Goal: Task Accomplishment & Management: Use online tool/utility

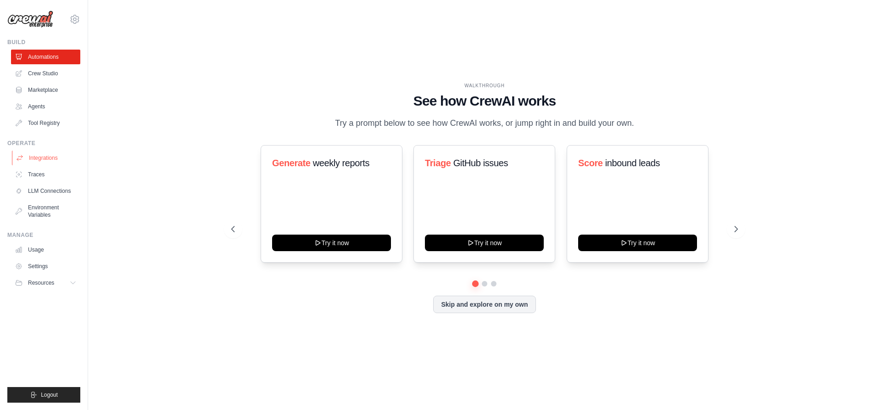
click at [31, 159] on link "Integrations" at bounding box center [46, 157] width 69 height 15
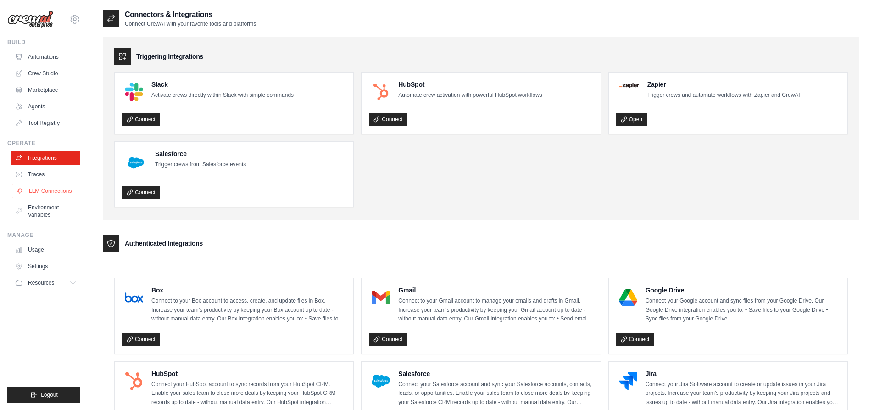
click at [71, 190] on link "LLM Connections" at bounding box center [46, 190] width 69 height 15
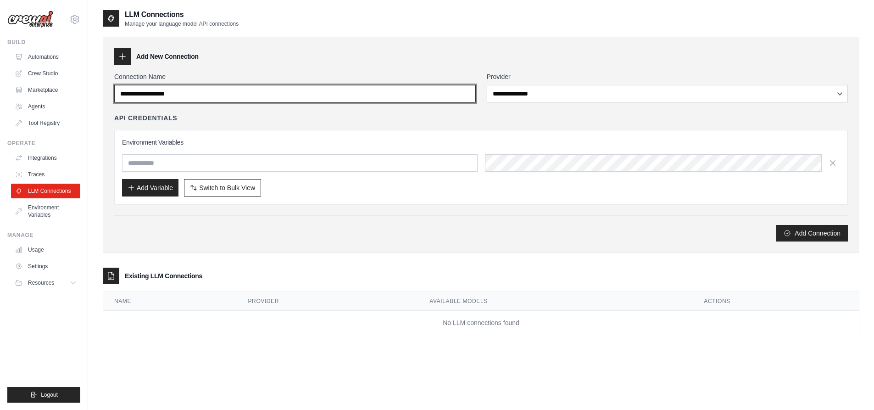
click at [222, 95] on input "Connection Name" at bounding box center [294, 93] width 361 height 17
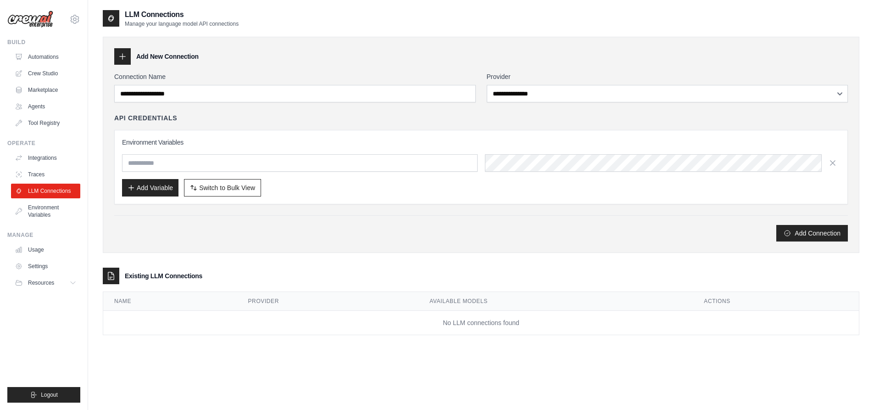
click at [641, 101] on div "**********" at bounding box center [480, 156] width 733 height 169
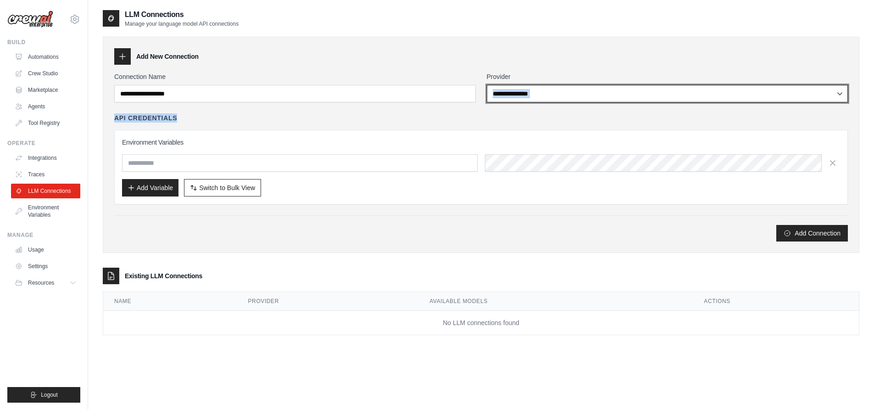
click at [640, 96] on select "**********" at bounding box center [667, 93] width 361 height 17
click at [487, 85] on select "**********" at bounding box center [667, 93] width 361 height 17
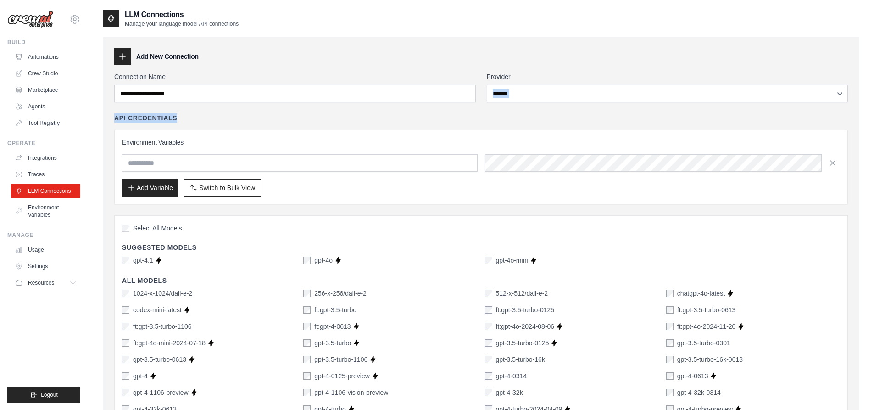
click at [565, 119] on div "API Credentials" at bounding box center [480, 117] width 733 height 9
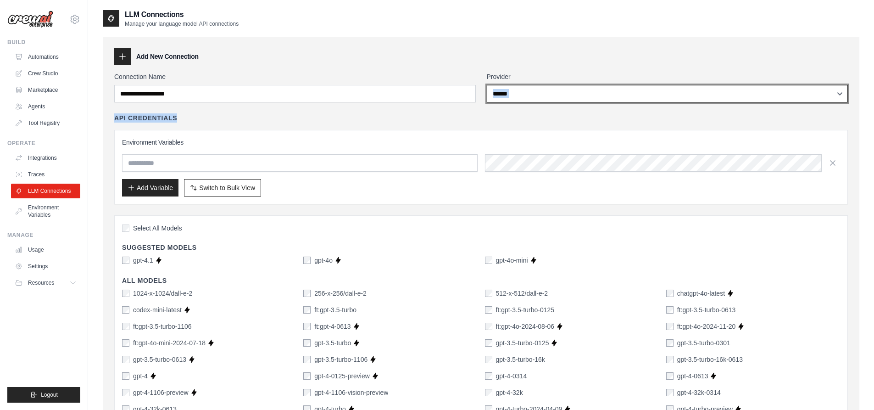
click at [509, 95] on select "**********" at bounding box center [667, 93] width 361 height 17
click at [487, 85] on select "**********" at bounding box center [667, 93] width 361 height 17
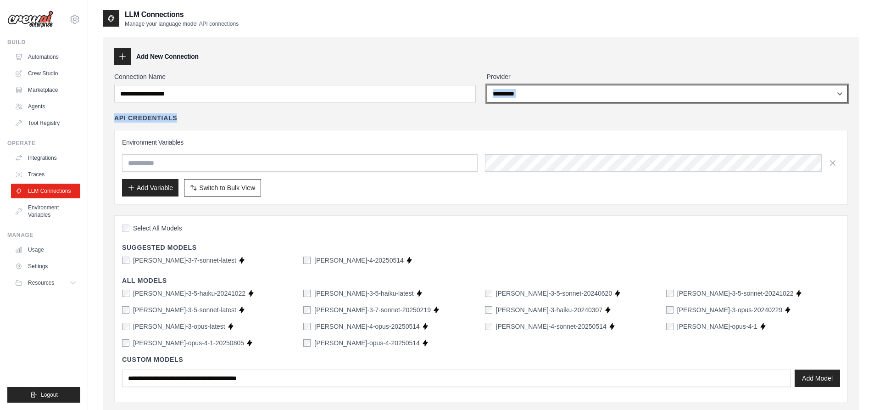
click at [516, 99] on select "**********" at bounding box center [667, 93] width 361 height 17
click at [487, 85] on select "**********" at bounding box center [667, 93] width 361 height 17
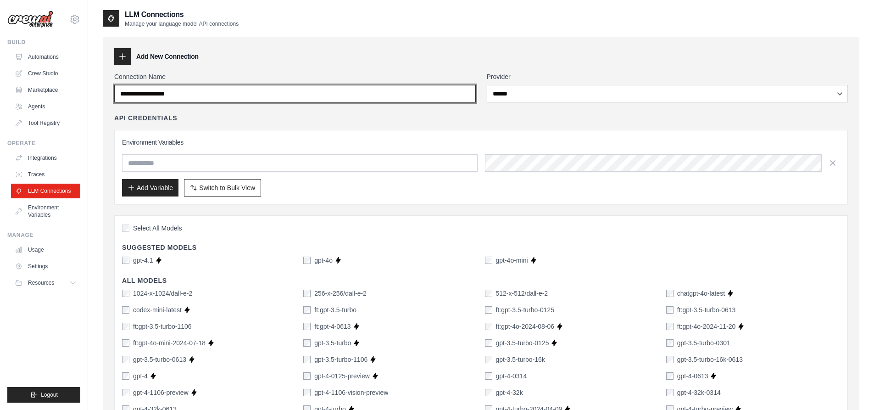
click at [244, 97] on input "Connection Name" at bounding box center [294, 93] width 361 height 17
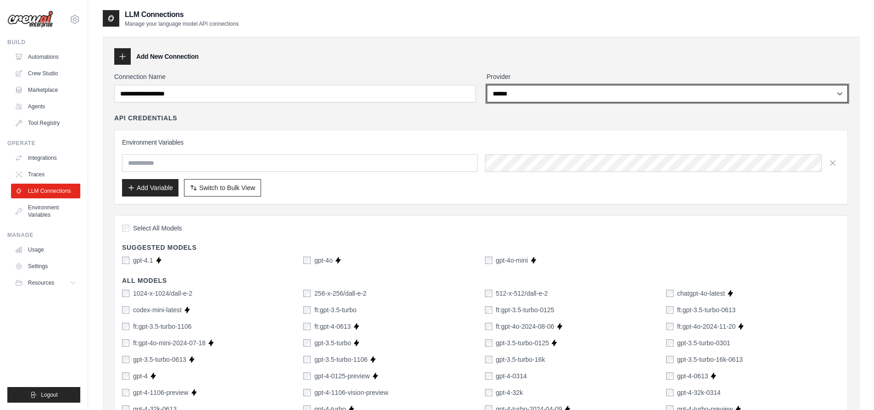
click at [521, 94] on select "**********" at bounding box center [667, 93] width 361 height 17
select select "**********"
click at [487, 85] on select "**********" at bounding box center [667, 93] width 361 height 17
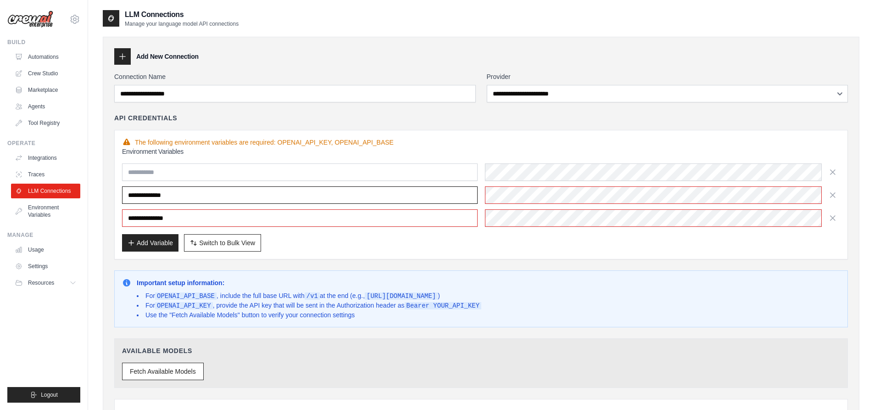
click at [317, 191] on input "**********" at bounding box center [299, 194] width 355 height 17
drag, startPoint x: 317, startPoint y: 191, endPoint x: 106, endPoint y: 197, distance: 210.6
click at [106, 197] on div "**********" at bounding box center [481, 250] width 756 height 426
click at [202, 196] on input "**********" at bounding box center [299, 194] width 355 height 17
click at [160, 199] on input "**********" at bounding box center [299, 194] width 355 height 17
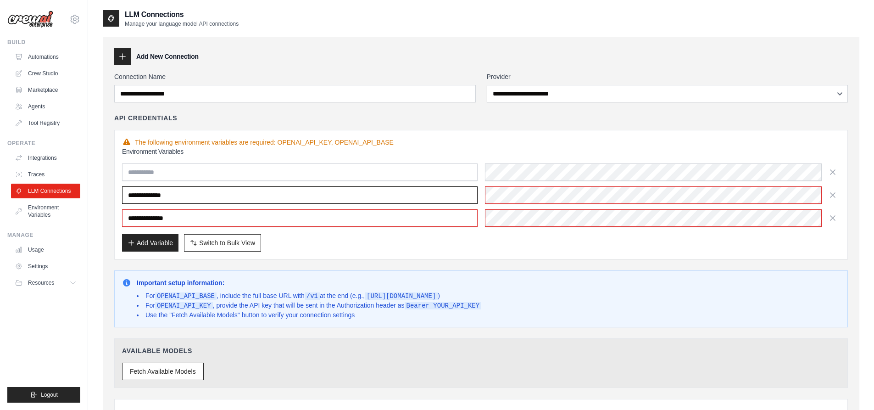
paste input "**********"
type input "**********"
click at [234, 215] on input "**********" at bounding box center [299, 217] width 355 height 17
drag, startPoint x: 197, startPoint y: 216, endPoint x: 99, endPoint y: 214, distance: 97.7
click at [99, 211] on div "**********" at bounding box center [481, 284] width 786 height 550
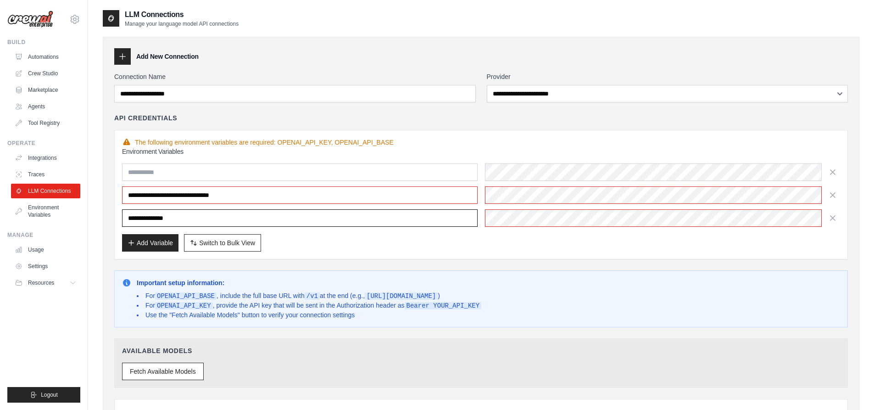
paste input "**********"
type input "**********"
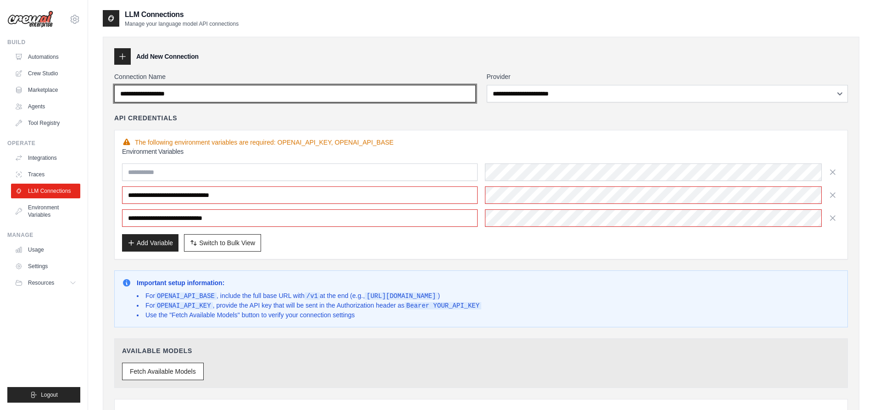
click at [212, 89] on input "Connection Name" at bounding box center [294, 93] width 361 height 17
drag, startPoint x: 212, startPoint y: 94, endPoint x: 202, endPoint y: 94, distance: 9.6
click at [202, 94] on input "Connection Name" at bounding box center [294, 93] width 361 height 17
type input "**********"
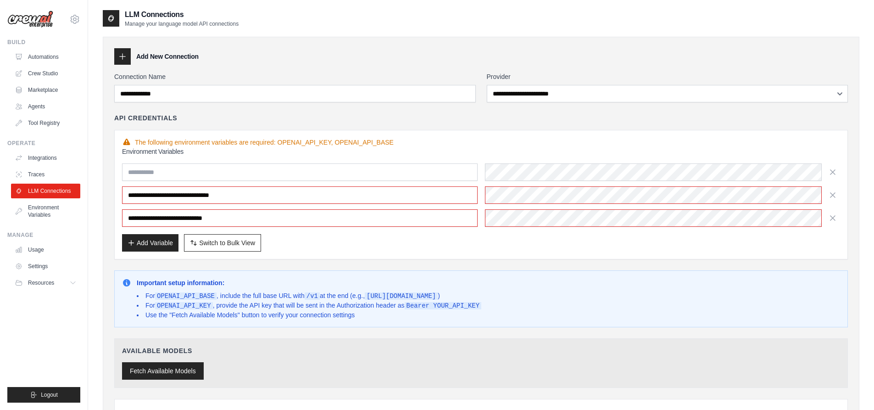
click at [182, 369] on button "Fetch Available Models" at bounding box center [163, 370] width 82 height 17
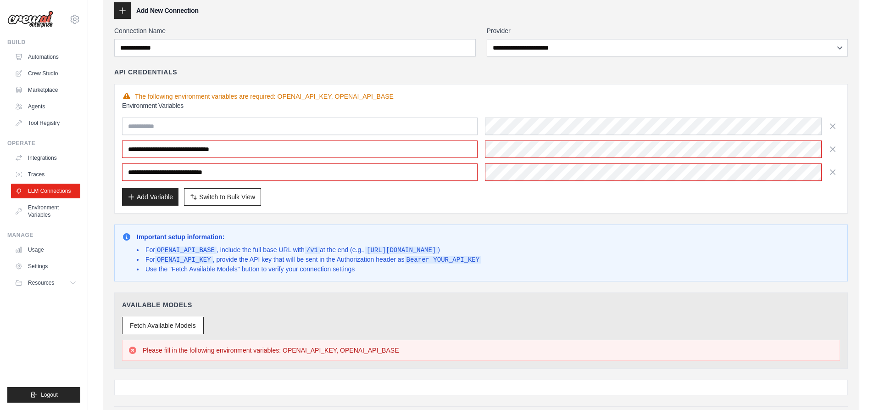
scroll to position [92, 0]
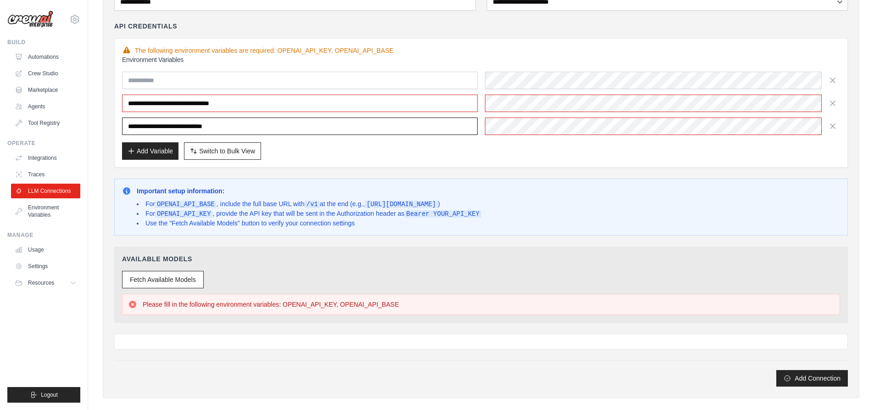
click at [262, 123] on input "**********" at bounding box center [299, 125] width 355 height 17
click at [194, 272] on button "Fetch Available Models" at bounding box center [163, 278] width 82 height 17
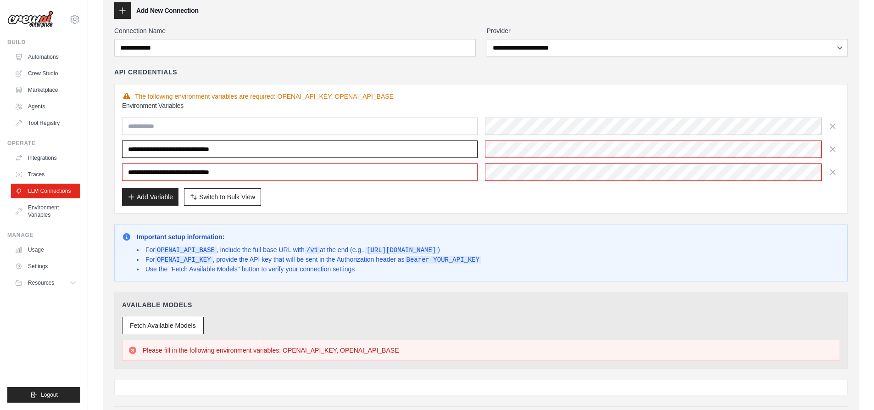
click at [305, 147] on input "**********" at bounding box center [299, 148] width 355 height 17
click at [268, 128] on input "text" at bounding box center [299, 125] width 355 height 17
click at [288, 150] on input "**********" at bounding box center [299, 148] width 355 height 17
click at [227, 171] on input "**********" at bounding box center [299, 171] width 355 height 17
type input "**********"
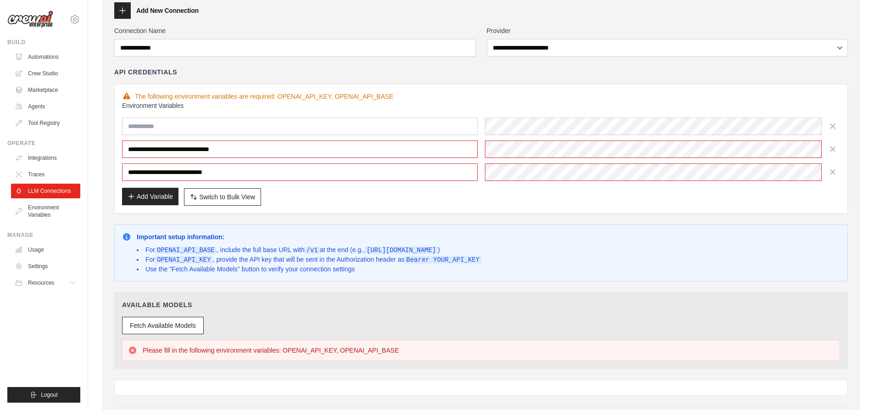
click at [162, 199] on button "Add Variable" at bounding box center [150, 196] width 56 height 17
click at [151, 196] on button "Add Variable" at bounding box center [150, 196] width 56 height 17
click at [159, 124] on input "text" at bounding box center [299, 125] width 355 height 17
type input "********"
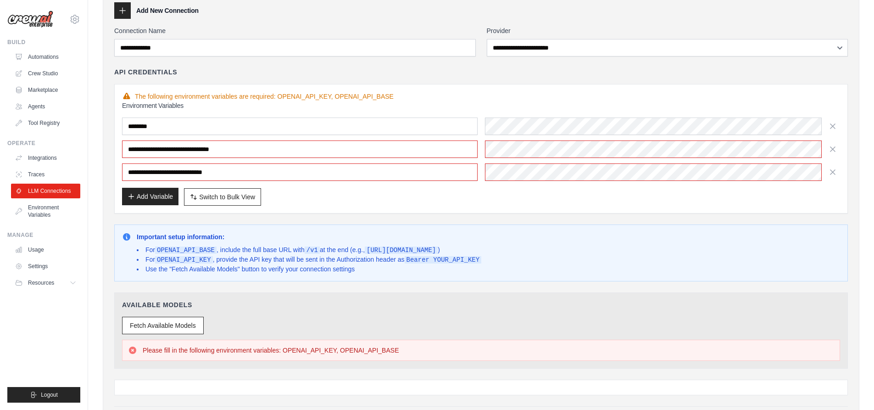
click at [170, 194] on button "Add Variable" at bounding box center [150, 196] width 56 height 17
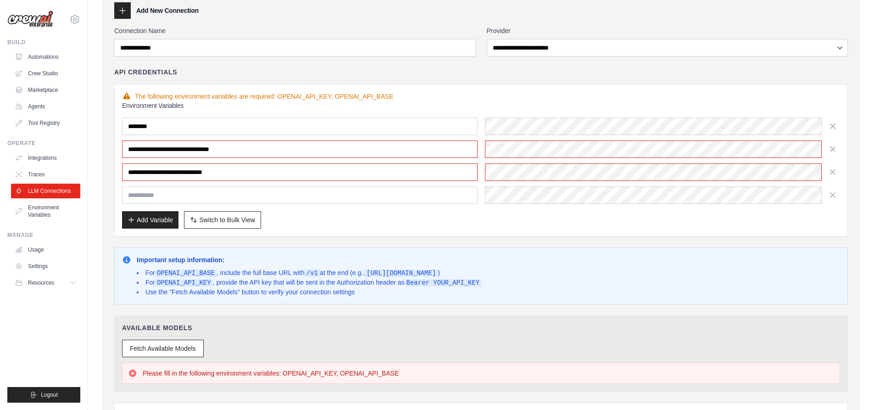
click at [250, 200] on input "text" at bounding box center [299, 194] width 355 height 17
click at [836, 194] on icon "button" at bounding box center [832, 194] width 9 height 9
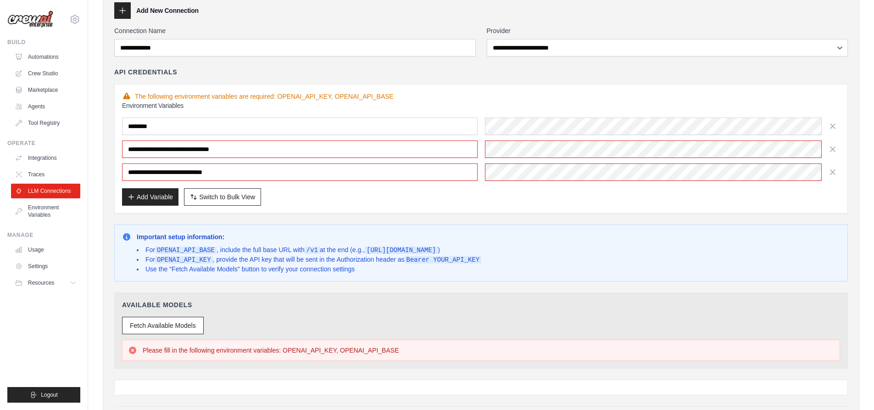
click at [570, 181] on div "**********" at bounding box center [481, 153] width 718 height 105
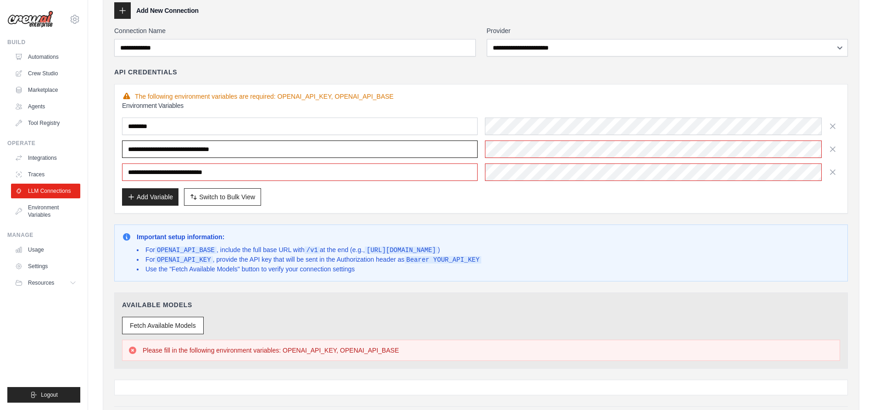
click at [375, 154] on input "**********" at bounding box center [299, 148] width 355 height 17
click at [353, 133] on input "********" at bounding box center [299, 125] width 355 height 17
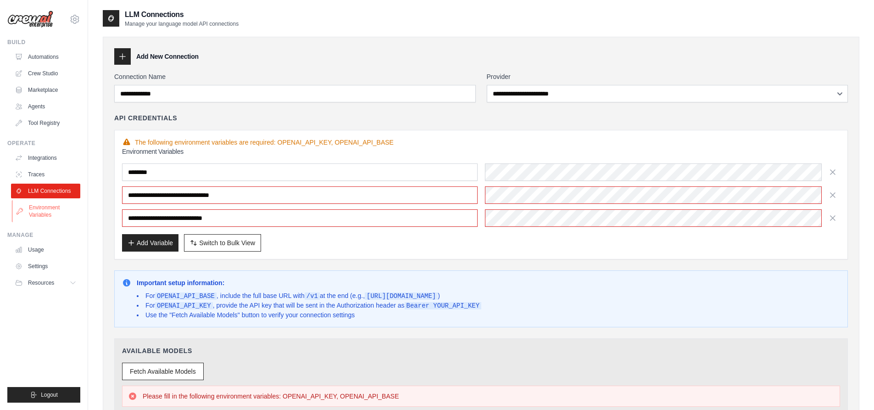
click at [45, 208] on link "Environment Variables" at bounding box center [46, 211] width 69 height 22
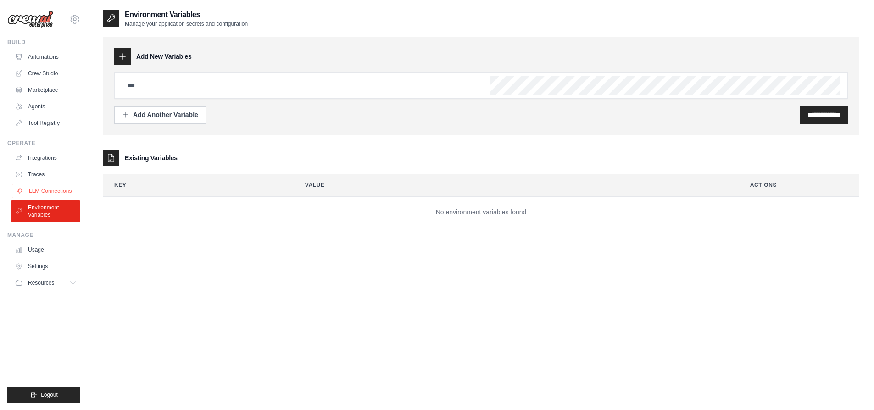
click at [44, 190] on link "LLM Connections" at bounding box center [46, 190] width 69 height 15
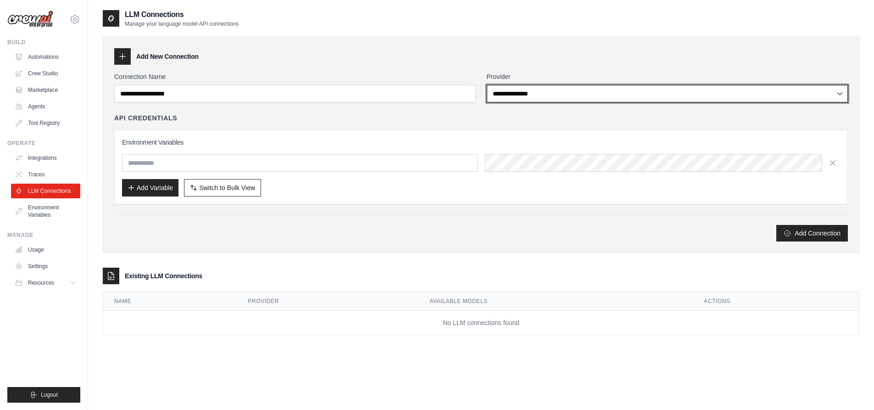
click at [599, 96] on select "**********" at bounding box center [667, 93] width 361 height 17
select select "**********"
click at [487, 85] on select "**********" at bounding box center [667, 93] width 361 height 17
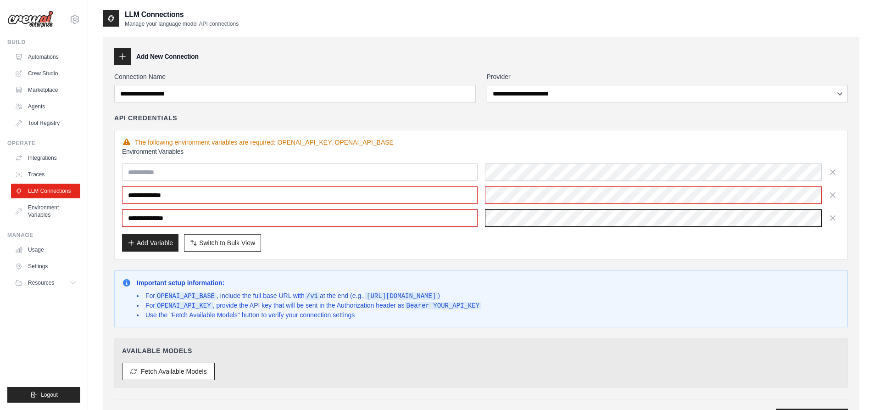
click at [776, 408] on button "Add Connection" at bounding box center [812, 416] width 72 height 17
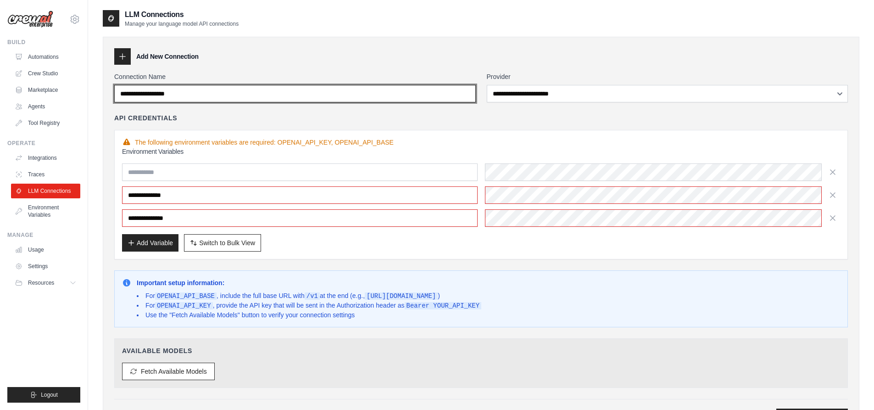
click at [341, 91] on input "Connection Name" at bounding box center [294, 93] width 361 height 17
drag, startPoint x: 341, startPoint y: 91, endPoint x: 60, endPoint y: 80, distance: 281.4
click at [60, 80] on div "repowell@tamu.edu Settings Build Automations Crew Studio Blog" at bounding box center [437, 271] width 874 height 542
type input "**********"
click at [776, 408] on button "Add Connection" at bounding box center [812, 416] width 72 height 17
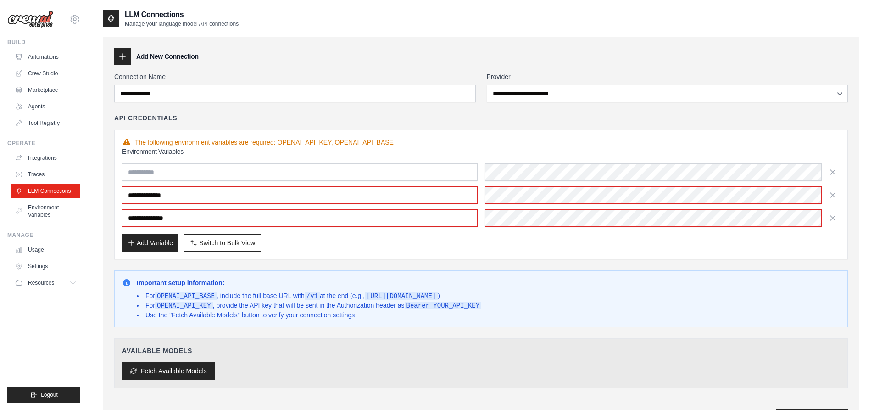
click at [185, 365] on button "Fetch Available Models" at bounding box center [168, 370] width 93 height 17
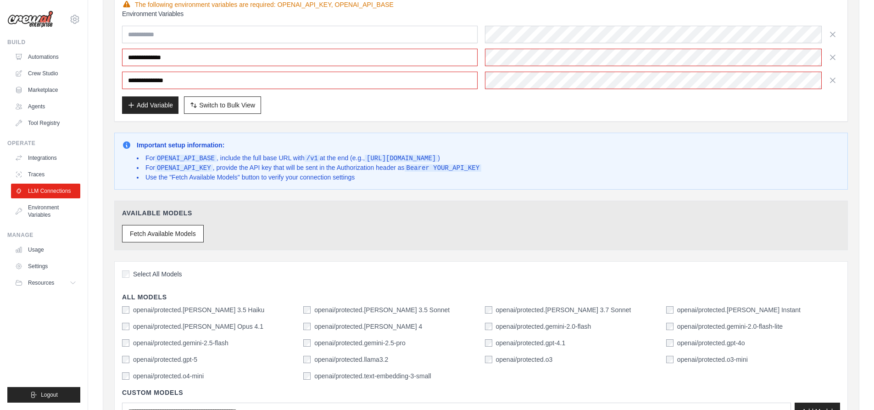
scroll to position [183, 0]
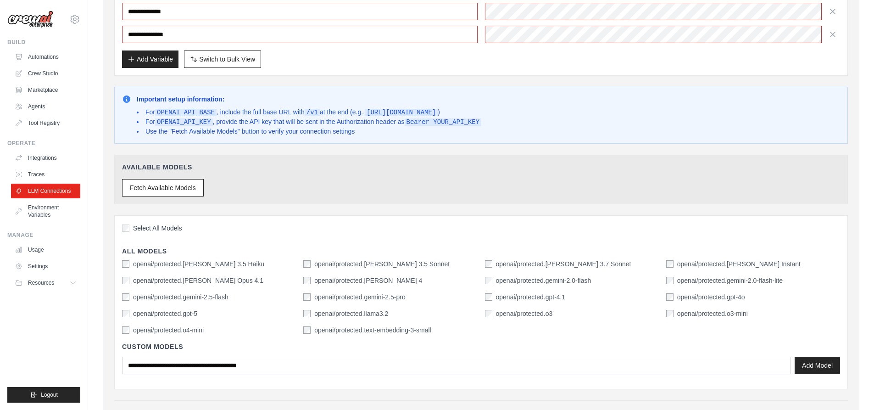
drag, startPoint x: 121, startPoint y: 313, endPoint x: 150, endPoint y: 315, distance: 29.0
click at [121, 314] on div "Select All Models All Models openai/protected.Claude 3.5 Haiku openai/protected…" at bounding box center [480, 302] width 733 height 174
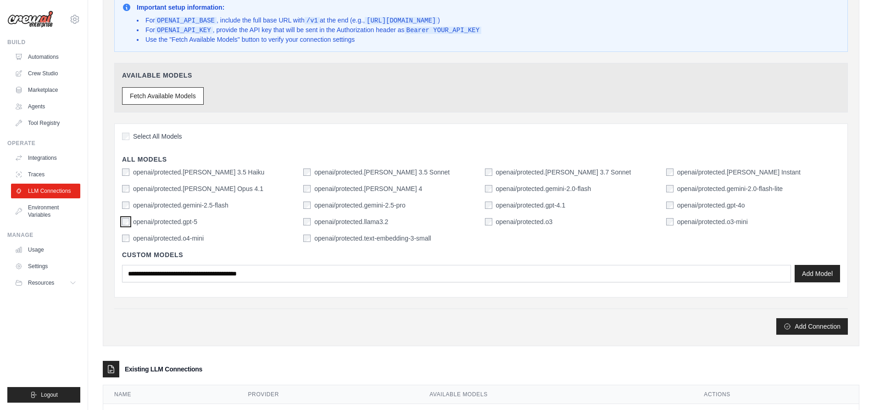
scroll to position [317, 0]
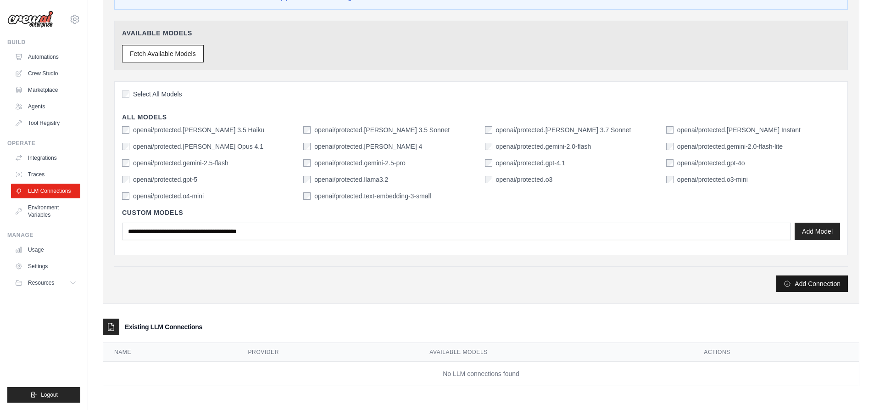
click at [797, 283] on button "Add Connection" at bounding box center [812, 283] width 72 height 17
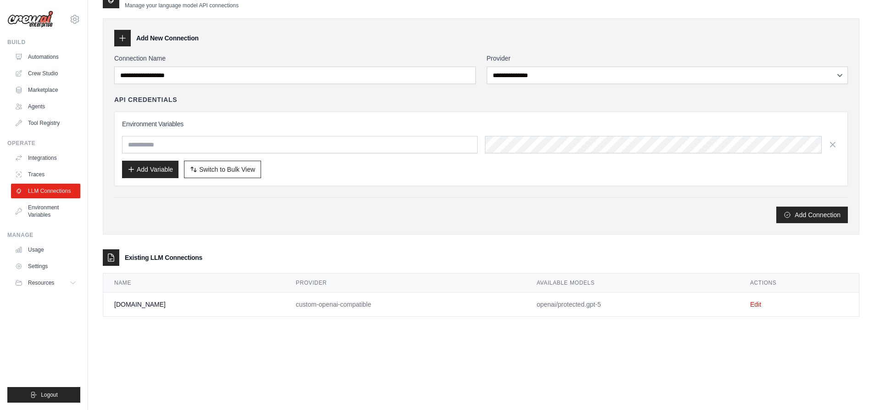
scroll to position [0, 0]
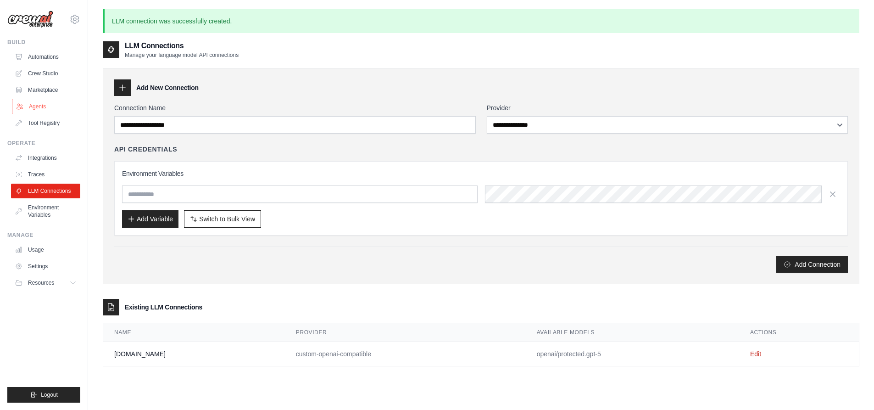
click at [44, 104] on link "Agents" at bounding box center [46, 106] width 69 height 15
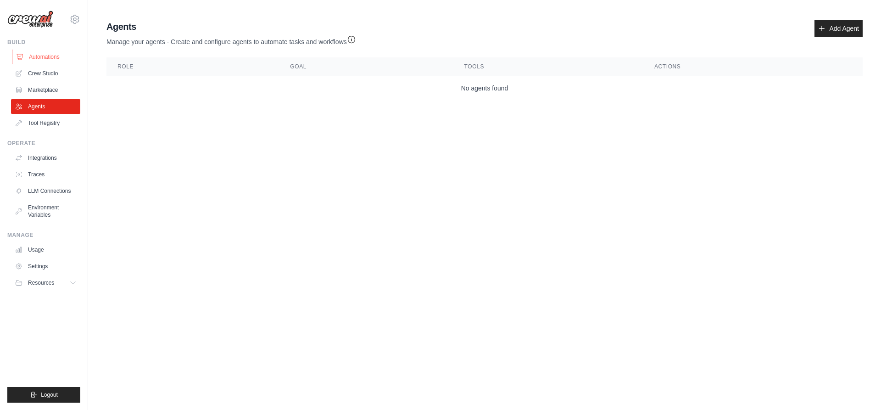
click at [37, 55] on link "Automations" at bounding box center [46, 57] width 69 height 15
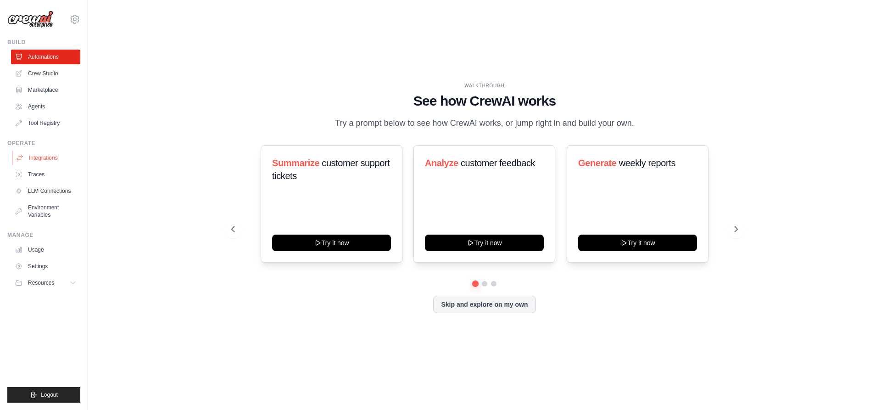
click at [38, 156] on link "Integrations" at bounding box center [46, 157] width 69 height 15
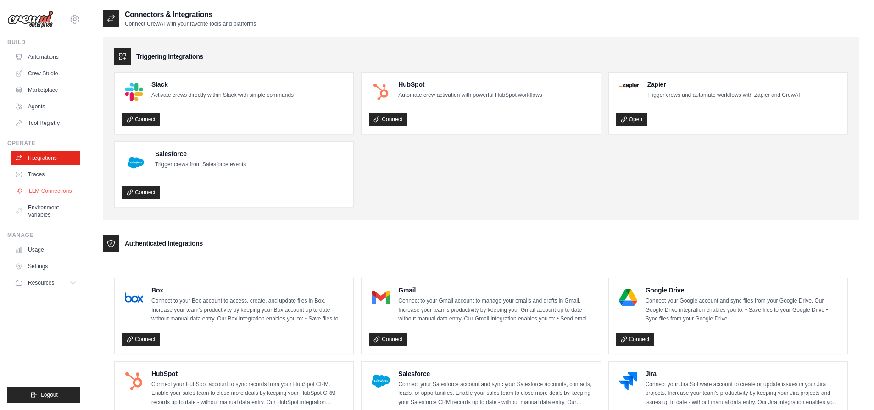
click at [42, 192] on link "LLM Connections" at bounding box center [46, 190] width 69 height 15
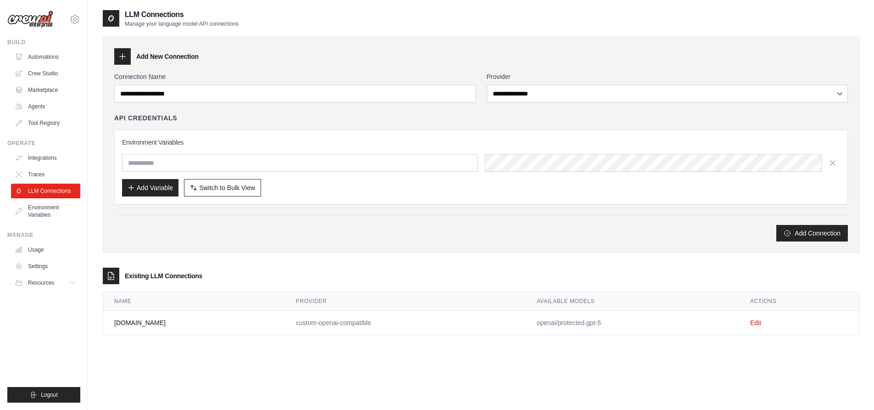
click at [144, 327] on td "chat.tamu.edu" at bounding box center [194, 322] width 182 height 24
click at [32, 211] on link "Environment Variables" at bounding box center [46, 211] width 69 height 22
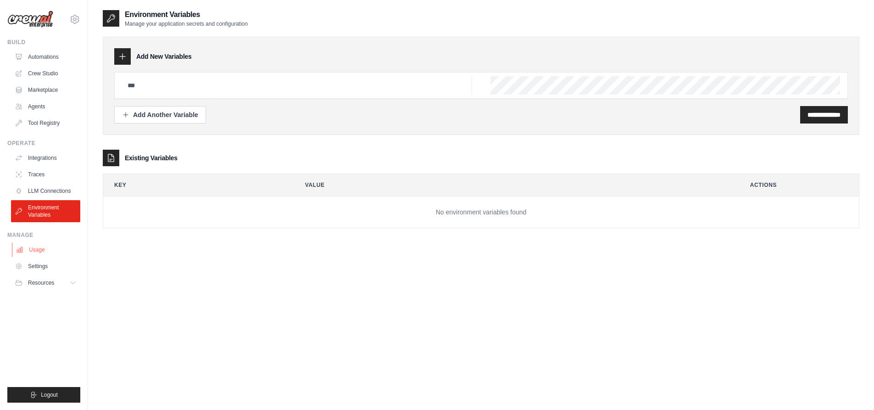
click at [38, 248] on link "Usage" at bounding box center [46, 249] width 69 height 15
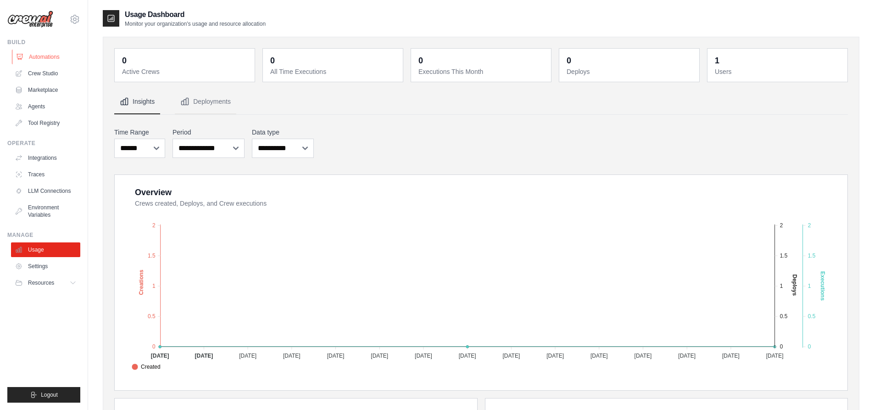
click at [42, 56] on link "Automations" at bounding box center [46, 57] width 69 height 15
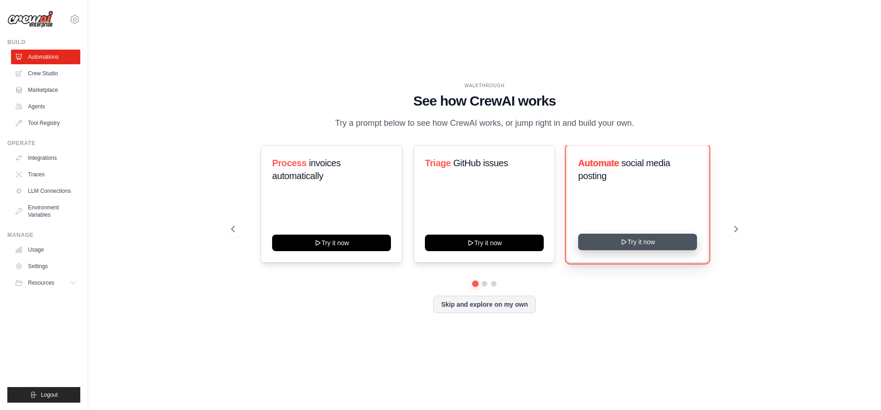
click at [613, 246] on button "Try it now" at bounding box center [637, 241] width 119 height 17
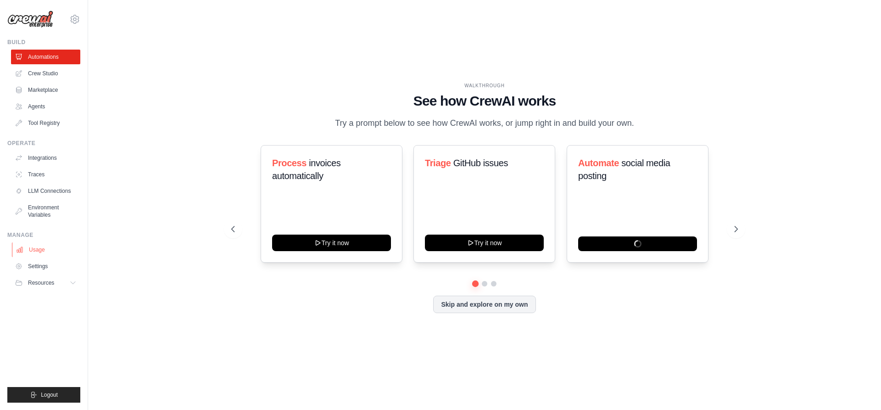
click at [51, 252] on link "Usage" at bounding box center [46, 249] width 69 height 15
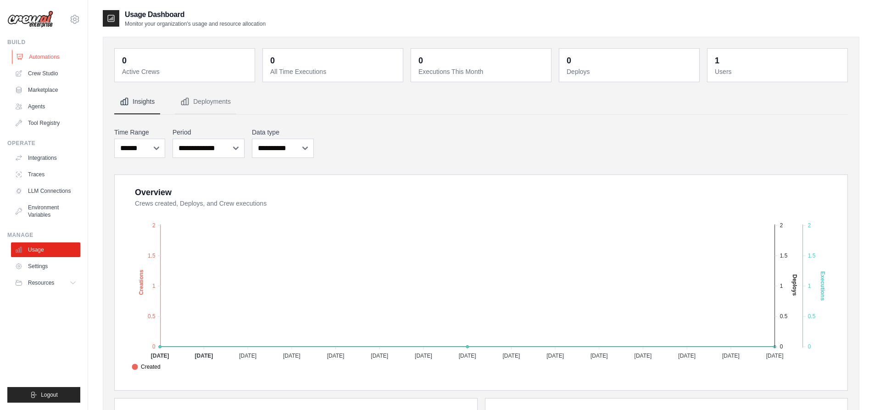
click at [44, 58] on link "Automations" at bounding box center [46, 57] width 69 height 15
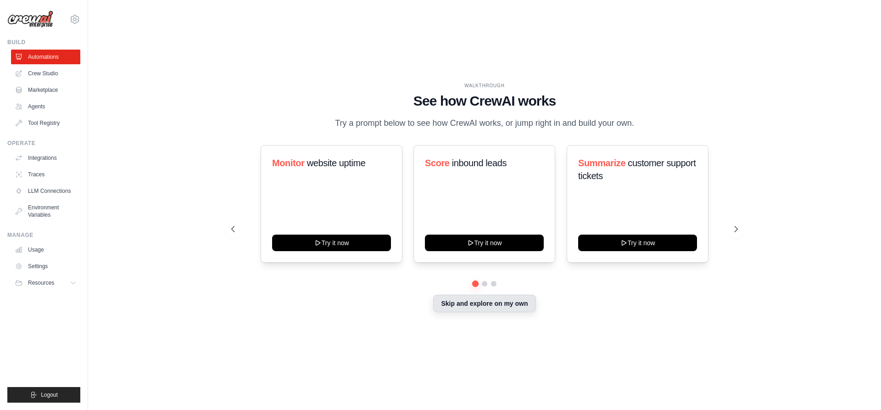
click at [460, 307] on button "Skip and explore on my own" at bounding box center [484, 302] width 102 height 17
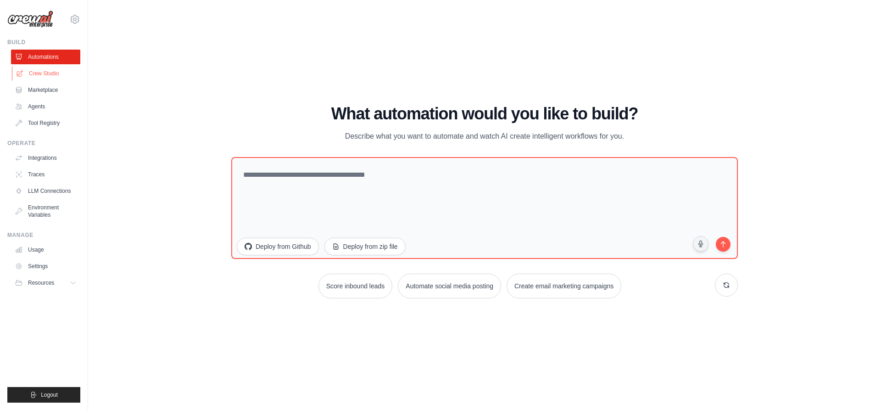
click at [34, 73] on link "Crew Studio" at bounding box center [46, 73] width 69 height 15
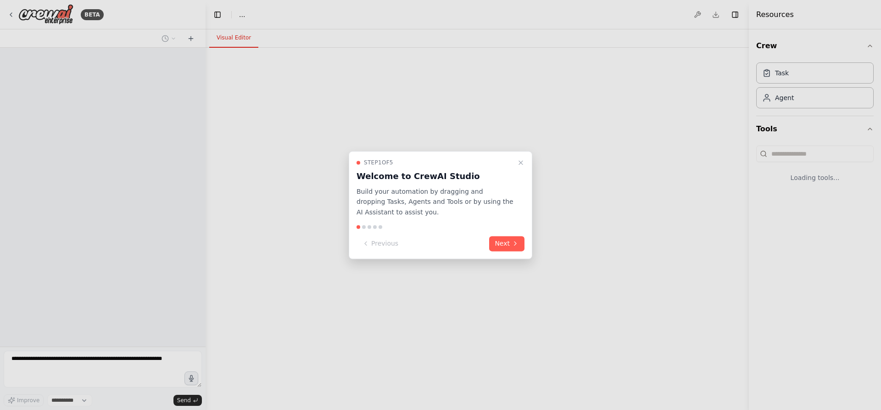
select select "****"
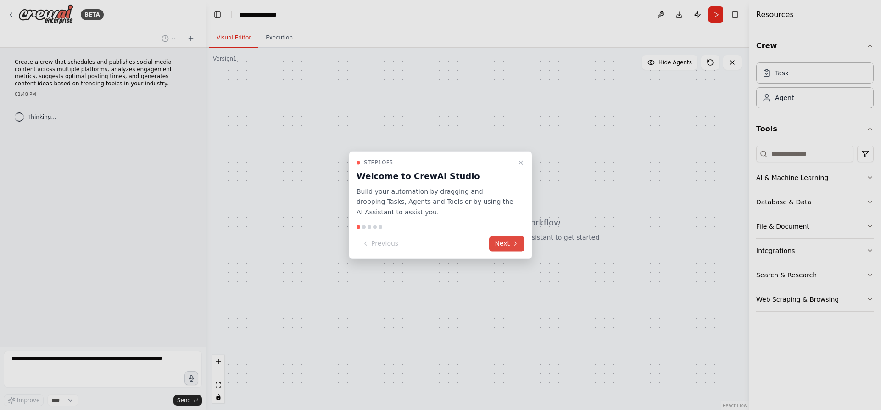
click at [511, 248] on button "Next" at bounding box center [506, 243] width 35 height 15
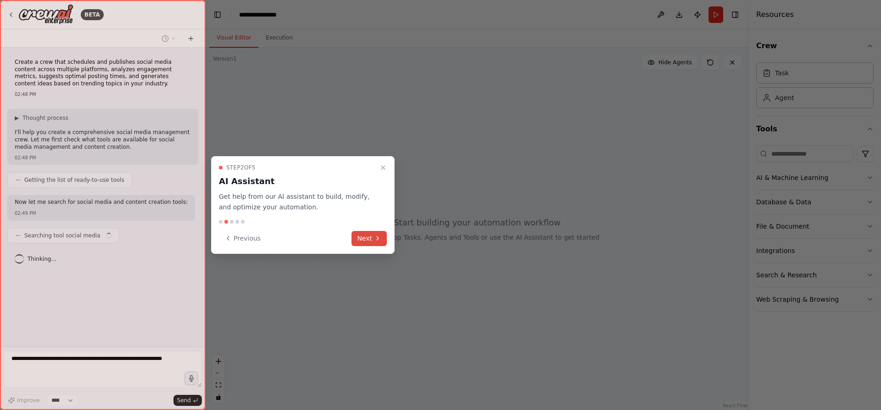
click at [374, 242] on button "Next" at bounding box center [368, 238] width 35 height 15
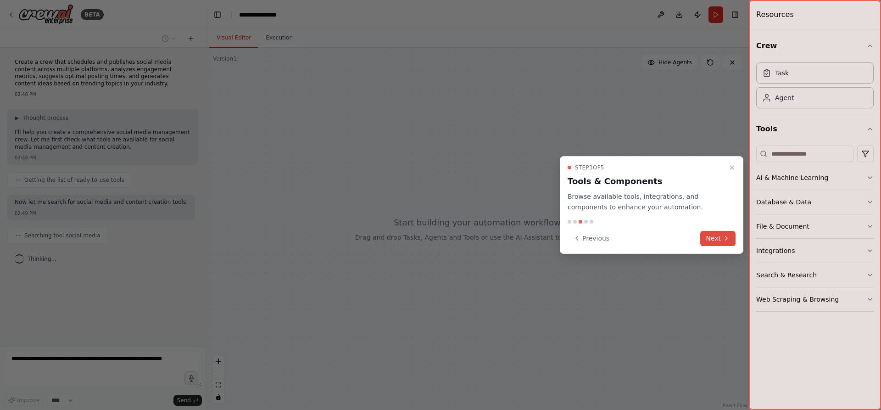
click at [724, 243] on button "Next" at bounding box center [717, 238] width 35 height 15
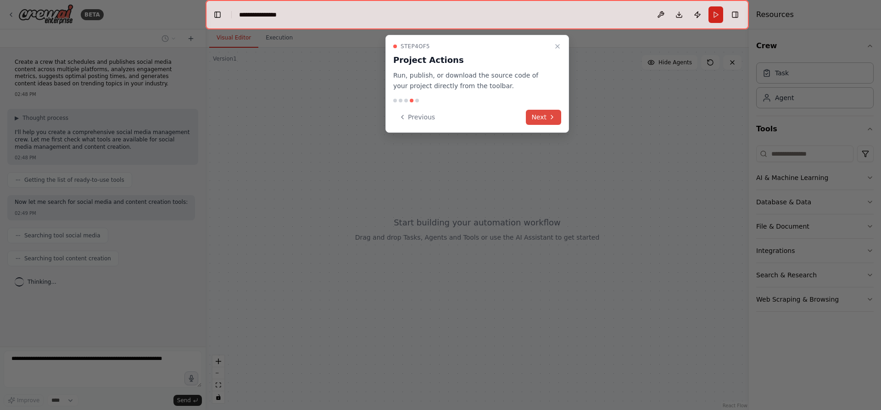
click at [544, 120] on button "Next" at bounding box center [543, 117] width 35 height 15
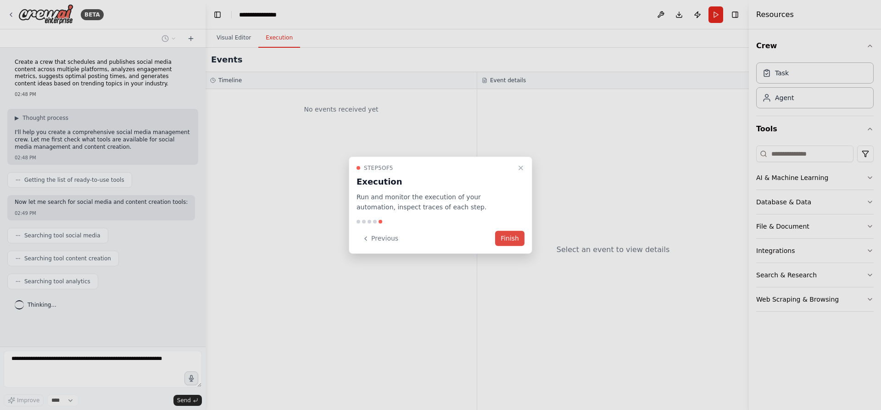
click at [510, 241] on button "Finish" at bounding box center [509, 238] width 29 height 15
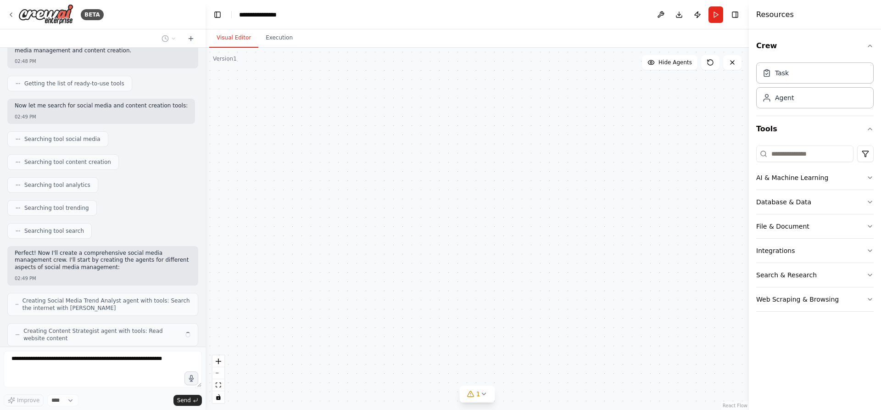
scroll to position [127, 0]
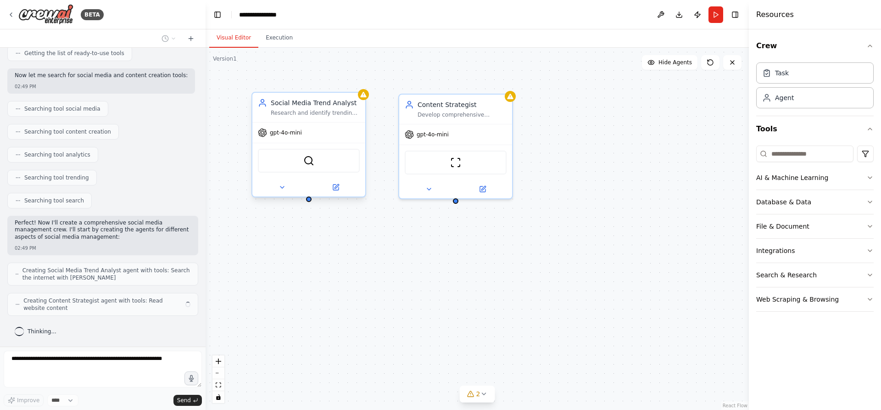
click at [315, 138] on div "gpt-4o-mini" at bounding box center [308, 132] width 113 height 20
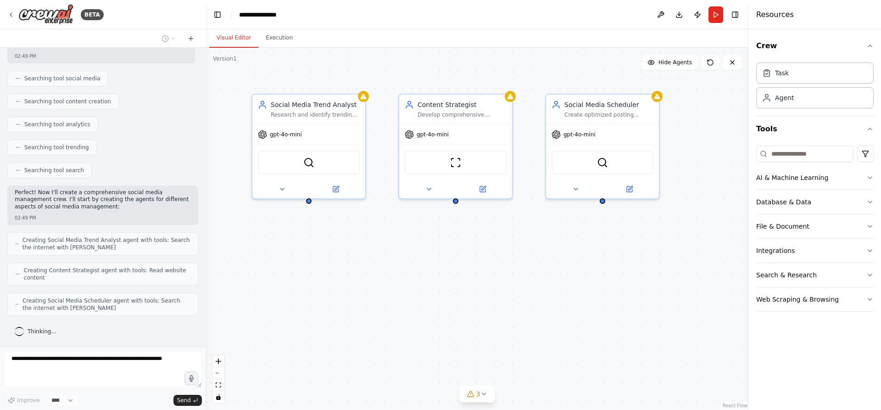
scroll to position [187, 0]
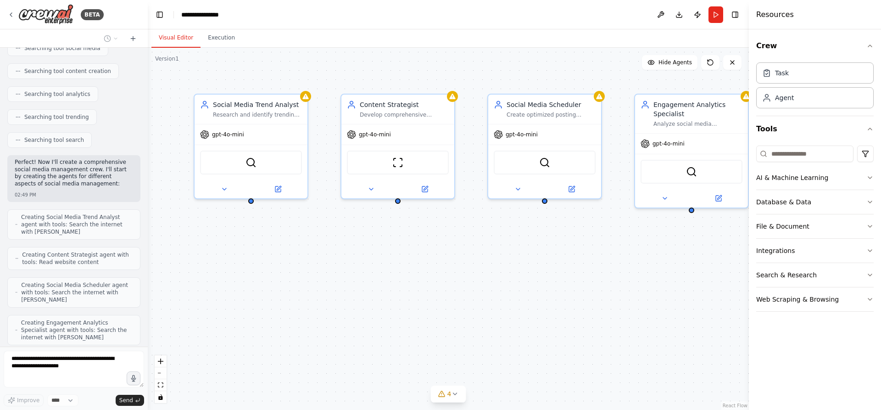
drag, startPoint x: 203, startPoint y: 145, endPoint x: 153, endPoint y: 144, distance: 49.6
click at [144, 143] on div at bounding box center [146, 205] width 4 height 410
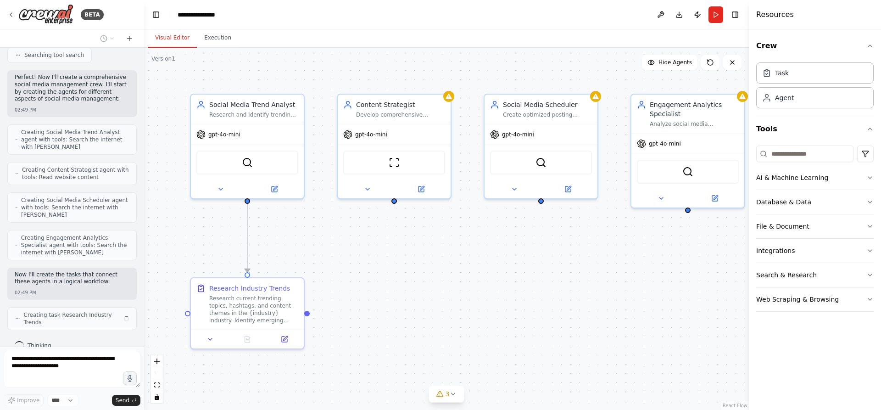
scroll to position [307, 0]
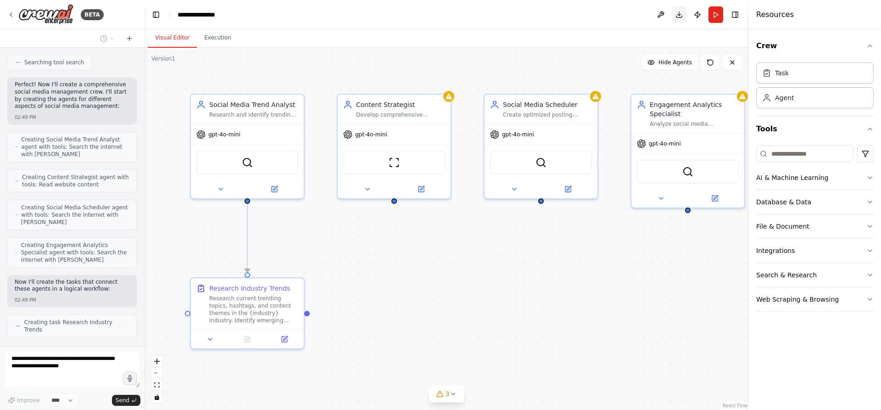
click at [680, 15] on button "Download" at bounding box center [678, 14] width 15 height 17
click at [739, 17] on button "Toggle Right Sidebar" at bounding box center [734, 14] width 13 height 13
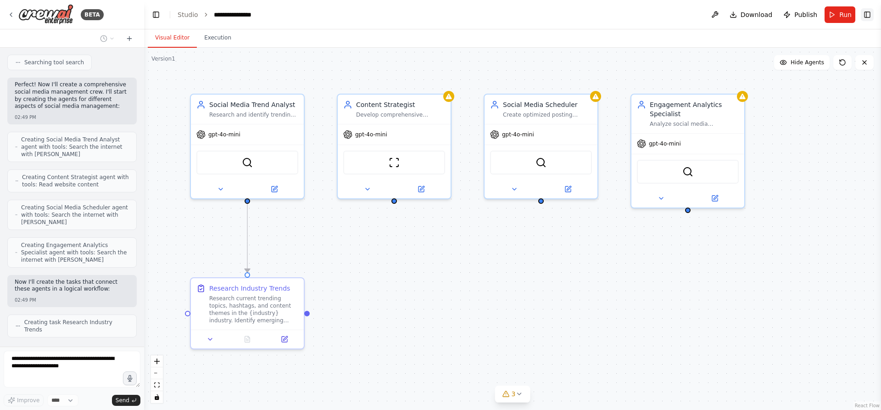
click at [868, 14] on button "Toggle Right Sidebar" at bounding box center [866, 14] width 13 height 13
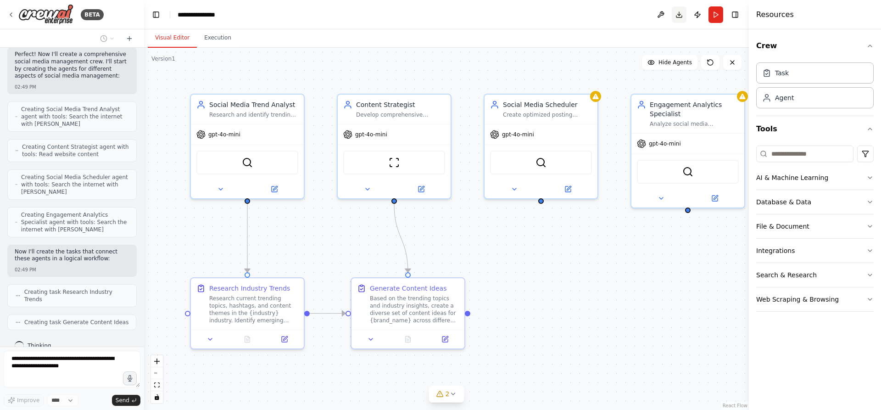
scroll to position [330, 0]
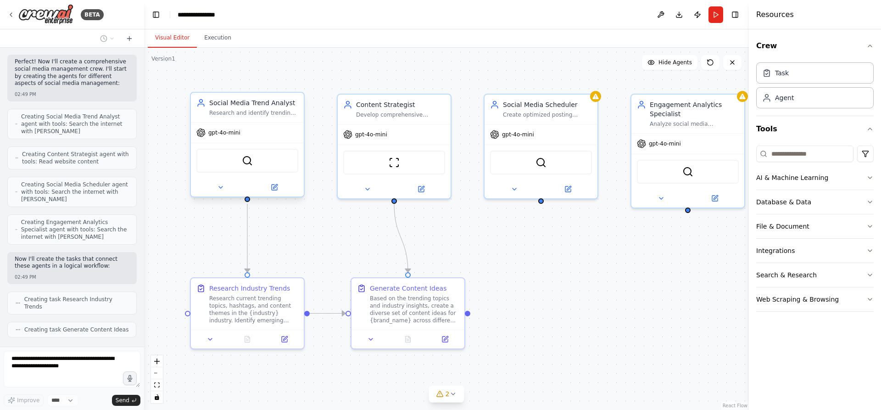
click at [268, 139] on div "gpt-4o-mini" at bounding box center [247, 132] width 113 height 20
click at [258, 154] on div "SerperDevTool" at bounding box center [247, 161] width 102 height 24
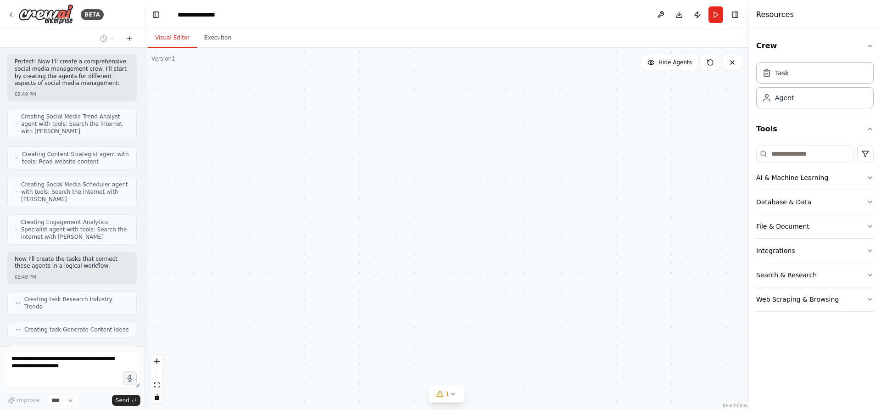
scroll to position [360, 0]
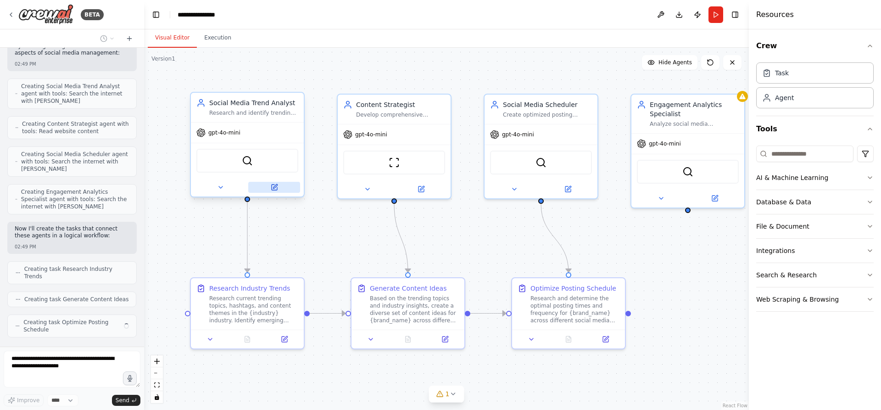
click at [277, 186] on icon at bounding box center [274, 186] width 7 height 7
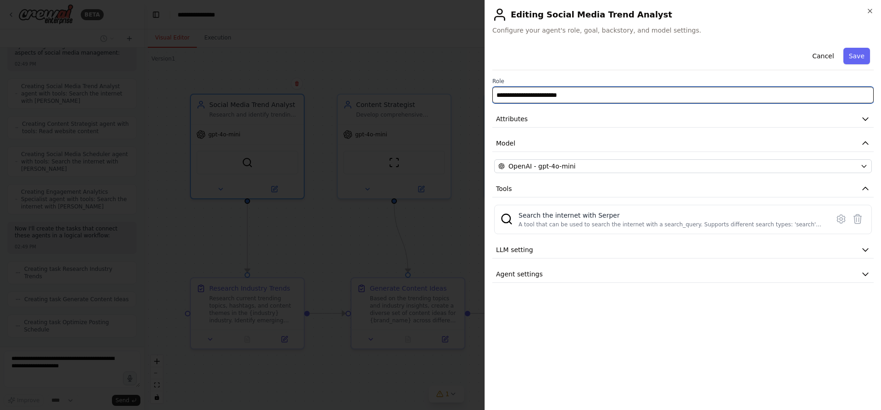
click at [587, 93] on input "**********" at bounding box center [682, 95] width 381 height 17
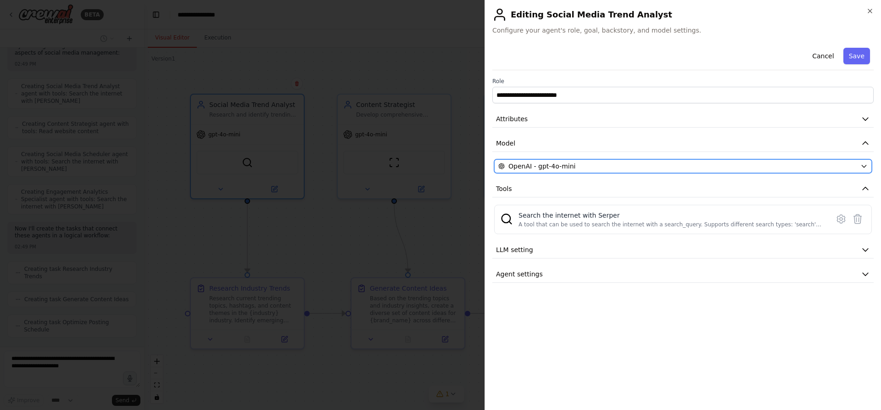
click at [864, 166] on icon "button" at bounding box center [863, 165] width 7 height 7
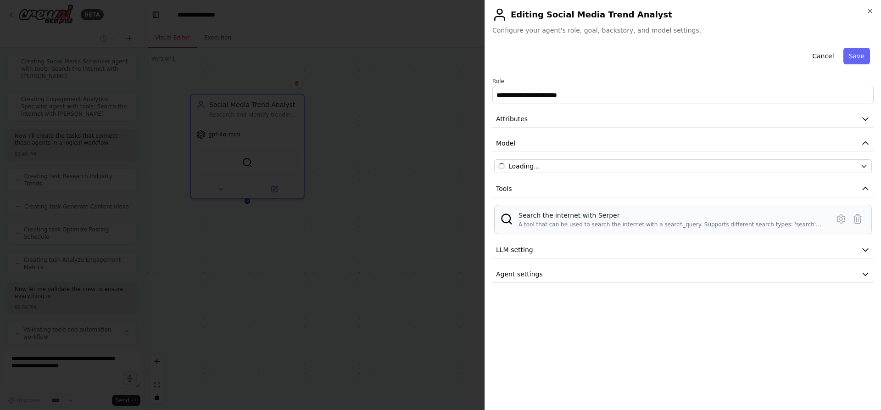
scroll to position [460, 0]
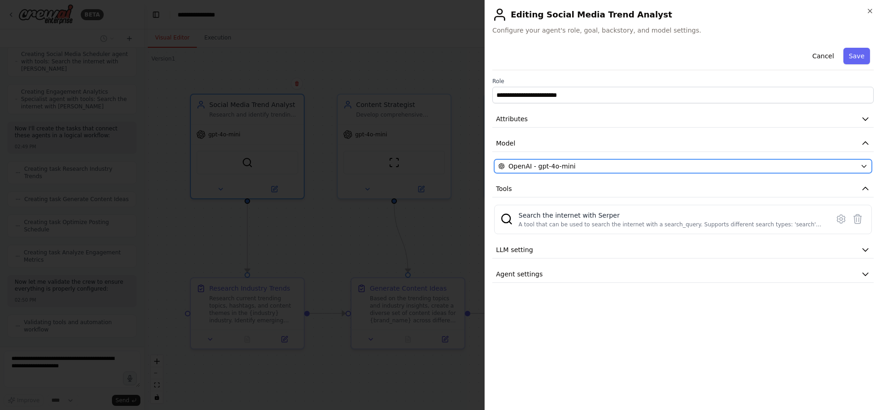
click at [822, 169] on div "OpenAI - gpt-4o-mini" at bounding box center [677, 165] width 358 height 9
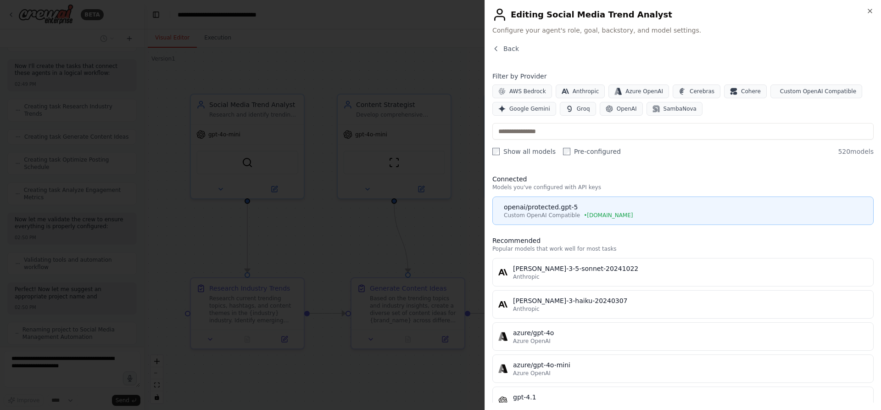
scroll to position [530, 0]
click at [626, 212] on div "Custom OpenAI Compatible • chat.tamu.edu" at bounding box center [686, 214] width 364 height 7
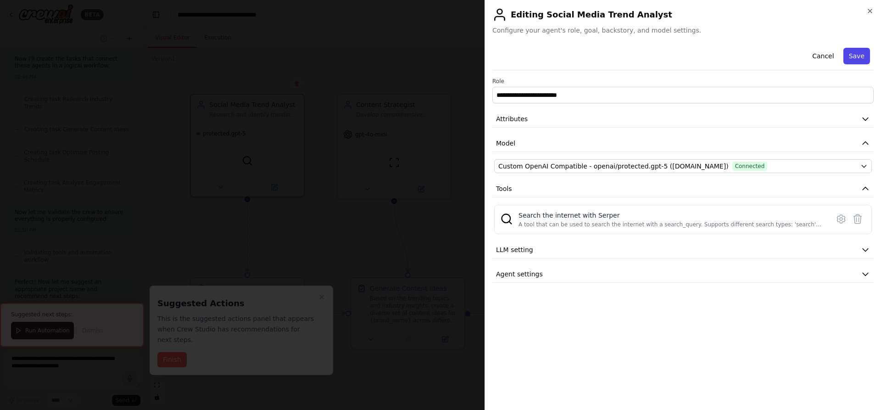
click at [856, 53] on button "Save" at bounding box center [856, 56] width 27 height 17
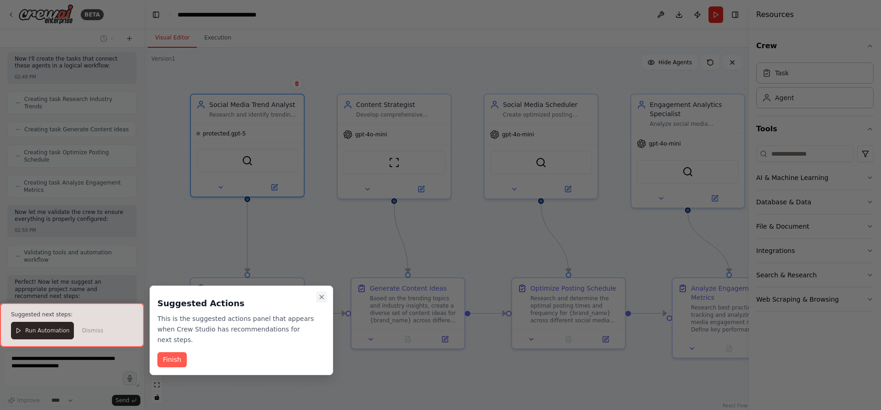
click at [320, 299] on icon "Close walkthrough" at bounding box center [321, 296] width 7 height 7
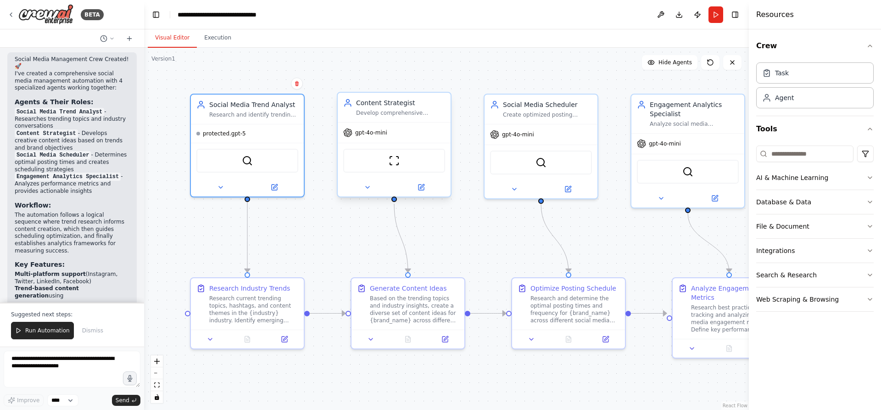
click at [417, 140] on div "gpt-4o-mini" at bounding box center [394, 132] width 113 height 20
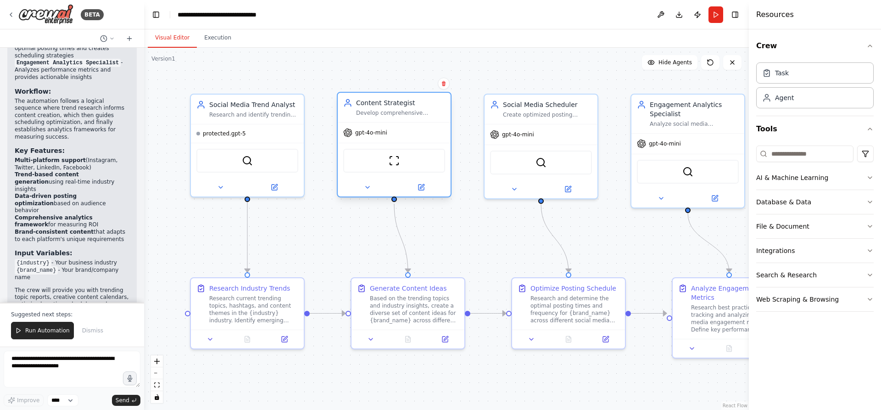
scroll to position [950, 0]
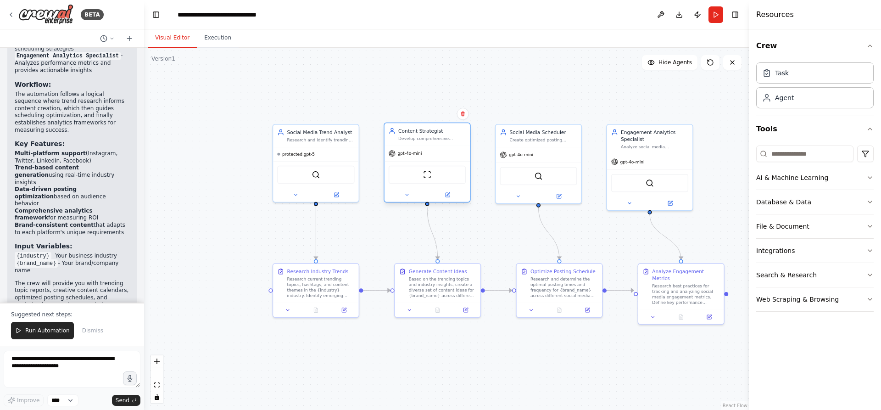
click at [433, 162] on div "ScrapeWebsiteTool" at bounding box center [426, 174] width 85 height 27
click at [407, 154] on span "gpt-4o-mini" at bounding box center [410, 153] width 24 height 6
click at [418, 158] on div "gpt-4o-mini" at bounding box center [426, 153] width 85 height 15
click at [448, 195] on icon at bounding box center [447, 193] width 3 height 3
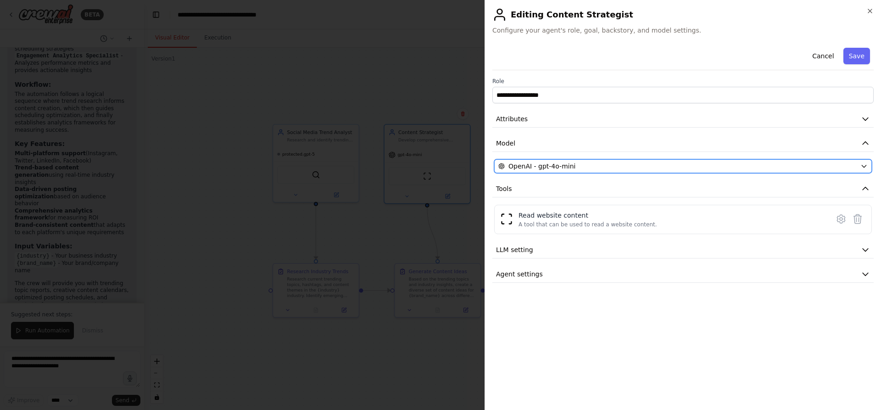
click at [564, 164] on span "OpenAI - gpt-4o-mini" at bounding box center [541, 165] width 67 height 9
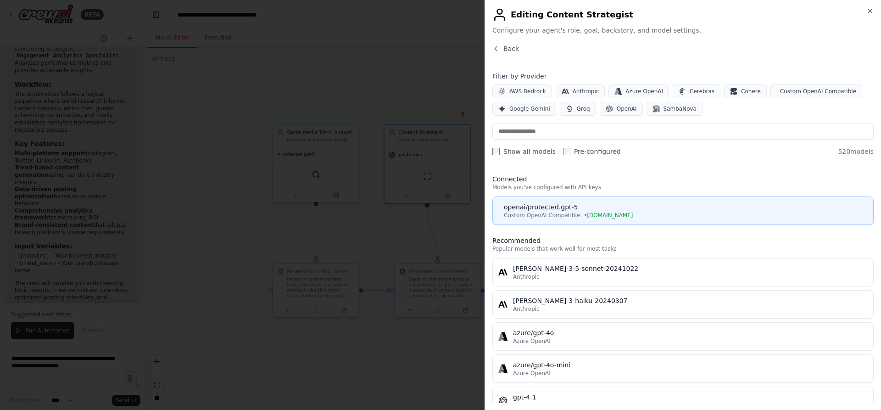
click at [564, 207] on div "openai/protected.gpt-5" at bounding box center [686, 206] width 364 height 9
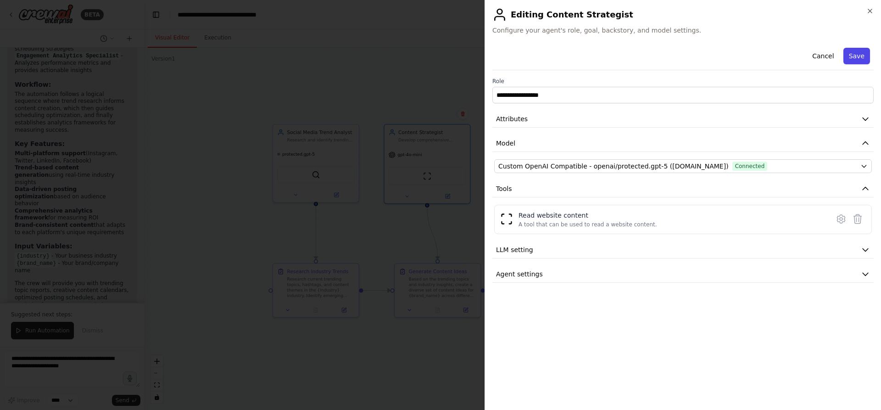
click at [860, 56] on button "Save" at bounding box center [856, 56] width 27 height 17
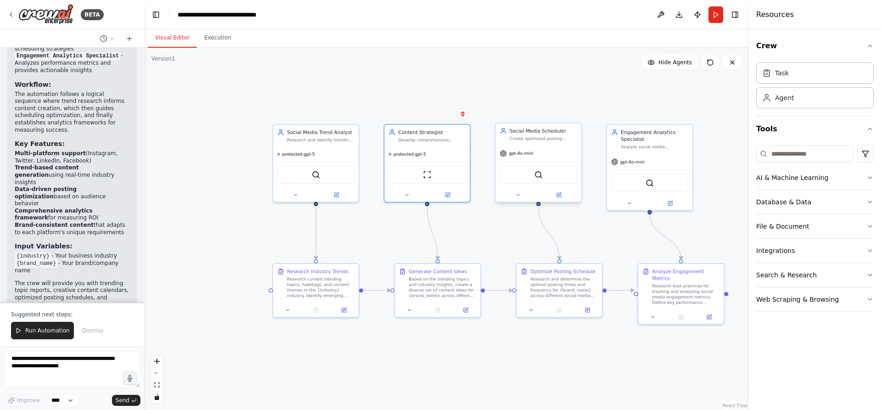
click at [528, 157] on div "gpt-4o-mini" at bounding box center [537, 153] width 85 height 15
click at [560, 197] on icon at bounding box center [558, 195] width 4 height 4
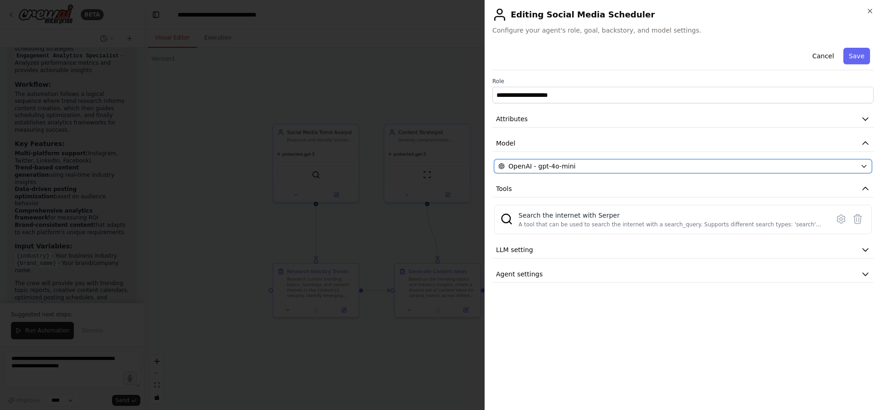
click at [698, 166] on div "OpenAI - gpt-4o-mini" at bounding box center [677, 165] width 358 height 9
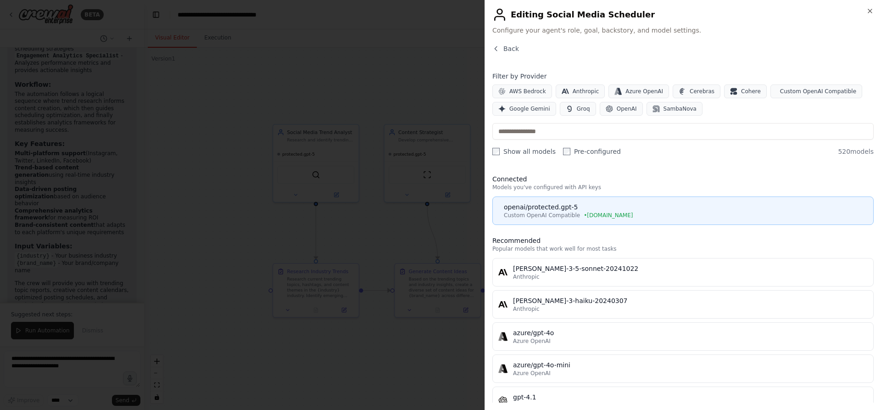
click at [601, 215] on span "• chat.tamu.edu" at bounding box center [607, 214] width 49 height 7
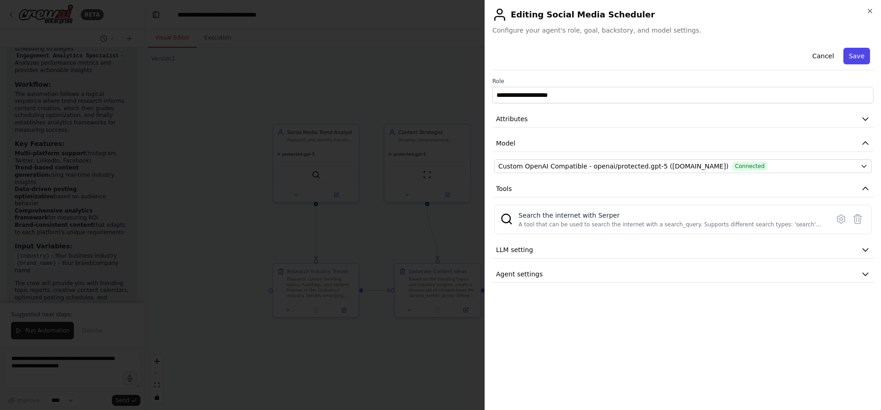
click at [859, 58] on button "Save" at bounding box center [856, 56] width 27 height 17
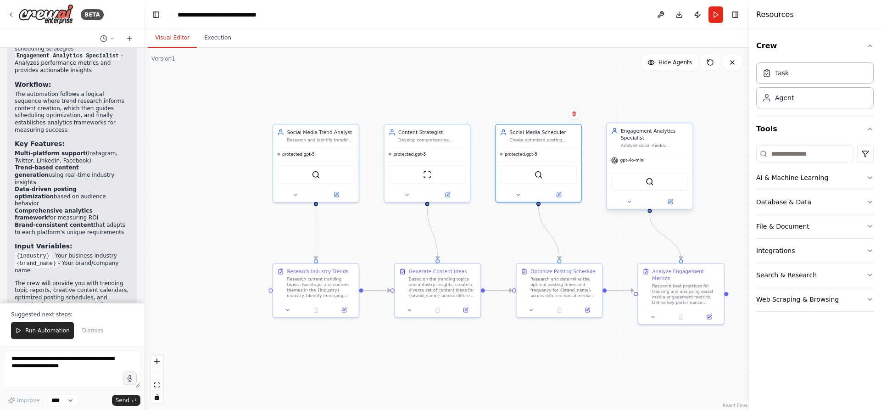
click at [643, 171] on div "SerperDevTool" at bounding box center [649, 181] width 85 height 27
click at [669, 177] on div "SerperDevTool" at bounding box center [649, 181] width 77 height 18
click at [639, 162] on span "gpt-4o-mini" at bounding box center [632, 160] width 24 height 6
click at [671, 202] on icon at bounding box center [670, 202] width 4 height 4
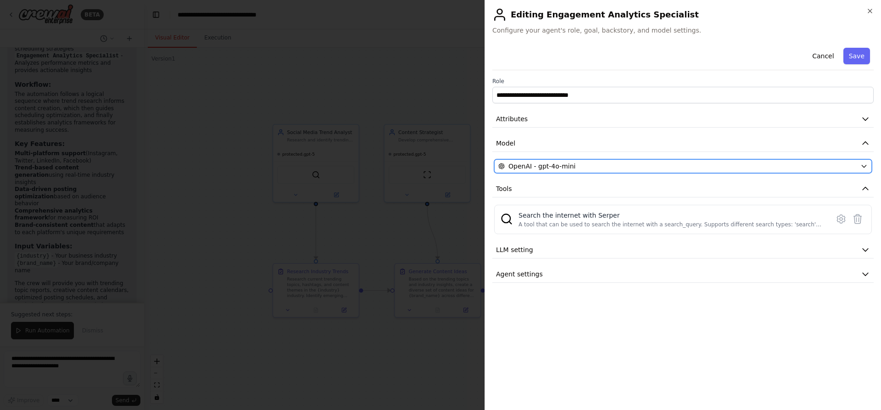
click at [686, 167] on div "OpenAI - gpt-4o-mini" at bounding box center [677, 165] width 358 height 9
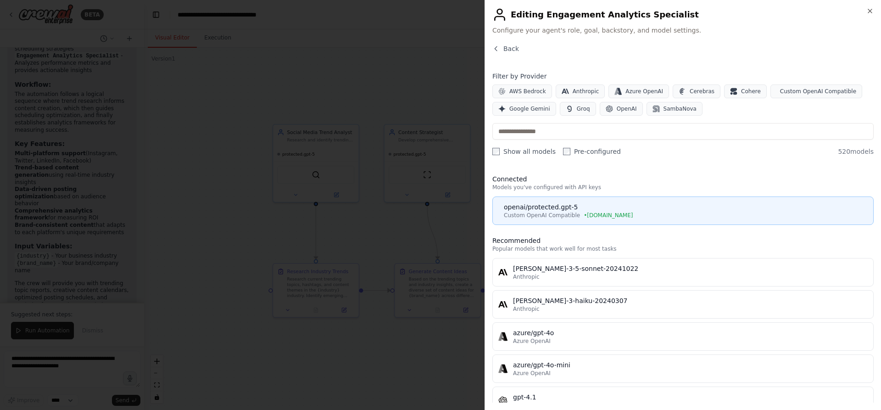
click at [596, 203] on div "openai/protected.gpt-5" at bounding box center [686, 206] width 364 height 9
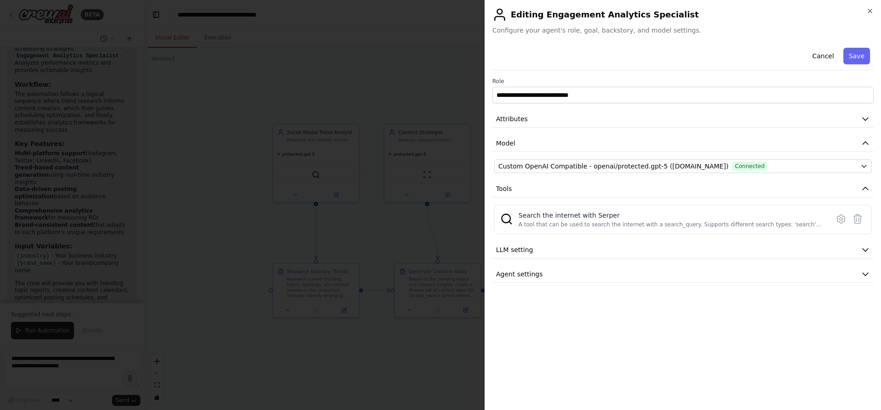
click at [858, 60] on button "Save" at bounding box center [856, 56] width 27 height 17
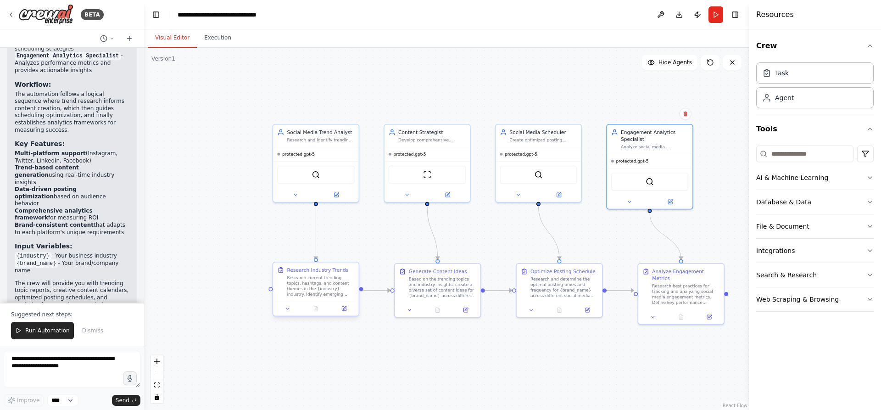
click at [330, 284] on div "Research current trending topics, hashtags, and content themes in the {industry…" at bounding box center [320, 286] width 67 height 22
click at [812, 73] on div "Task" at bounding box center [814, 72] width 117 height 21
click at [784, 175] on div "AI & Machine Learning" at bounding box center [792, 177] width 72 height 9
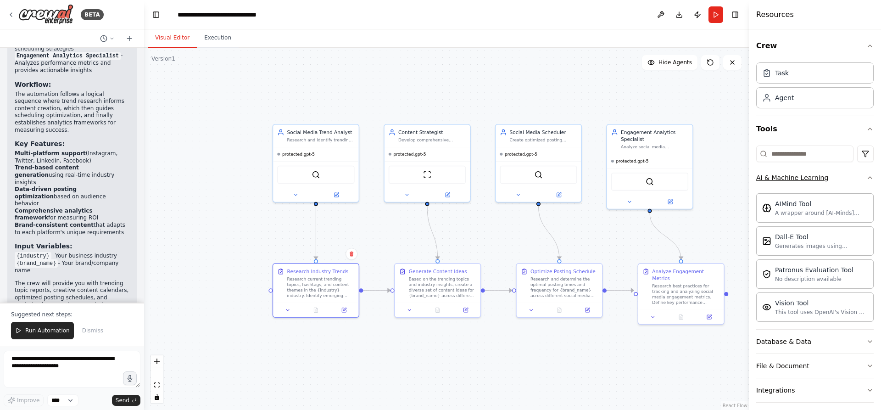
click at [784, 175] on div "AI & Machine Learning" at bounding box center [792, 177] width 72 height 9
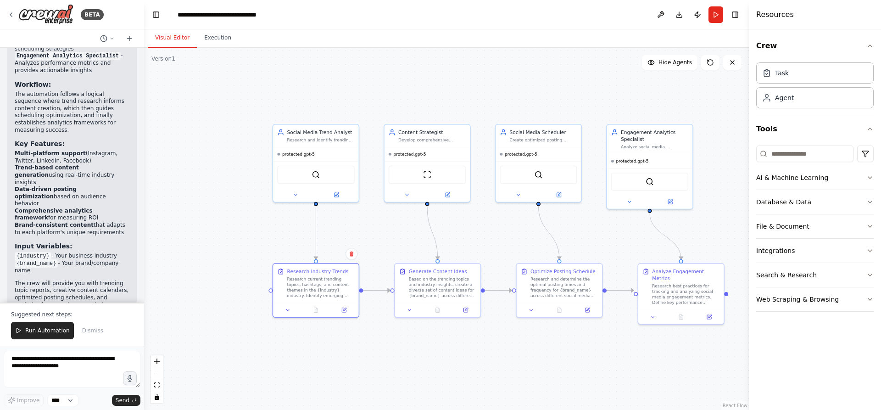
click at [790, 198] on div "Database & Data" at bounding box center [783, 201] width 55 height 9
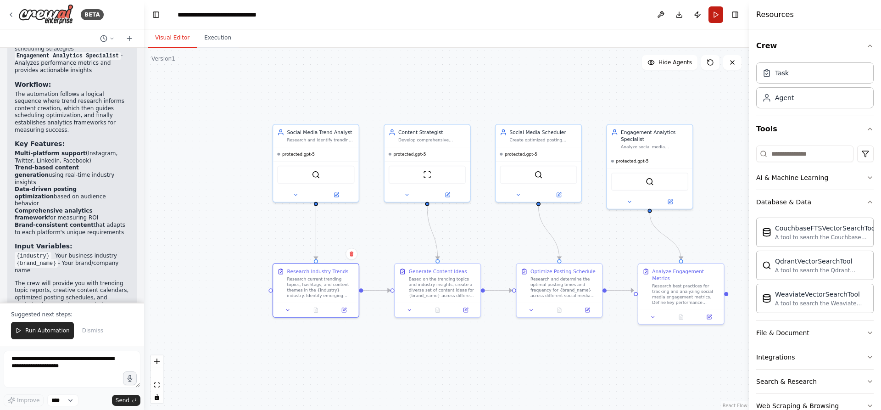
click at [720, 18] on button "Run" at bounding box center [715, 14] width 15 height 17
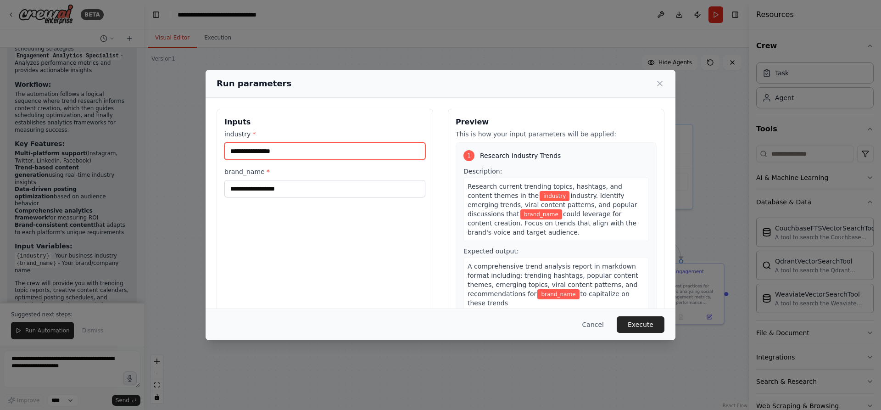
click at [311, 144] on input "industry *" at bounding box center [324, 150] width 201 height 17
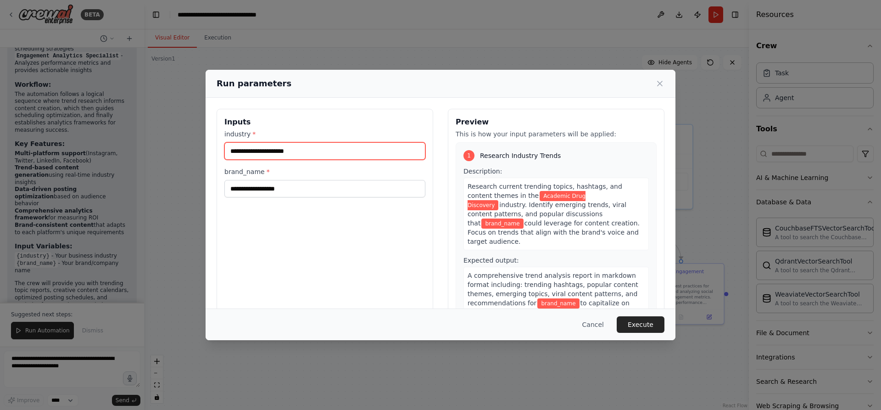
type input "**********"
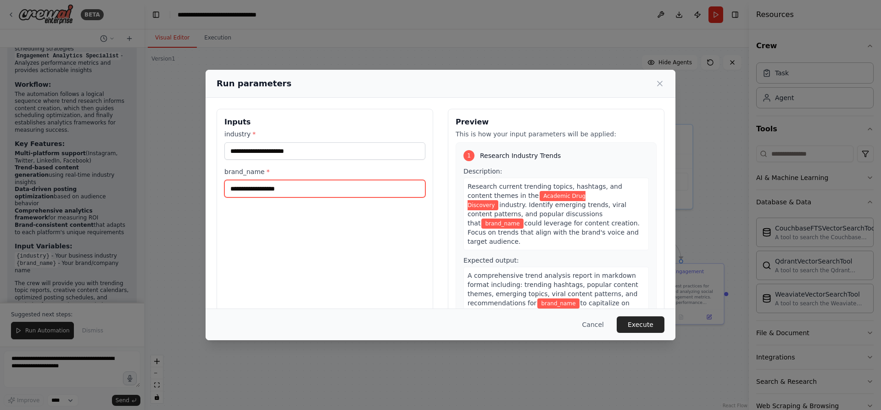
click at [298, 185] on input "brand_name *" at bounding box center [324, 188] width 201 height 17
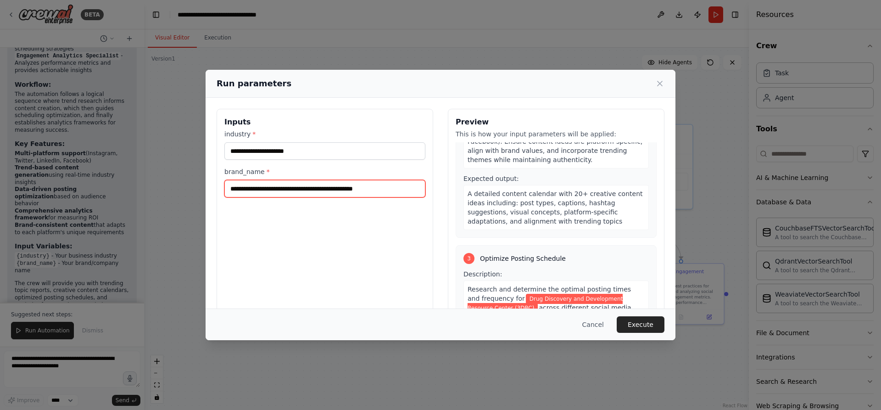
scroll to position [321, 0]
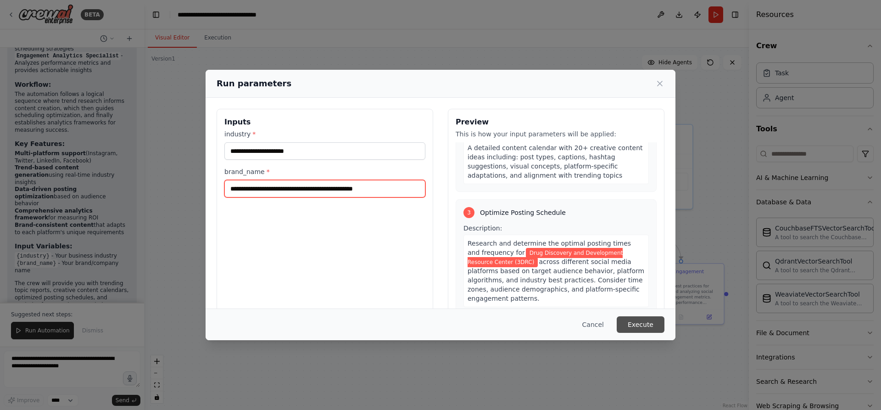
type input "**********"
click at [637, 316] on button "Execute" at bounding box center [640, 324] width 48 height 17
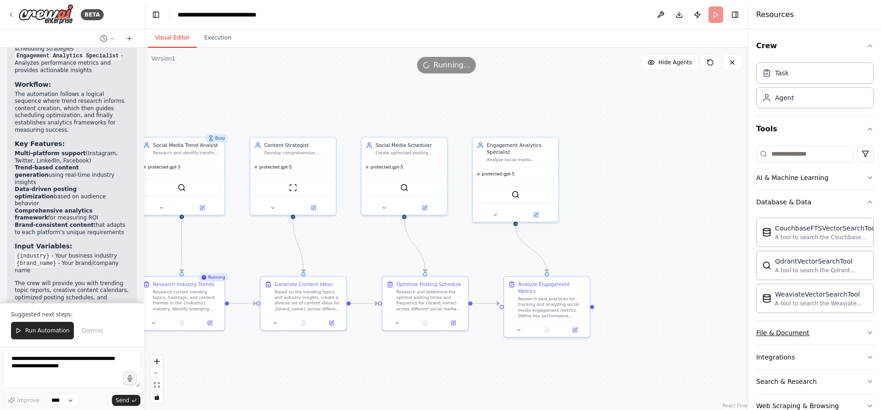
scroll to position [23, 0]
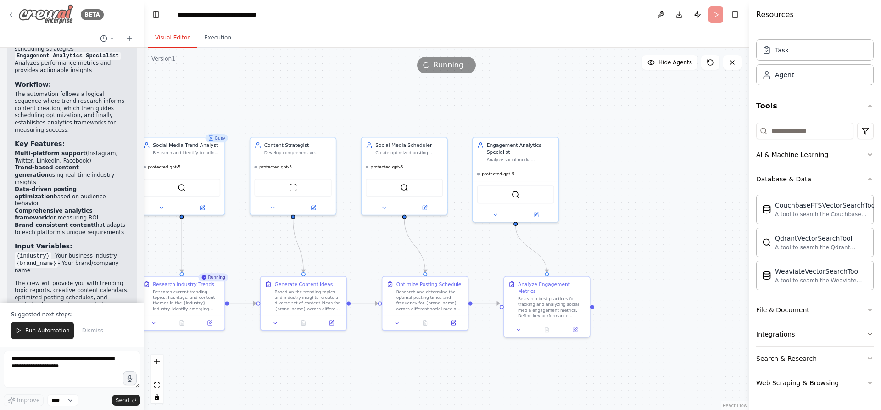
click at [35, 15] on img at bounding box center [45, 14] width 55 height 21
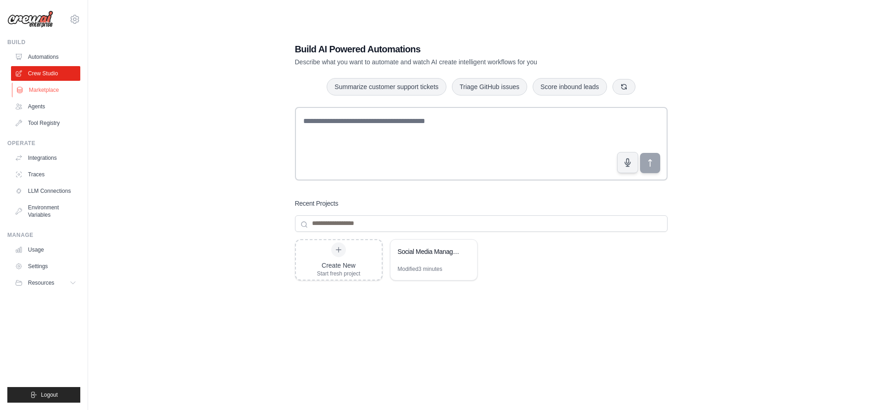
click at [45, 90] on link "Marketplace" at bounding box center [46, 90] width 69 height 15
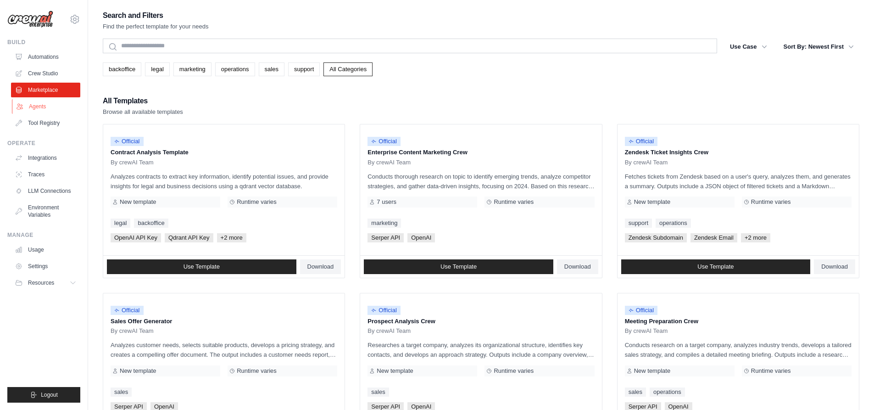
click at [45, 103] on link "Agents" at bounding box center [46, 106] width 69 height 15
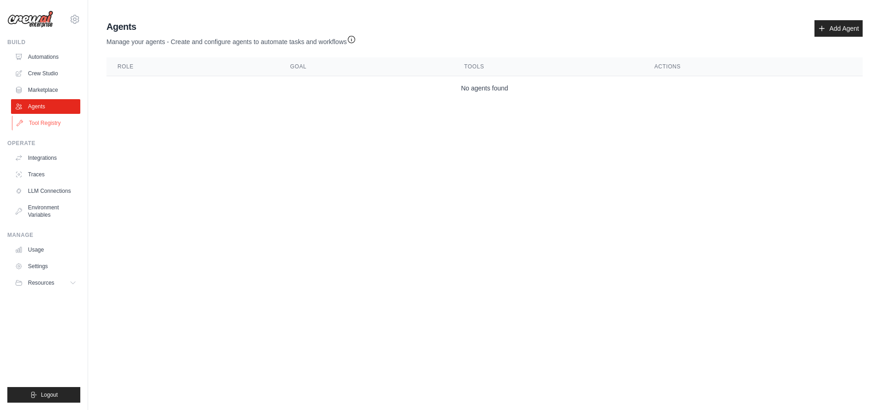
click at [52, 126] on link "Tool Registry" at bounding box center [46, 123] width 69 height 15
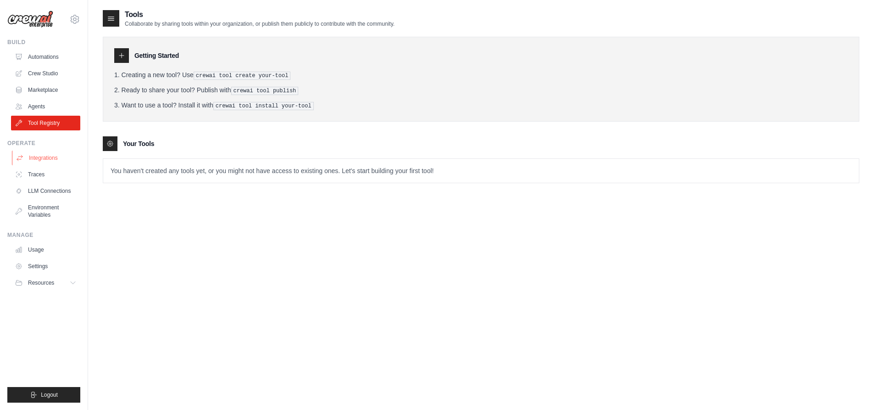
click at [50, 157] on link "Integrations" at bounding box center [46, 157] width 69 height 15
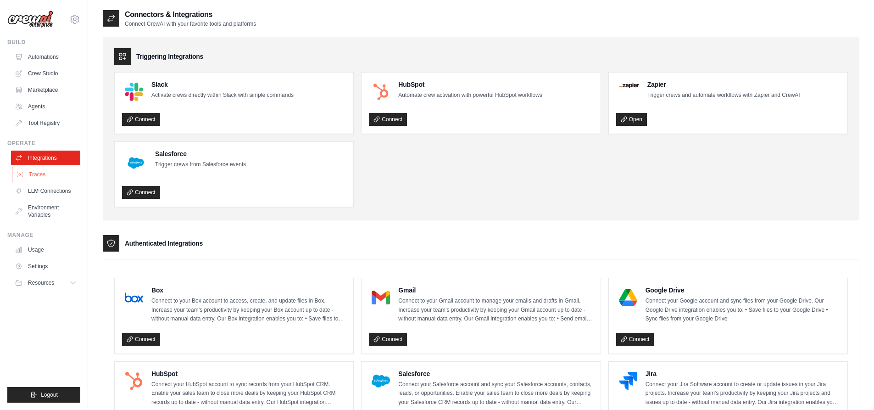
click at [45, 170] on link "Traces" at bounding box center [46, 174] width 69 height 15
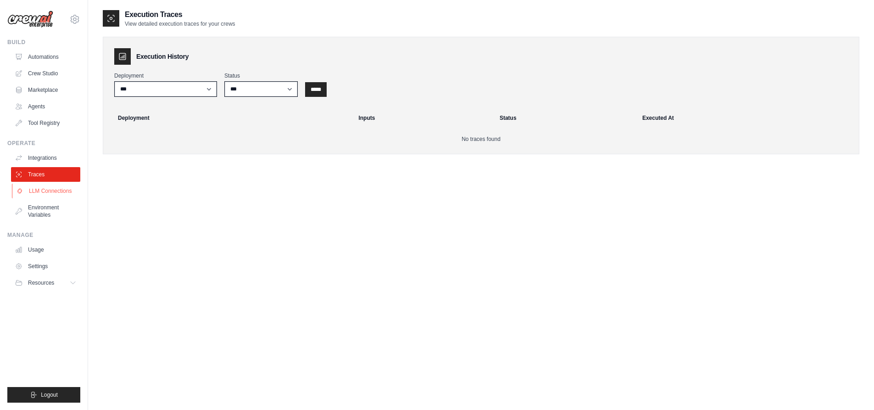
click at [50, 190] on link "LLM Connections" at bounding box center [46, 190] width 69 height 15
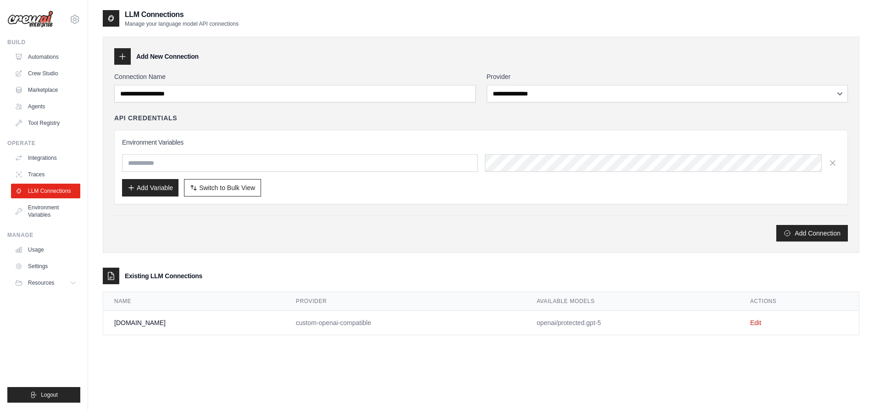
click at [153, 323] on td "chat.tamu.edu" at bounding box center [194, 322] width 182 height 24
click at [35, 213] on link "Environment Variables" at bounding box center [46, 211] width 69 height 22
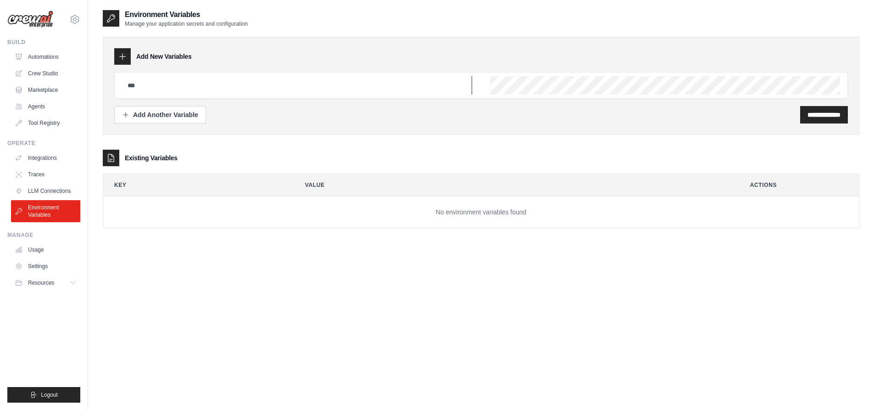
click at [299, 86] on input "text" at bounding box center [297, 85] width 350 height 18
click at [29, 250] on link "Usage" at bounding box center [46, 249] width 69 height 15
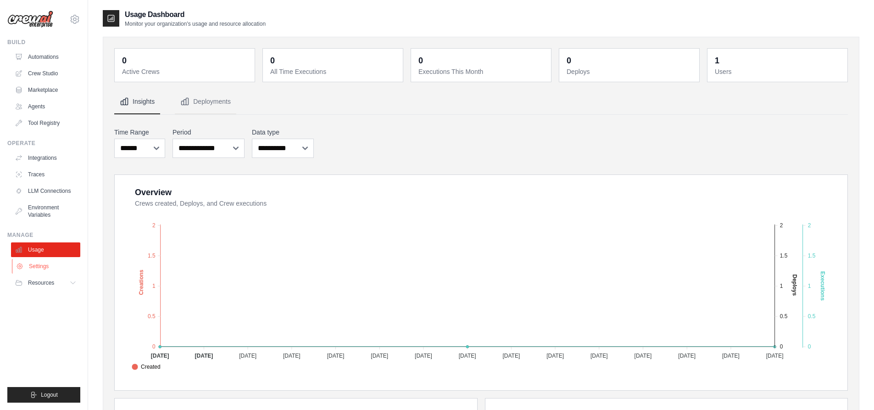
click at [62, 265] on link "Settings" at bounding box center [46, 266] width 69 height 15
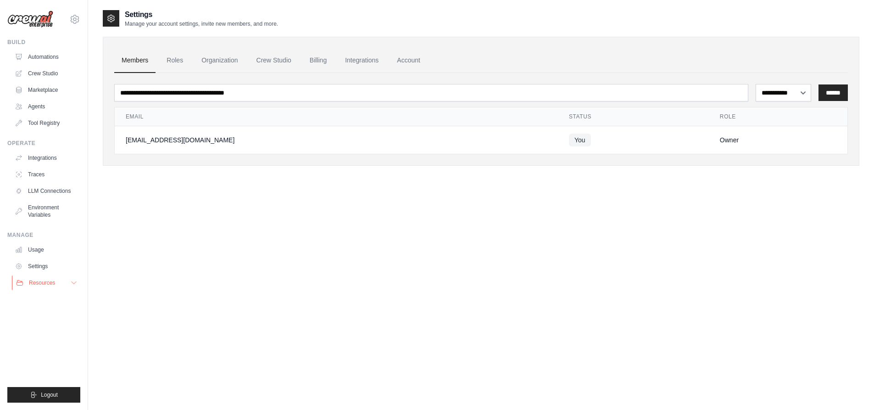
click at [61, 280] on button "Resources" at bounding box center [46, 282] width 69 height 15
click at [50, 60] on link "Automations" at bounding box center [46, 57] width 69 height 15
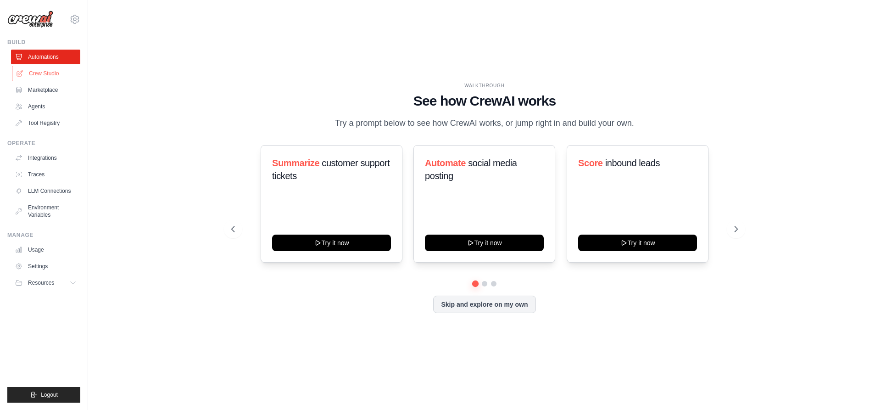
click at [41, 71] on link "Crew Studio" at bounding box center [46, 73] width 69 height 15
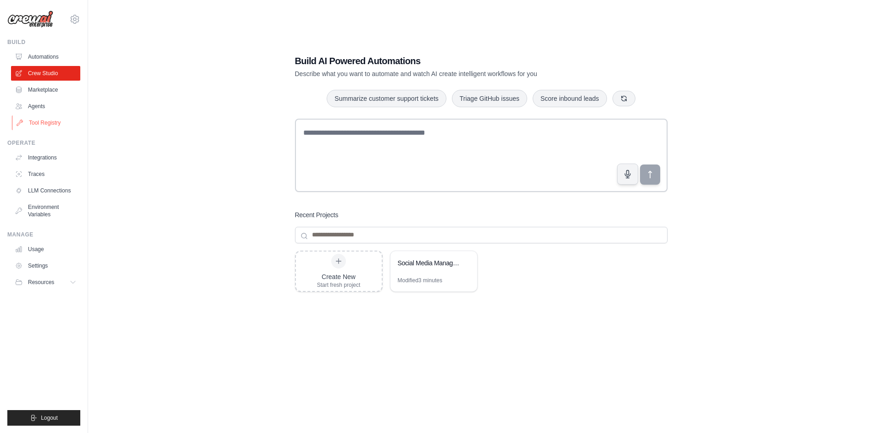
click at [41, 123] on link "Tool Registry" at bounding box center [46, 123] width 69 height 15
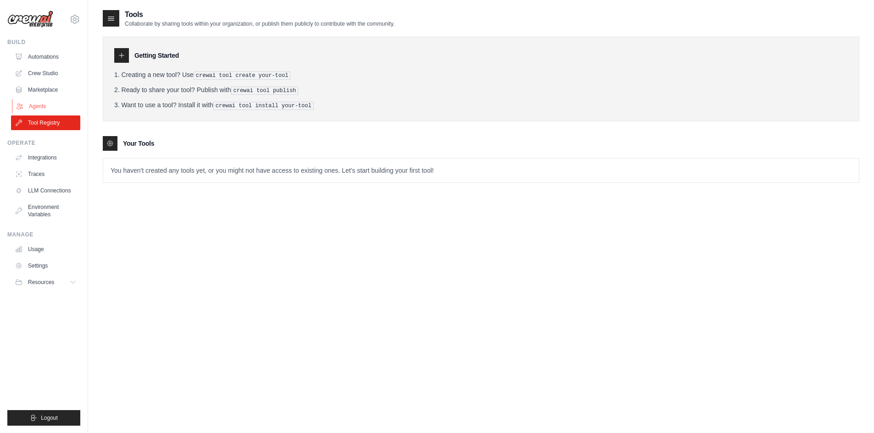
click at [48, 103] on link "Agents" at bounding box center [46, 106] width 69 height 15
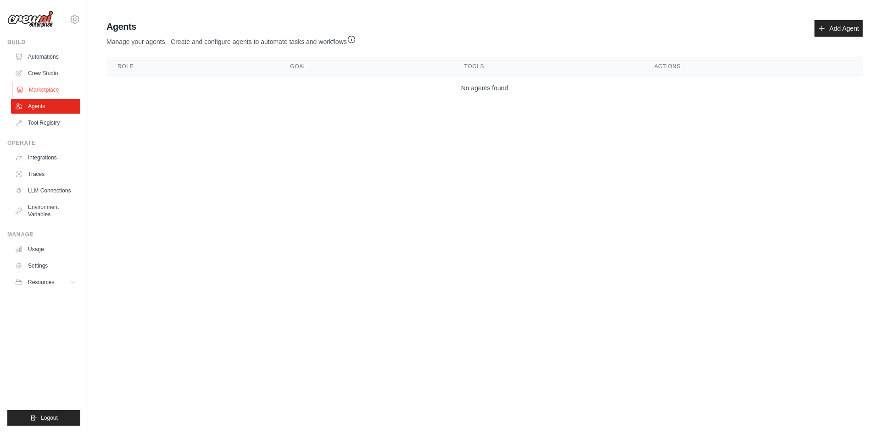
click at [48, 90] on link "Marketplace" at bounding box center [46, 90] width 69 height 15
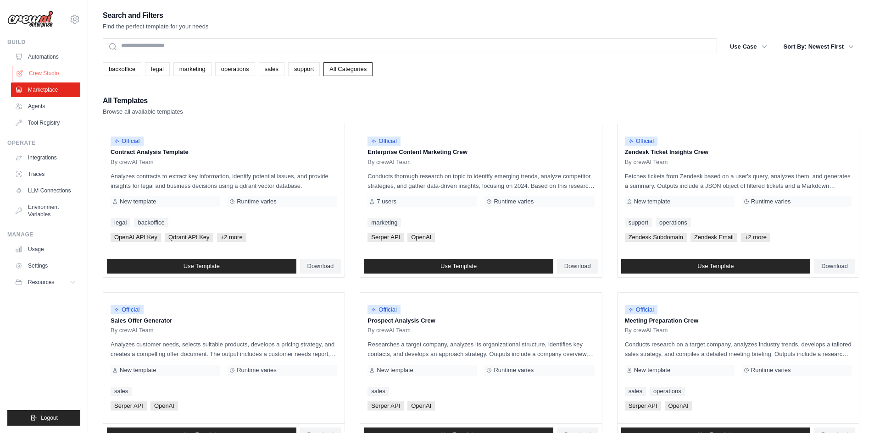
click at [46, 70] on link "Crew Studio" at bounding box center [46, 73] width 69 height 15
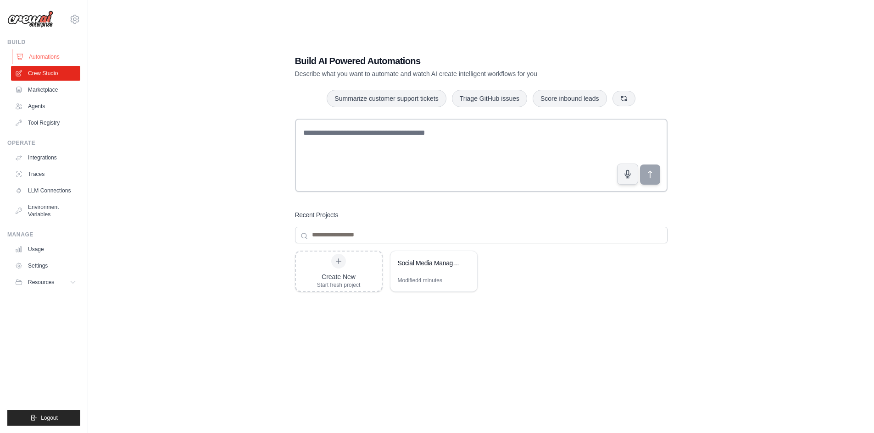
click at [47, 56] on link "Automations" at bounding box center [46, 57] width 69 height 15
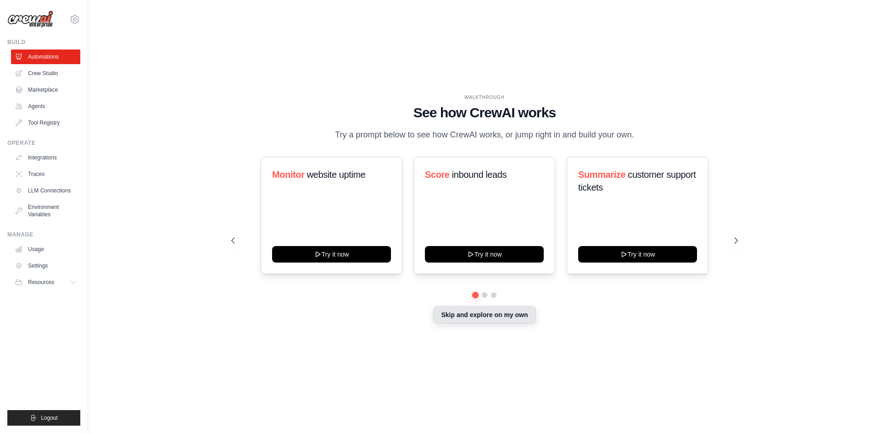
click at [521, 318] on button "Skip and explore on my own" at bounding box center [484, 314] width 102 height 17
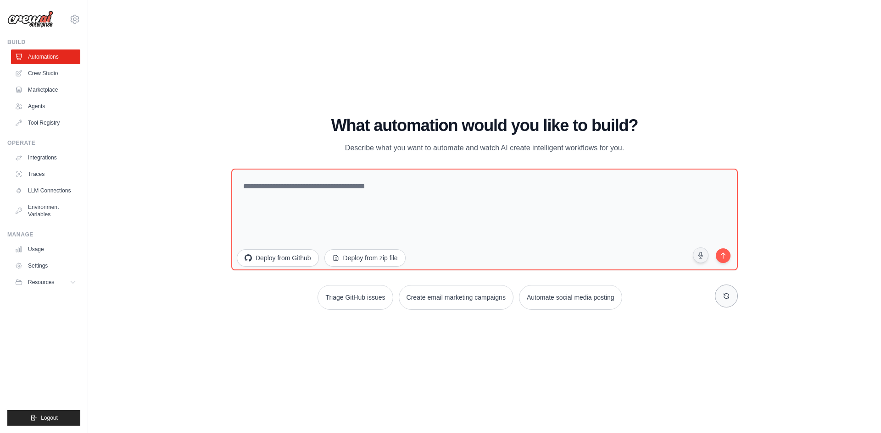
click at [719, 298] on button at bounding box center [726, 296] width 23 height 23
click at [51, 249] on link "Usage" at bounding box center [46, 249] width 69 height 15
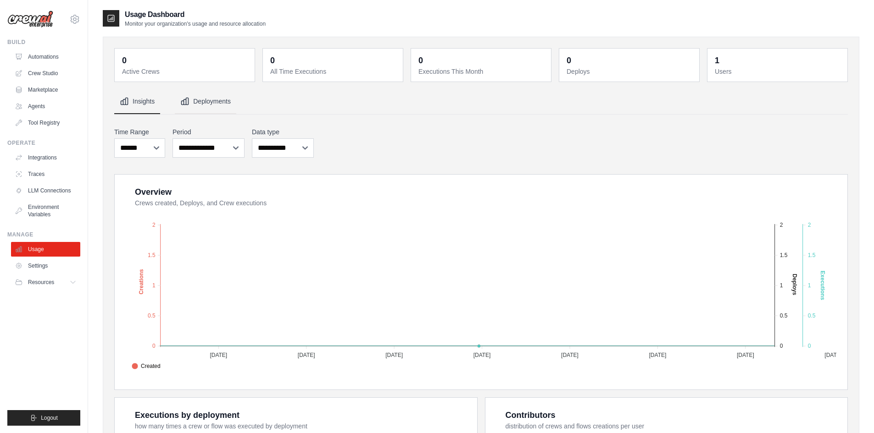
click at [220, 97] on button "Deployments" at bounding box center [205, 101] width 61 height 25
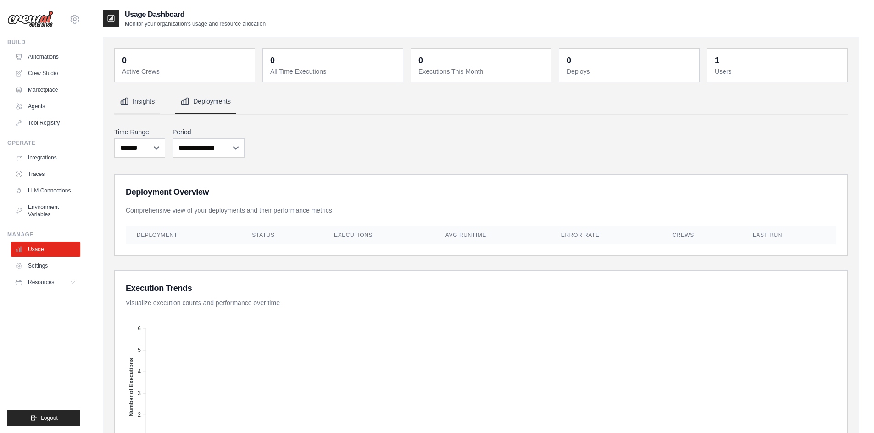
click at [146, 100] on button "Insights" at bounding box center [137, 101] width 46 height 25
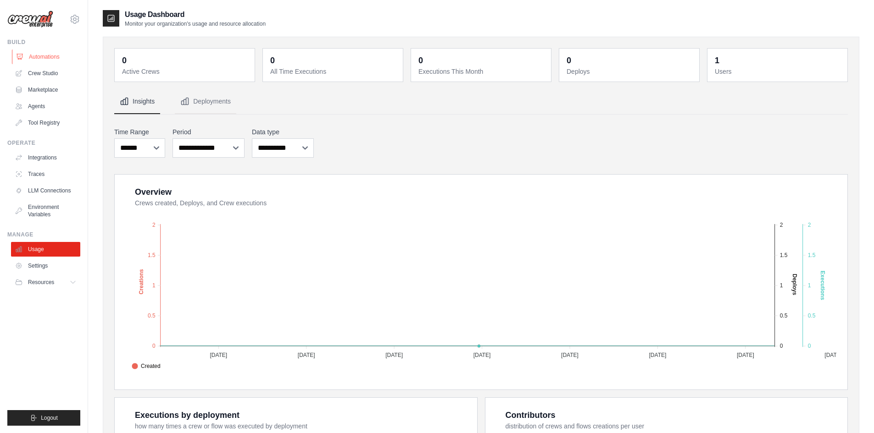
click at [46, 60] on link "Automations" at bounding box center [46, 57] width 69 height 15
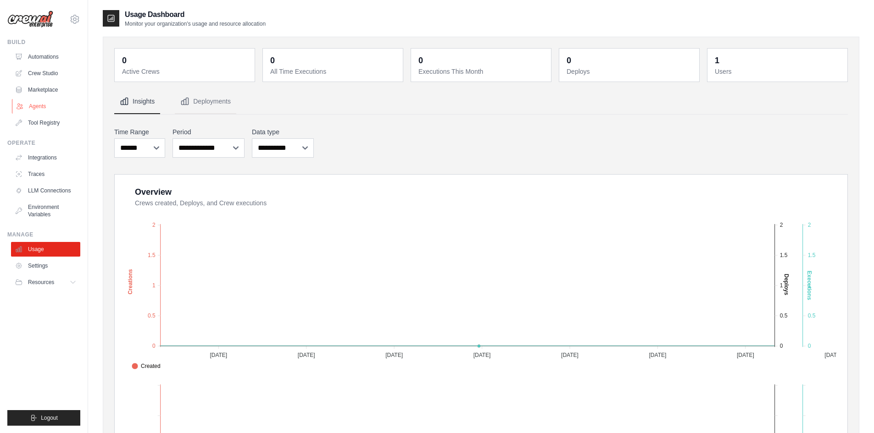
click at [31, 101] on link "Agents" at bounding box center [46, 106] width 69 height 15
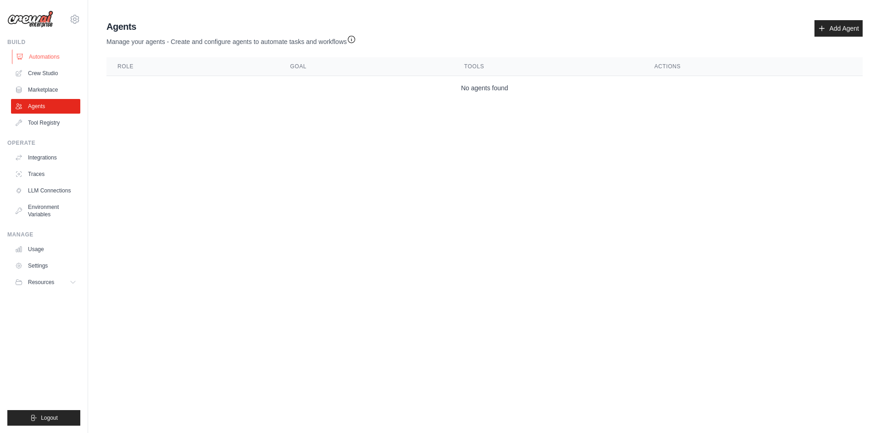
click at [48, 55] on link "Automations" at bounding box center [46, 57] width 69 height 15
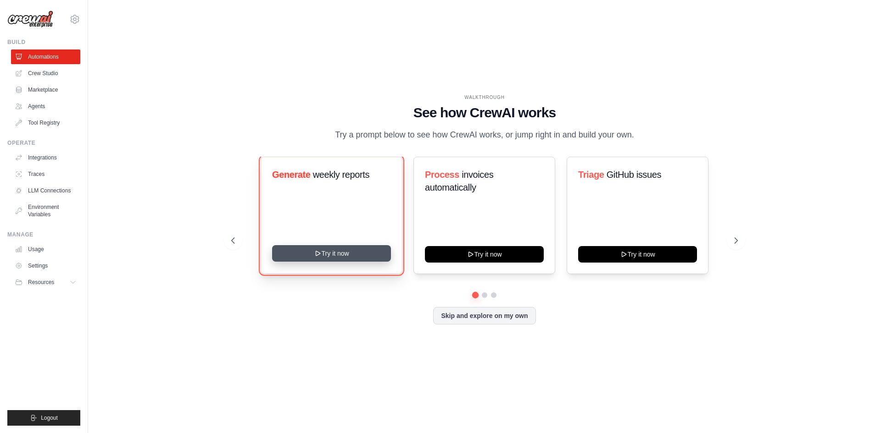
click at [339, 252] on button "Try it now" at bounding box center [331, 253] width 119 height 17
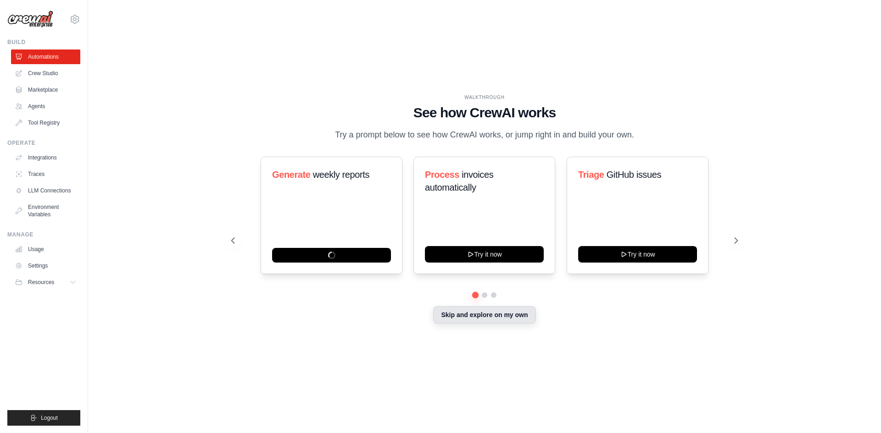
click at [479, 317] on button "Skip and explore on my own" at bounding box center [484, 314] width 102 height 17
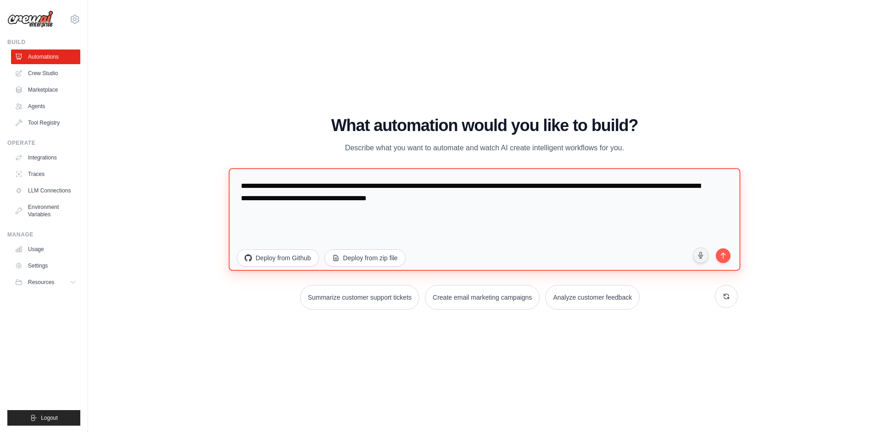
click at [379, 190] on textarea "**********" at bounding box center [483, 219] width 511 height 103
drag, startPoint x: 480, startPoint y: 199, endPoint x: 237, endPoint y: 177, distance: 244.0
click at [228, 175] on textarea "**********" at bounding box center [483, 219] width 511 height 103
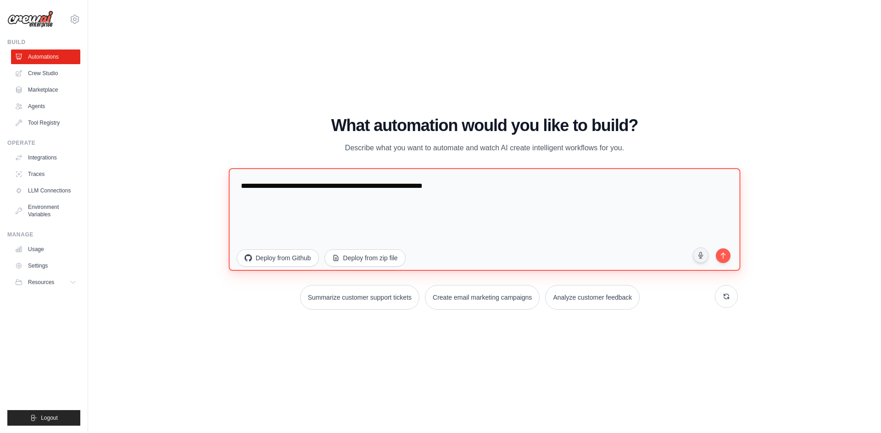
click at [313, 188] on textarea "**********" at bounding box center [483, 219] width 511 height 103
click at [393, 186] on textarea "**********" at bounding box center [483, 219] width 511 height 103
click at [411, 186] on textarea "**********" at bounding box center [483, 219] width 511 height 103
drag, startPoint x: 416, startPoint y: 187, endPoint x: 443, endPoint y: 186, distance: 27.1
click at [447, 186] on textarea "**********" at bounding box center [483, 219] width 511 height 103
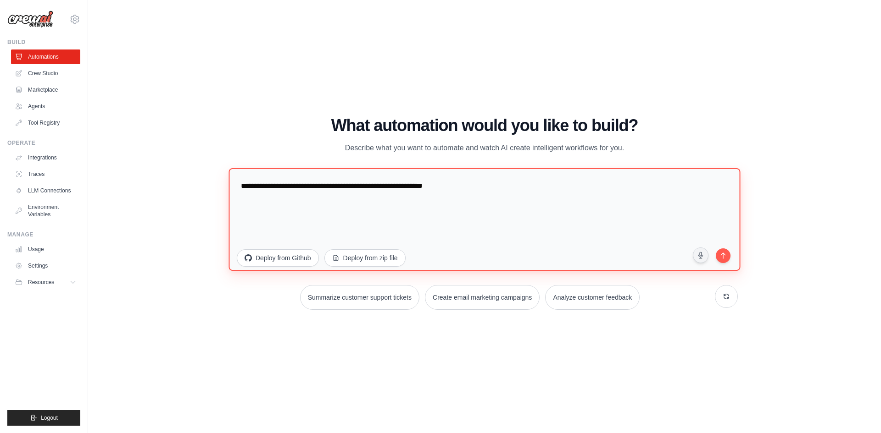
drag, startPoint x: 440, startPoint y: 186, endPoint x: 462, endPoint y: 186, distance: 22.0
click at [440, 187] on textarea "**********" at bounding box center [483, 219] width 511 height 103
drag, startPoint x: 414, startPoint y: 189, endPoint x: 590, endPoint y: 192, distance: 176.1
click at [590, 192] on textarea "**********" at bounding box center [483, 219] width 511 height 103
click at [414, 187] on textarea "**********" at bounding box center [483, 219] width 511 height 103
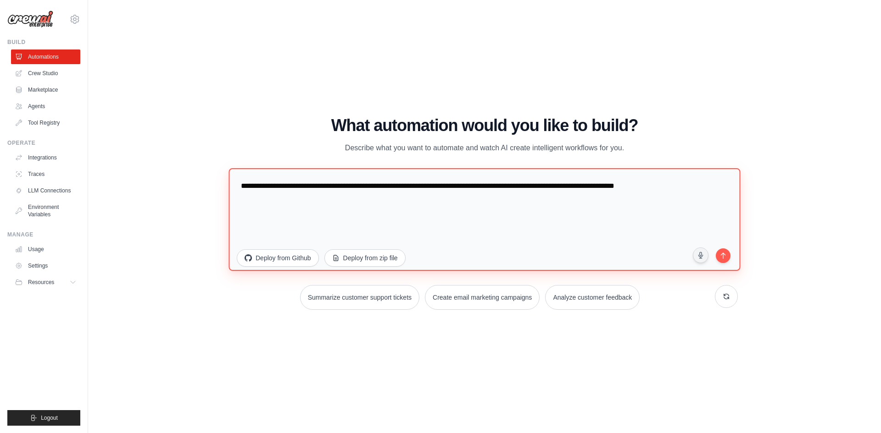
click at [414, 187] on textarea "**********" at bounding box center [483, 219] width 511 height 103
type textarea "**********"
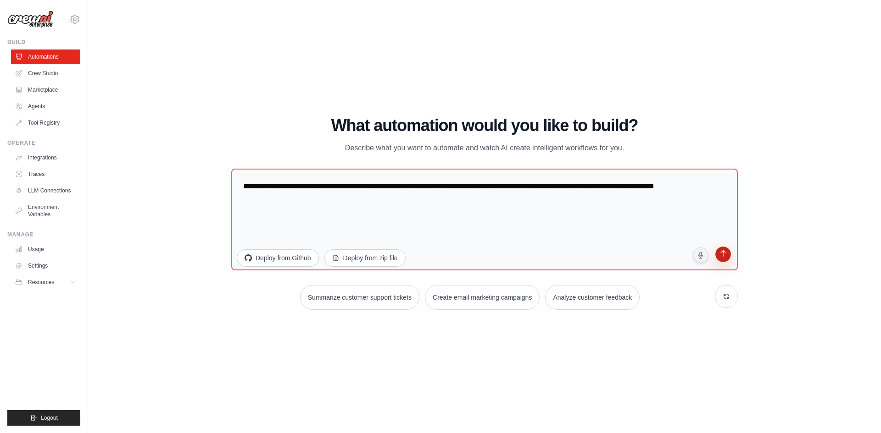
click at [724, 258] on button "submit" at bounding box center [722, 255] width 17 height 17
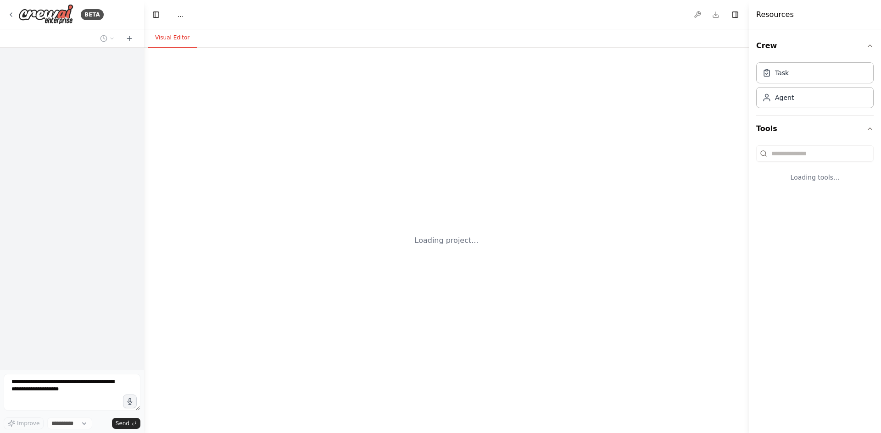
select select "****"
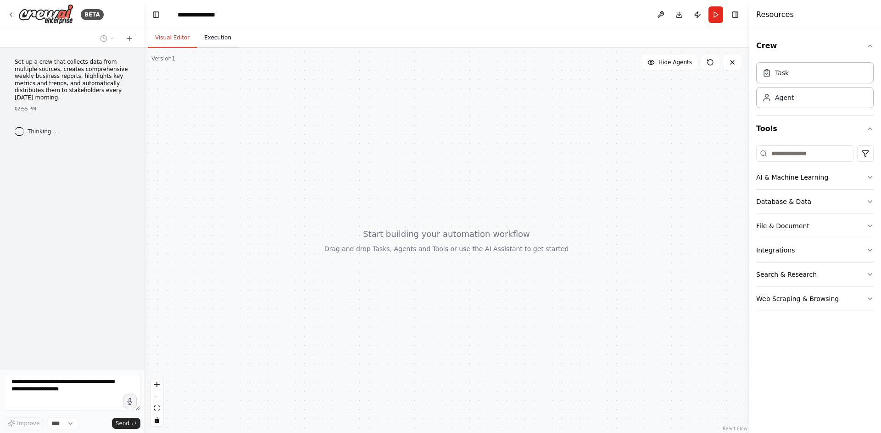
click at [221, 39] on button "Execution" at bounding box center [218, 37] width 42 height 19
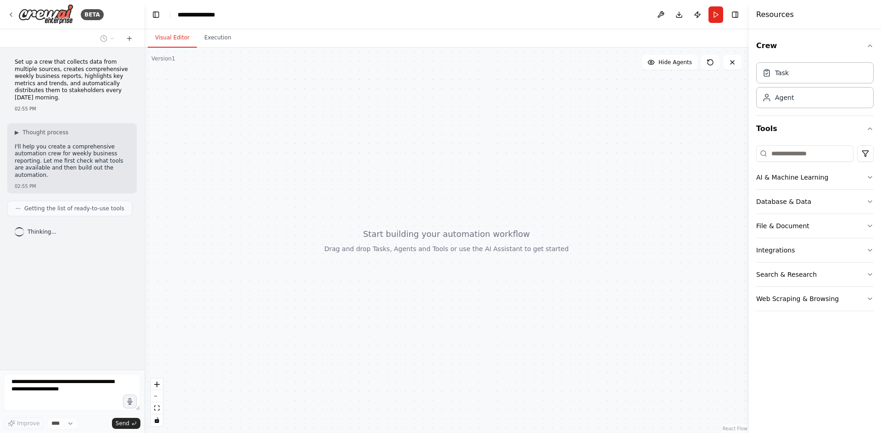
click at [183, 39] on button "Visual Editor" at bounding box center [172, 37] width 49 height 19
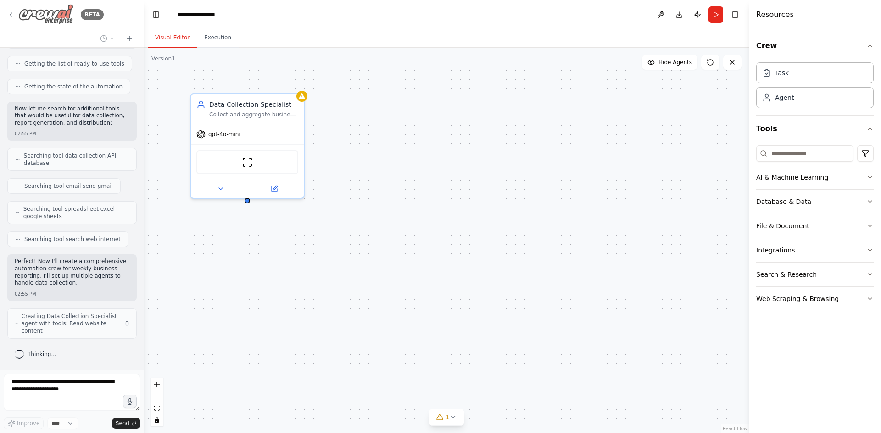
scroll to position [151, 0]
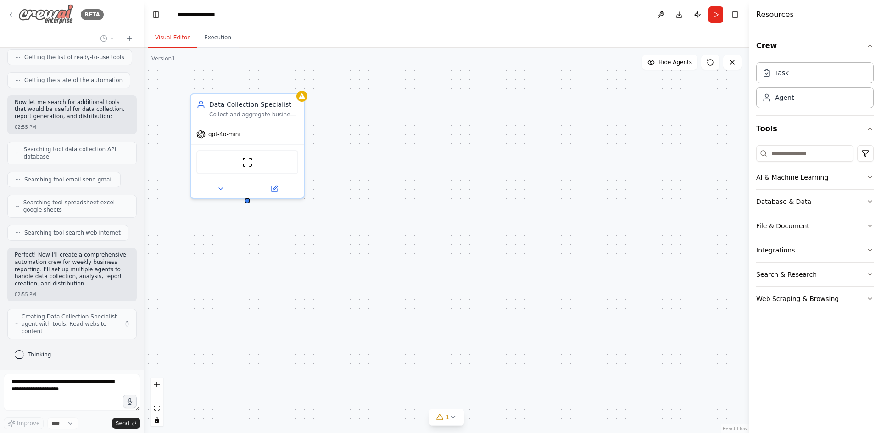
click at [40, 13] on img at bounding box center [45, 14] width 55 height 21
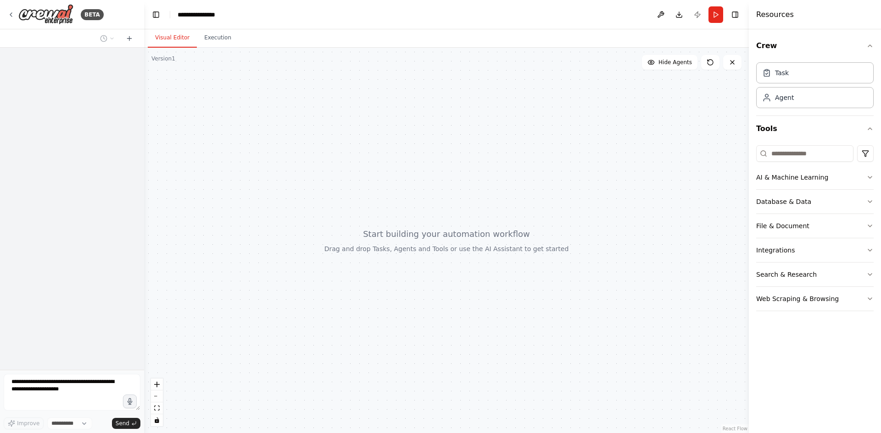
select select "****"
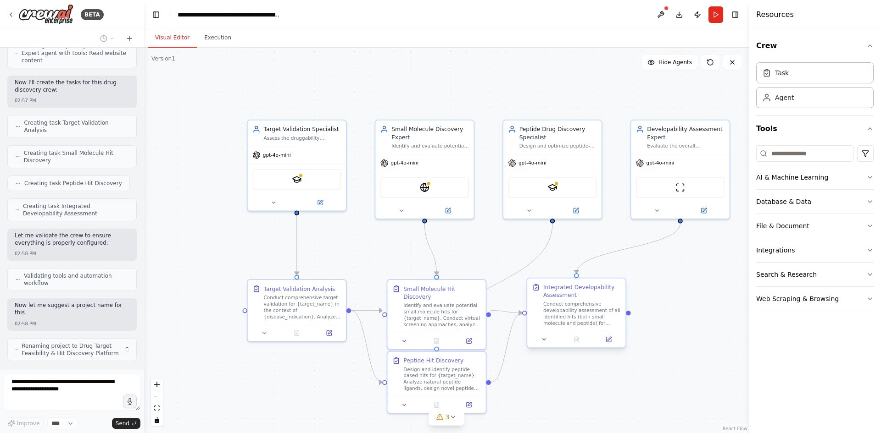
scroll to position [460, 0]
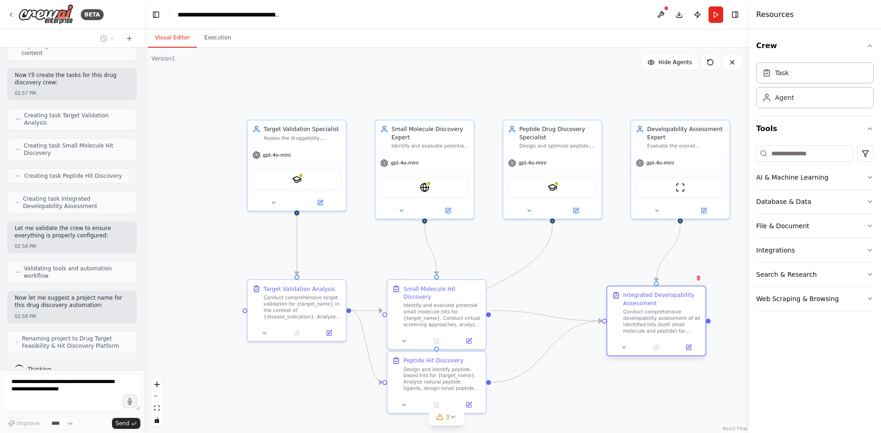
drag, startPoint x: 573, startPoint y: 303, endPoint x: 655, endPoint y: 311, distance: 82.1
click at [655, 311] on div "Conduct comprehensive developability assessment of all identified hits (both sm…" at bounding box center [662, 322] width 78 height 26
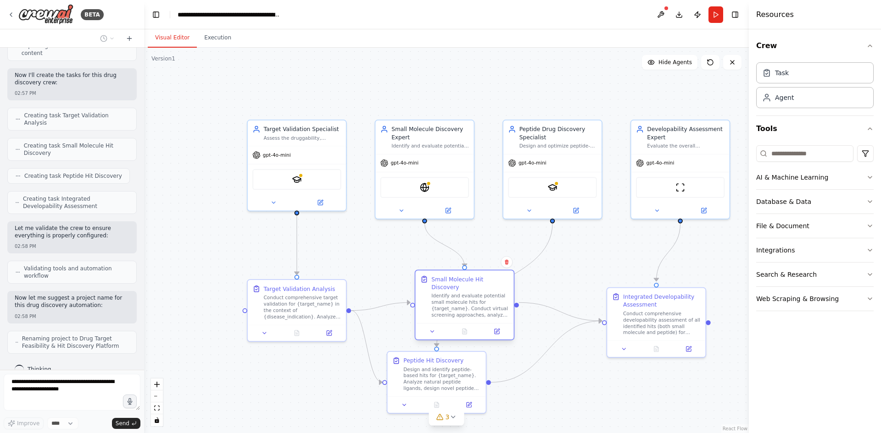
drag, startPoint x: 450, startPoint y: 300, endPoint x: 478, endPoint y: 293, distance: 29.0
click at [478, 293] on div "Identify and evaluate potential small molecule hits for {target_name}. Conduct …" at bounding box center [470, 306] width 78 height 26
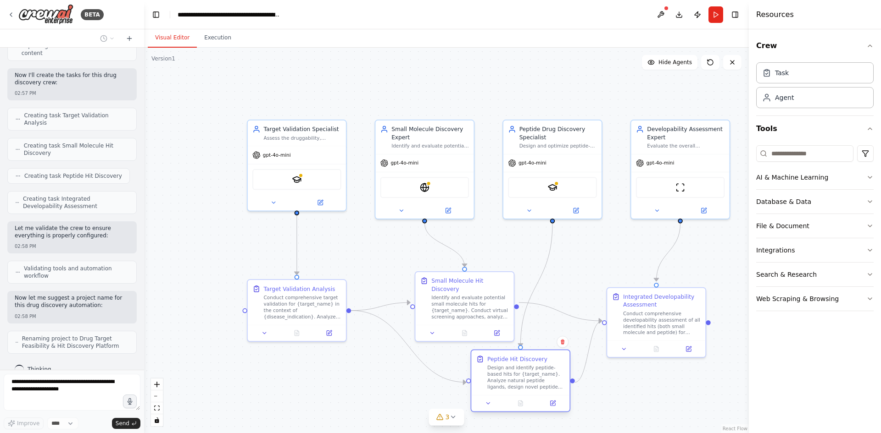
drag, startPoint x: 461, startPoint y: 361, endPoint x: 544, endPoint y: 363, distance: 83.0
click at [544, 363] on div "Peptide Hit Discovery" at bounding box center [526, 359] width 78 height 8
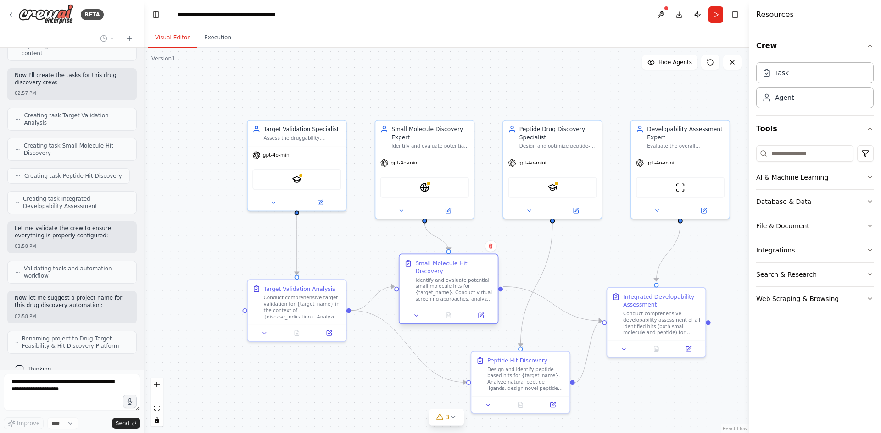
drag, startPoint x: 473, startPoint y: 310, endPoint x: 456, endPoint y: 295, distance: 22.1
click at [456, 295] on div "Small Molecule Hit Discovery Identify and evaluate potential small molecule hit…" at bounding box center [448, 281] width 98 height 53
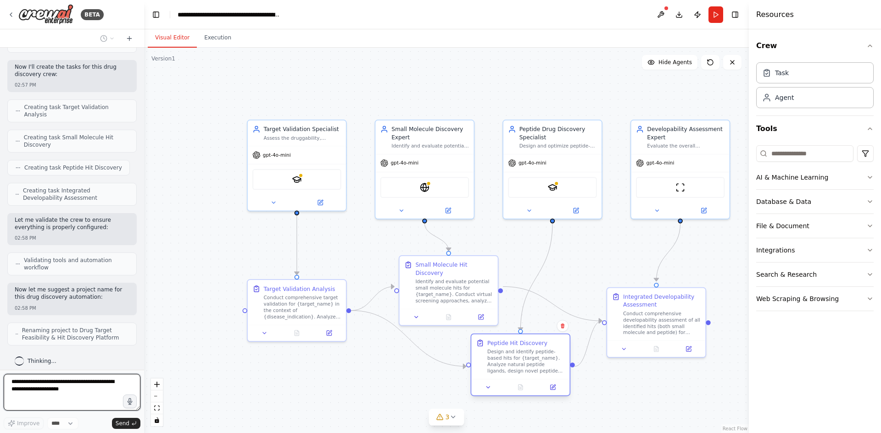
drag, startPoint x: 499, startPoint y: 368, endPoint x: 502, endPoint y: 352, distance: 16.5
click at [502, 352] on div "Design and identify peptide-based hits for {target_name}. Analyze natural pepti…" at bounding box center [526, 362] width 78 height 26
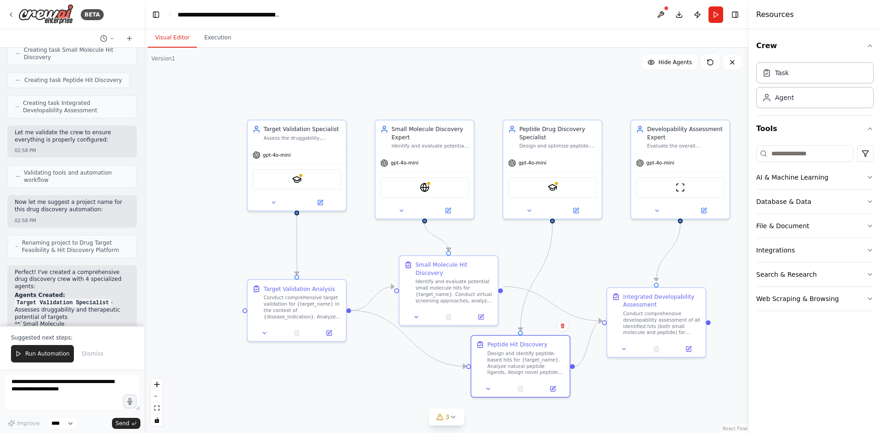
click at [611, 388] on div ".deletable-edge-delete-btn { width: 20px; height: 20px; border: 0px solid #ffff…" at bounding box center [446, 241] width 604 height 386
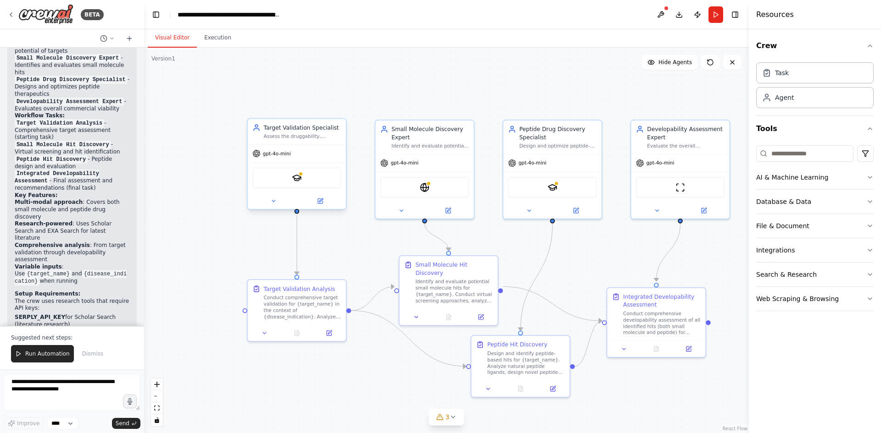
click at [288, 155] on span "gpt-4o-mini" at bounding box center [277, 153] width 28 height 6
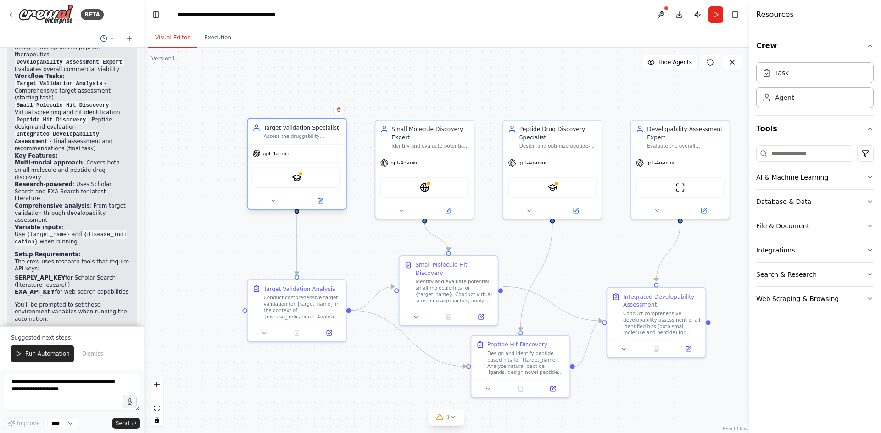
scroll to position [870, 0]
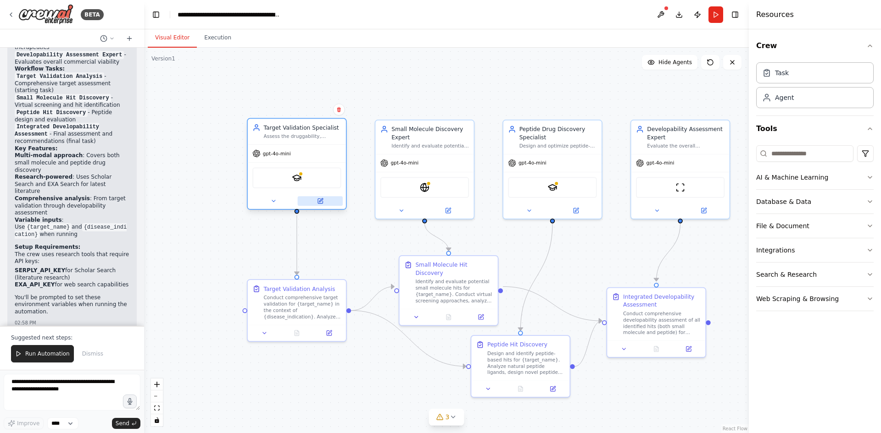
click at [321, 201] on icon at bounding box center [321, 201] width 4 height 4
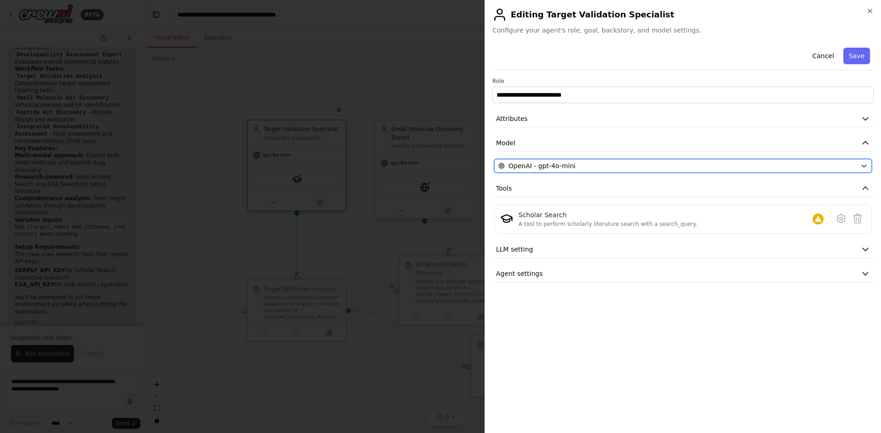
click at [585, 160] on button "OpenAI - gpt-4o-mini" at bounding box center [682, 166] width 377 height 14
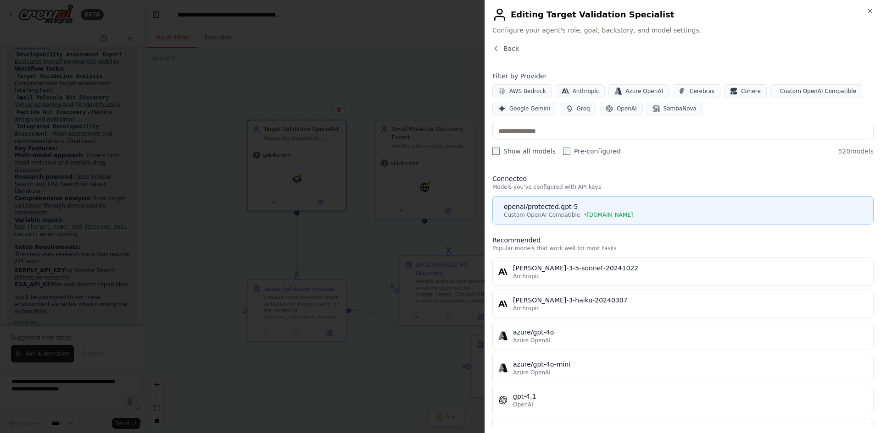
click at [565, 208] on div "openai/protected.gpt-5" at bounding box center [686, 206] width 364 height 9
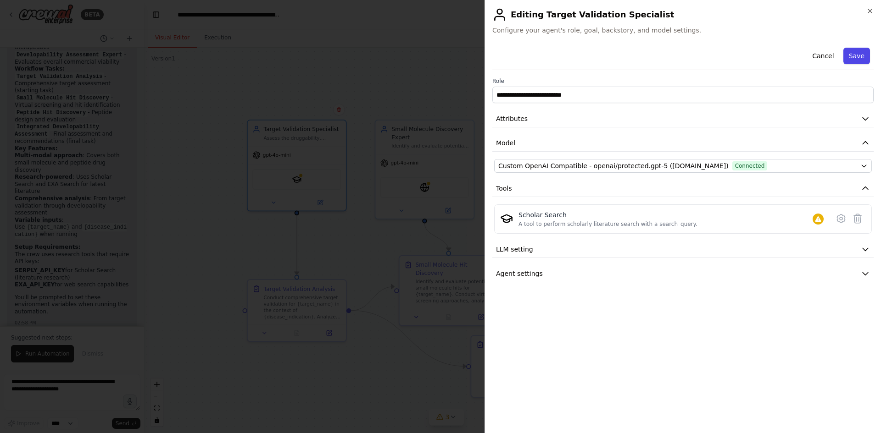
click at [857, 56] on button "Save" at bounding box center [856, 56] width 27 height 17
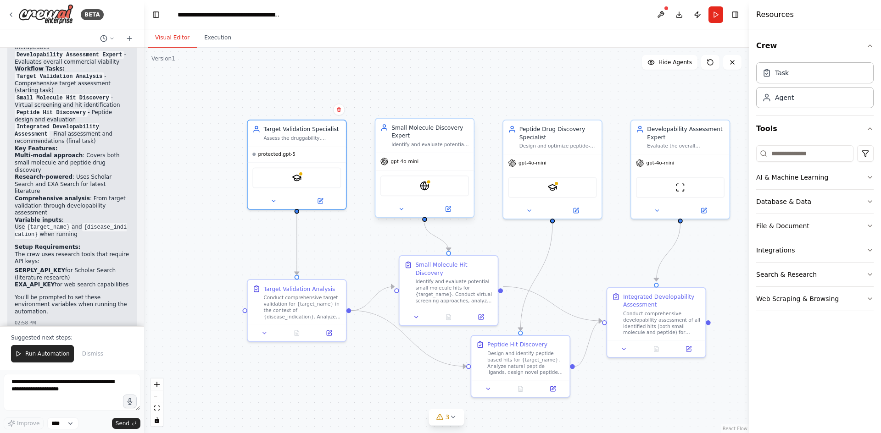
click at [443, 172] on div "EXASearchTool" at bounding box center [424, 186] width 98 height 31
click at [453, 211] on button at bounding box center [447, 210] width 45 height 10
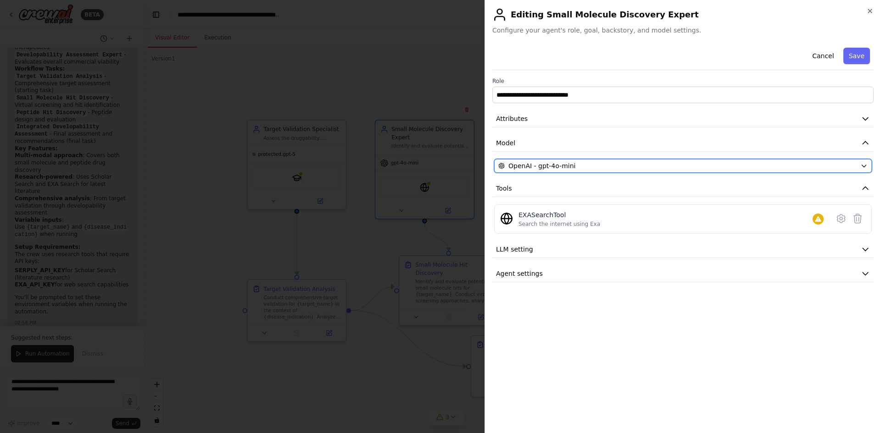
click at [648, 166] on div "OpenAI - gpt-4o-mini" at bounding box center [677, 165] width 358 height 9
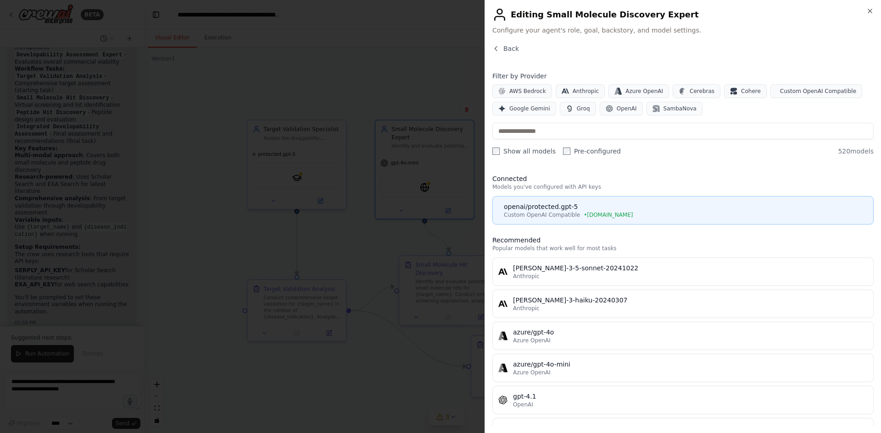
click at [616, 211] on div "openai/protected.gpt-5" at bounding box center [686, 206] width 364 height 9
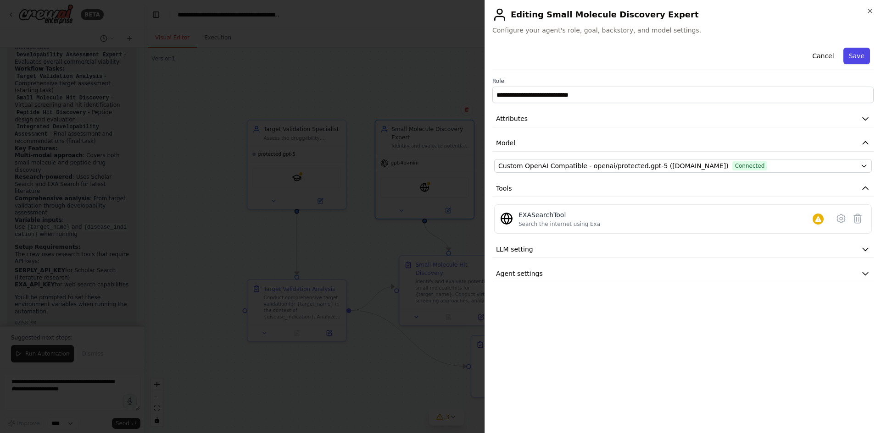
click at [856, 58] on button "Save" at bounding box center [856, 56] width 27 height 17
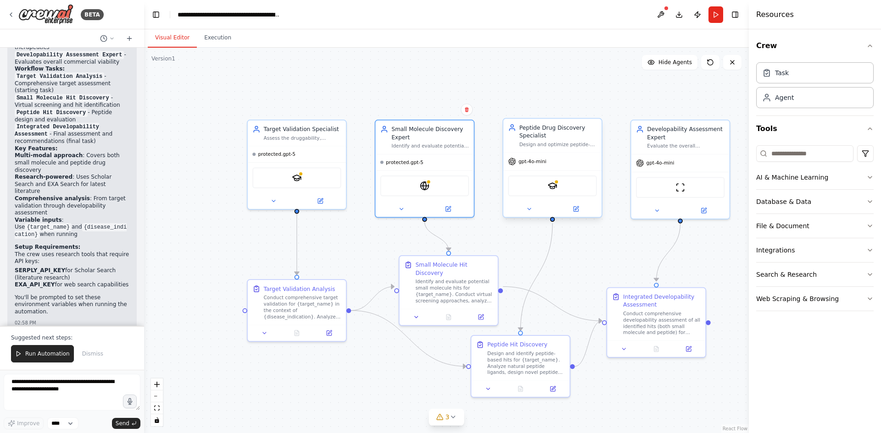
click at [561, 170] on div "gpt-4o-mini" at bounding box center [552, 161] width 98 height 17
click at [577, 210] on icon at bounding box center [575, 209] width 5 height 5
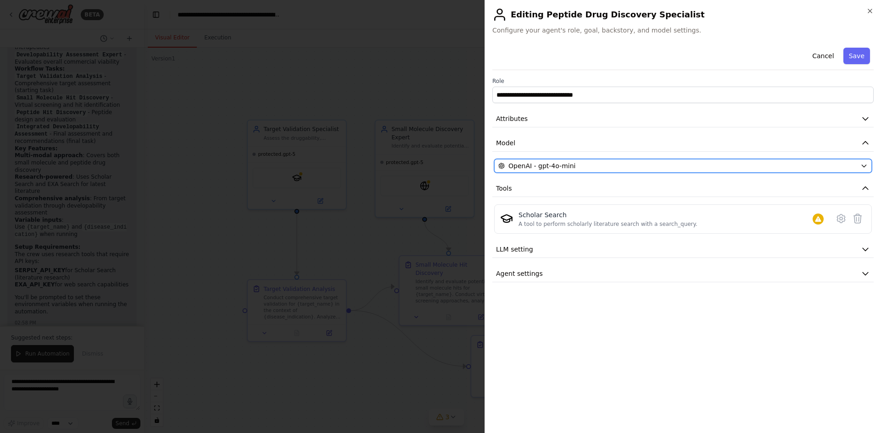
click at [646, 167] on div "OpenAI - gpt-4o-mini" at bounding box center [677, 165] width 358 height 9
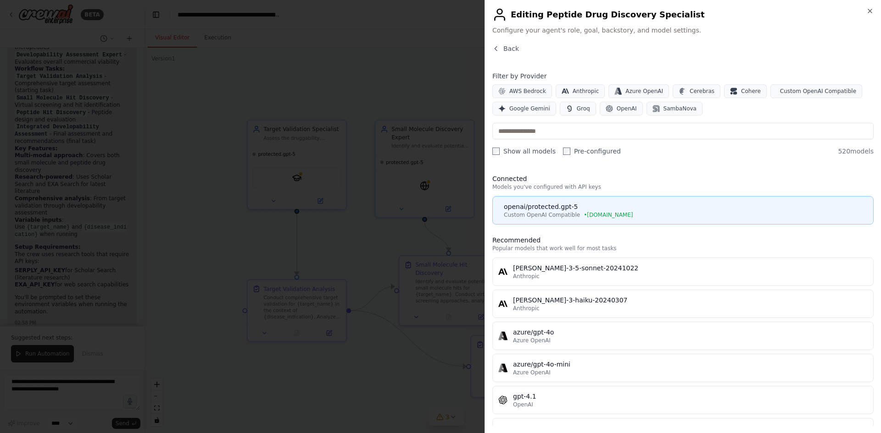
click at [598, 215] on span "• chat.tamu.edu" at bounding box center [607, 214] width 49 height 7
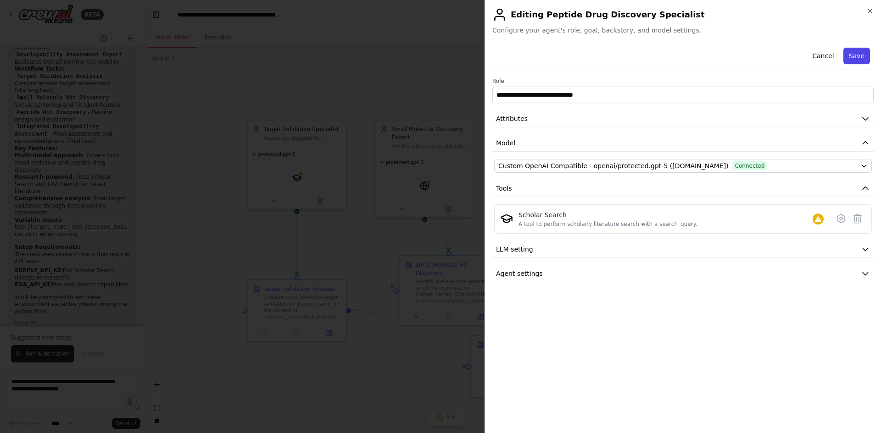
click at [857, 57] on button "Save" at bounding box center [856, 56] width 27 height 17
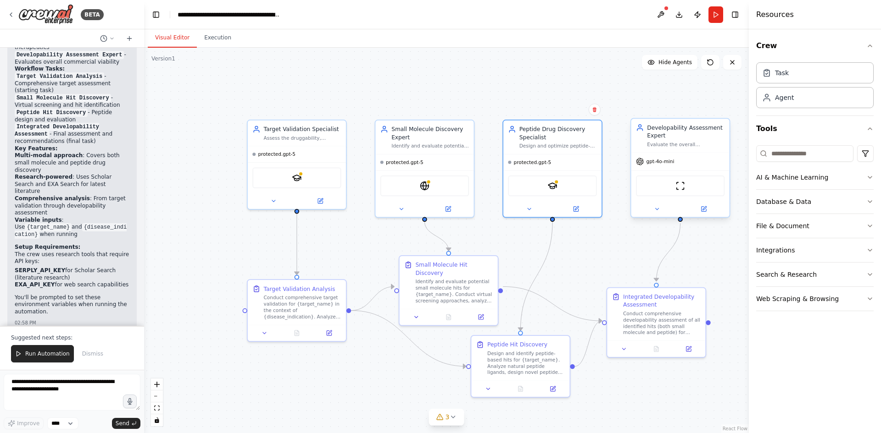
click at [671, 160] on span "gpt-4o-mini" at bounding box center [660, 162] width 28 height 6
click at [667, 169] on div "gpt-4o-mini" at bounding box center [680, 161] width 98 height 17
click at [700, 209] on icon at bounding box center [703, 209] width 6 height 6
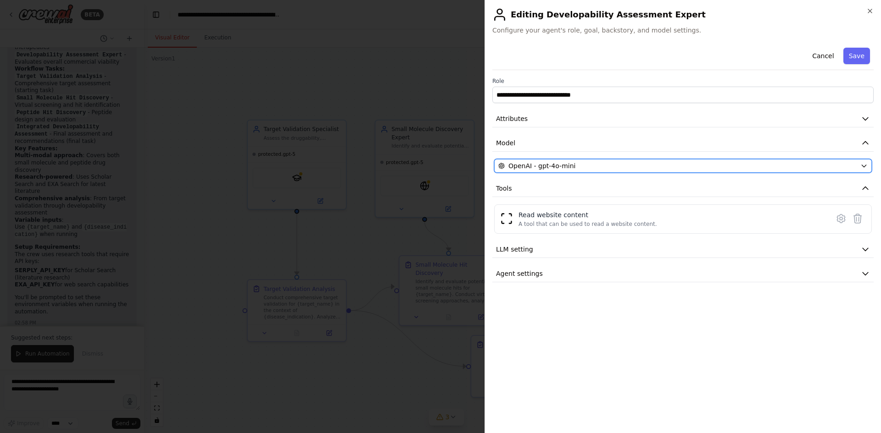
click at [643, 168] on div "OpenAI - gpt-4o-mini" at bounding box center [677, 165] width 358 height 9
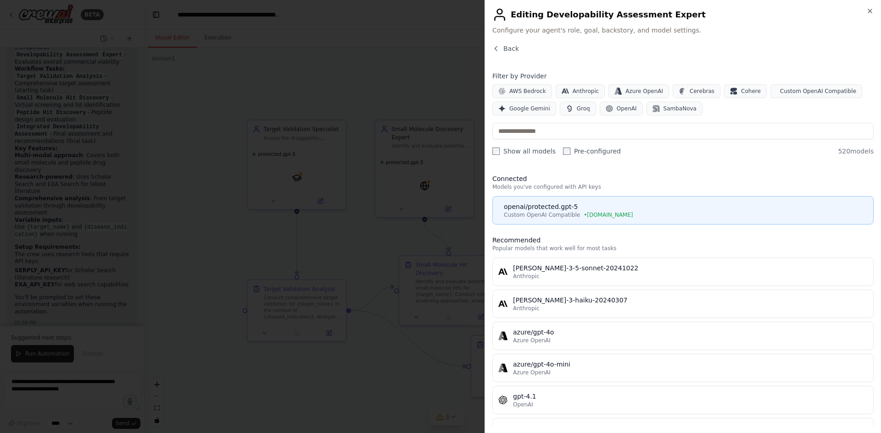
click at [582, 206] on div "openai/protected.gpt-5" at bounding box center [686, 206] width 364 height 9
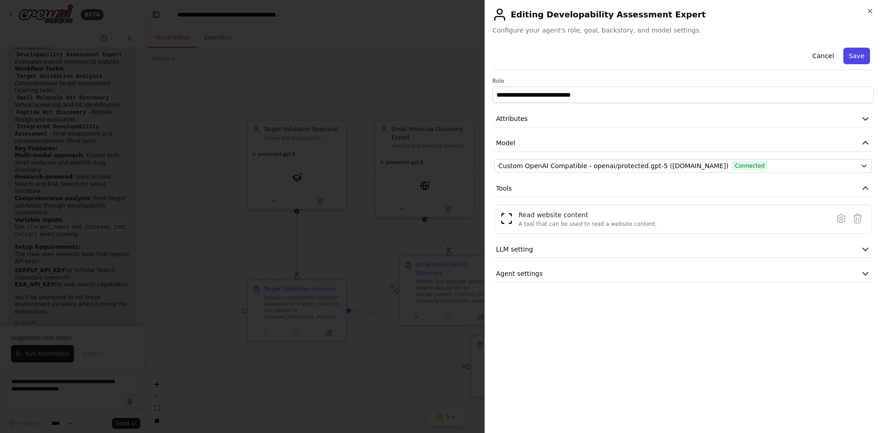
click at [854, 57] on button "Save" at bounding box center [856, 56] width 27 height 17
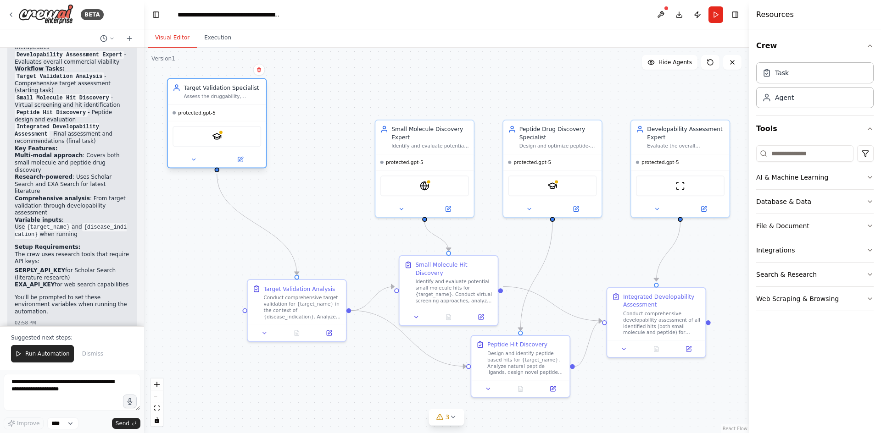
drag, startPoint x: 302, startPoint y: 144, endPoint x: 227, endPoint y: 110, distance: 82.8
click at [222, 104] on div "Target Validation Specialist Assess the druggability, feasibility, and therapeu…" at bounding box center [217, 92] width 98 height 26
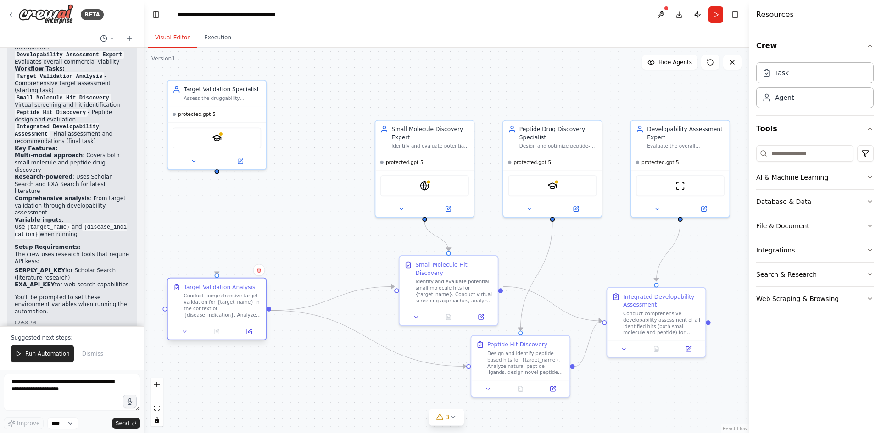
drag, startPoint x: 290, startPoint y: 287, endPoint x: 210, endPoint y: 286, distance: 79.8
click at [210, 286] on div "Target Validation Analysis" at bounding box center [219, 287] width 72 height 8
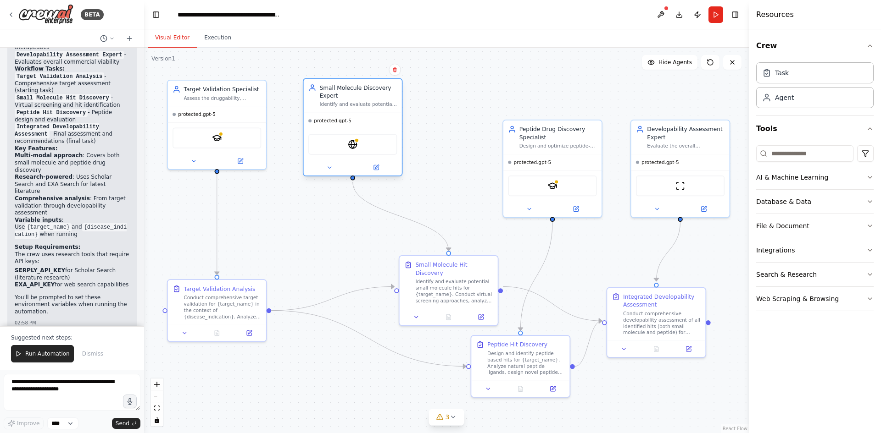
drag, startPoint x: 413, startPoint y: 130, endPoint x: 342, endPoint y: 87, distance: 83.1
click at [342, 87] on div "Small Molecule Discovery Expert" at bounding box center [358, 92] width 78 height 16
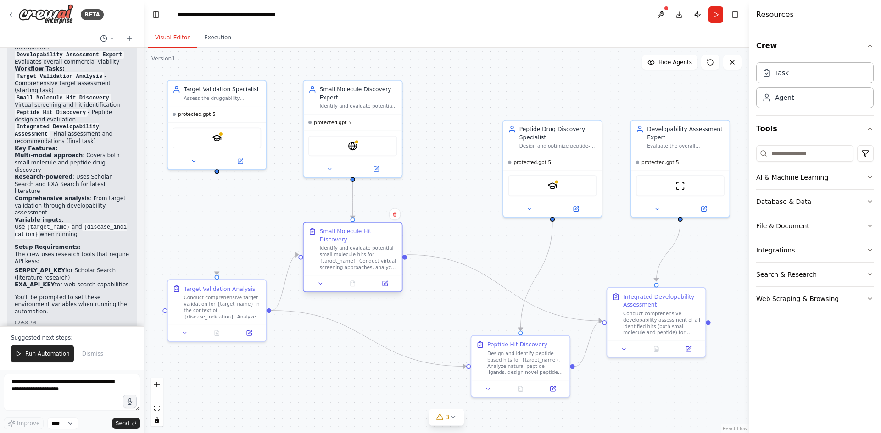
drag, startPoint x: 468, startPoint y: 266, endPoint x: 371, endPoint y: 235, distance: 101.5
click at [371, 235] on div "Small Molecule Hit Discovery" at bounding box center [358, 235] width 78 height 16
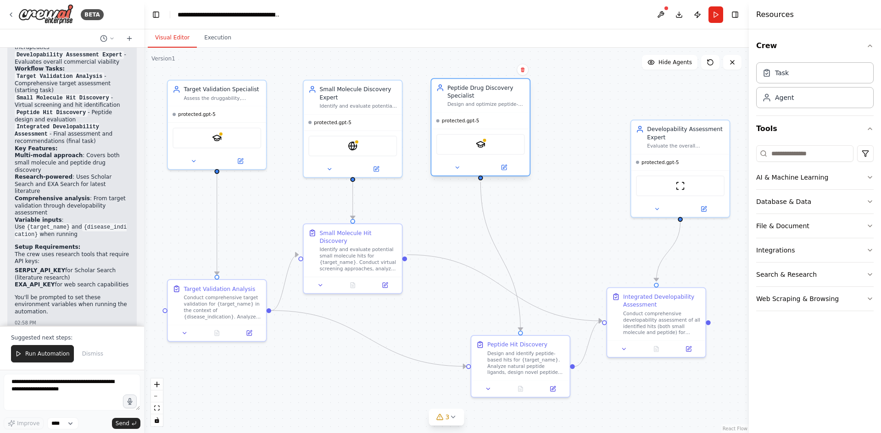
drag, startPoint x: 556, startPoint y: 142, endPoint x: 508, endPoint y: 174, distance: 57.5
click at [484, 104] on div "Design and optimize peptide-based therapeutics for {target_name}, evaluating pe…" at bounding box center [486, 104] width 78 height 6
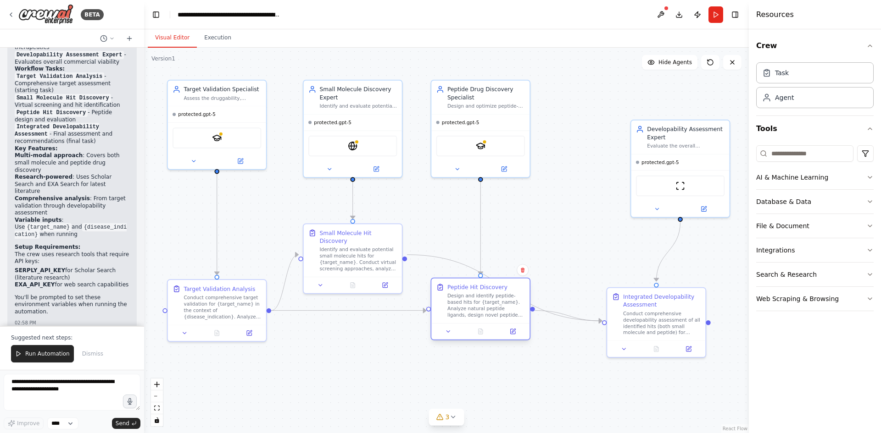
drag, startPoint x: 529, startPoint y: 365, endPoint x: 492, endPoint y: 311, distance: 65.6
click at [492, 311] on div "Design and identify peptide-based hits for {target_name}. Analyze natural pepti…" at bounding box center [486, 306] width 78 height 26
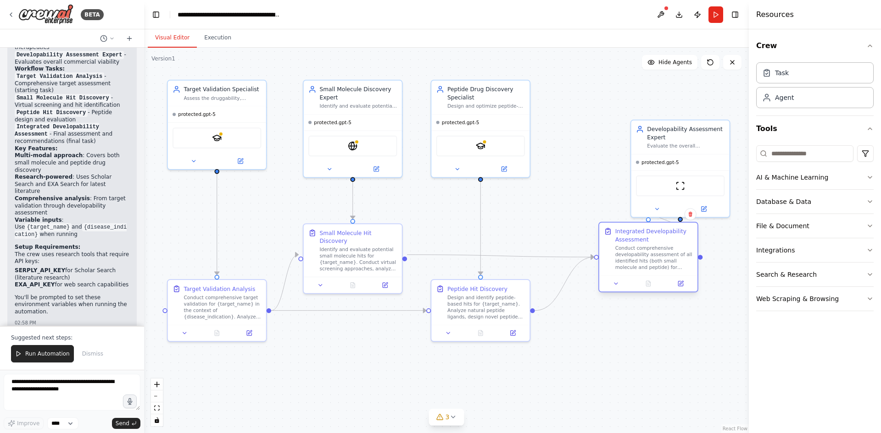
drag, startPoint x: 643, startPoint y: 312, endPoint x: 638, endPoint y: 247, distance: 65.3
click at [638, 247] on div "Conduct comprehensive developability assessment of all identified hits (both sm…" at bounding box center [654, 258] width 78 height 26
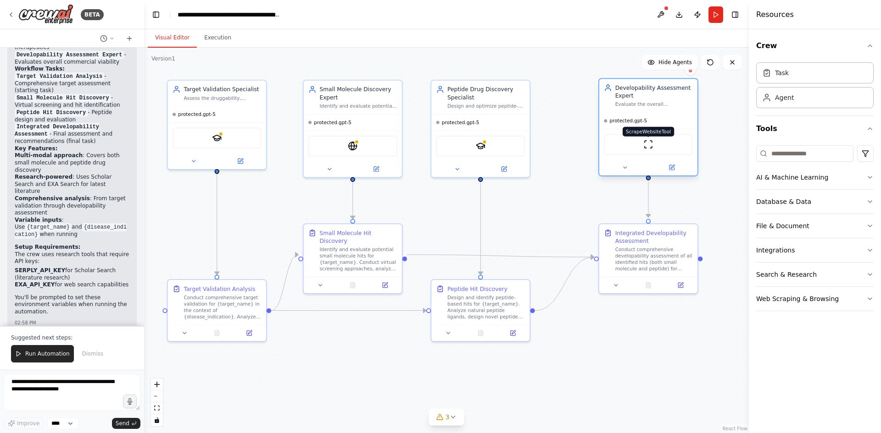
drag, startPoint x: 684, startPoint y: 186, endPoint x: 652, endPoint y: 143, distance: 53.8
click at [652, 143] on img at bounding box center [648, 145] width 10 height 10
click at [617, 240] on div "Integrated Developability Assessment Conduct comprehensive developability asses…" at bounding box center [654, 248] width 78 height 43
click at [606, 324] on div ".deletable-edge-delete-btn { width: 20px; height: 20px; border: 0px solid #ffff…" at bounding box center [446, 241] width 604 height 386
click at [712, 16] on button "Run" at bounding box center [715, 14] width 15 height 17
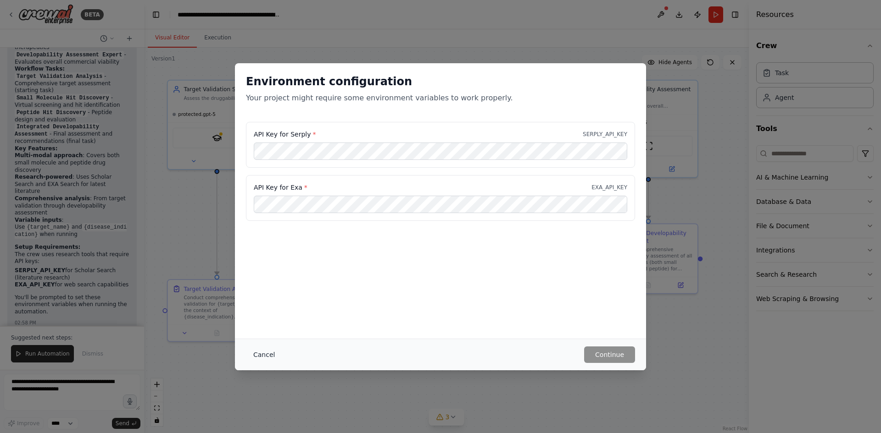
click at [255, 355] on button "Cancel" at bounding box center [264, 355] width 36 height 17
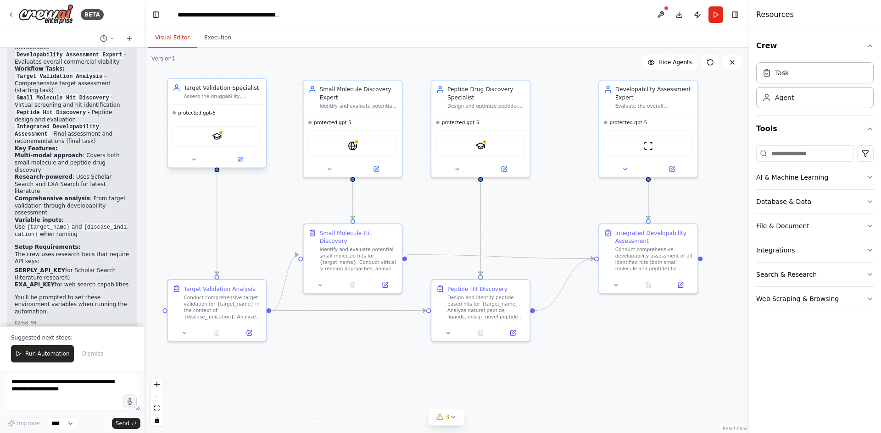
click at [224, 139] on div "SerplyScholarSearchTool" at bounding box center [216, 136] width 89 height 21
click at [792, 204] on div "Database & Data" at bounding box center [783, 201] width 55 height 9
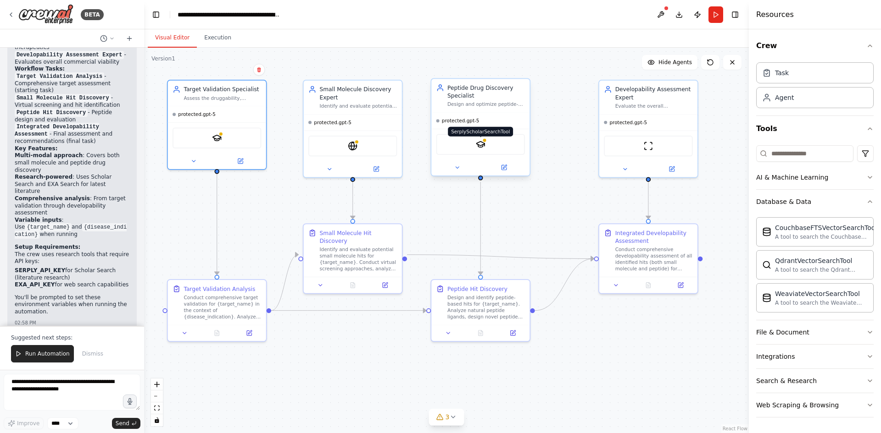
click at [476, 147] on img at bounding box center [481, 145] width 10 height 10
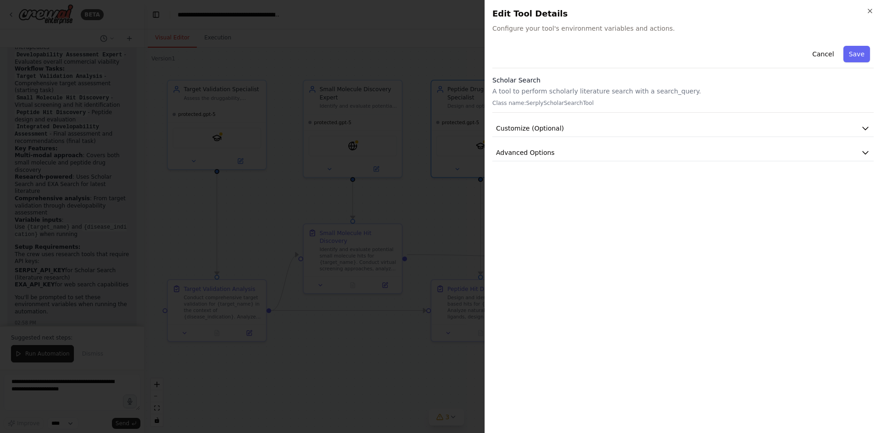
click at [535, 82] on h3 "Scholar Search" at bounding box center [682, 80] width 381 height 9
click at [530, 91] on p "A tool to perform scholarly literature search with a search_query." at bounding box center [682, 91] width 381 height 9
click at [571, 102] on p "Class name: SerplyScholarSearchTool" at bounding box center [682, 103] width 381 height 7
click at [541, 127] on span "Customize (Optional)" at bounding box center [530, 128] width 68 height 9
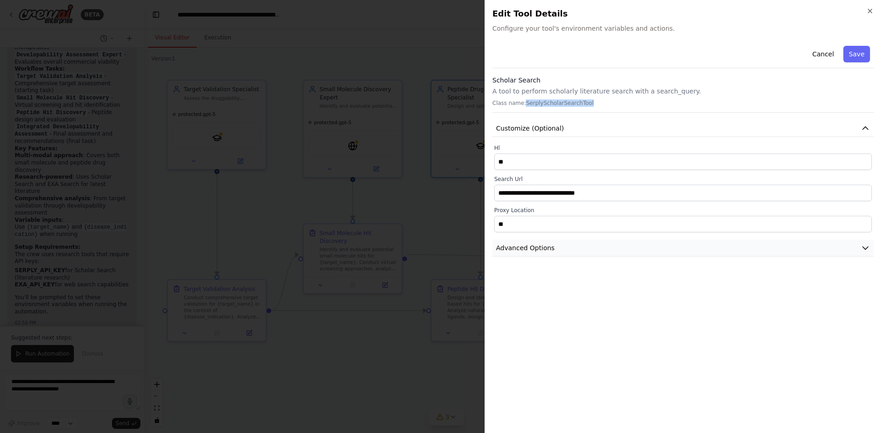
click at [528, 247] on span "Advanced Options" at bounding box center [525, 248] width 59 height 9
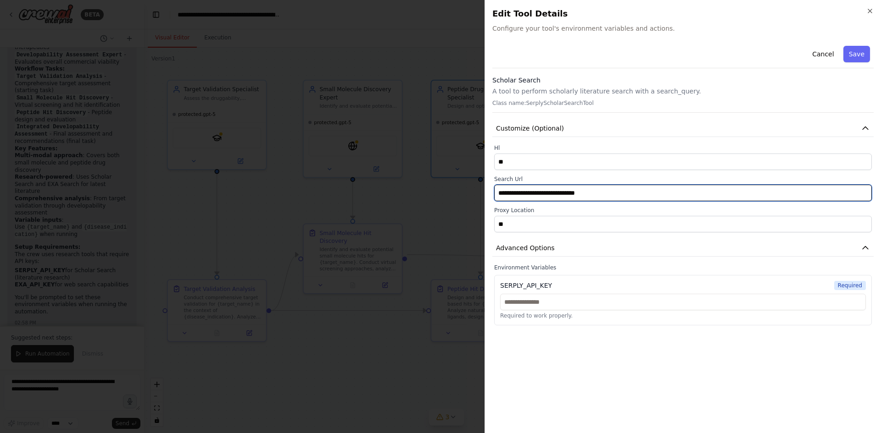
drag, startPoint x: 590, startPoint y: 193, endPoint x: 485, endPoint y: 196, distance: 105.1
click at [485, 196] on div "**********" at bounding box center [682, 216] width 396 height 433
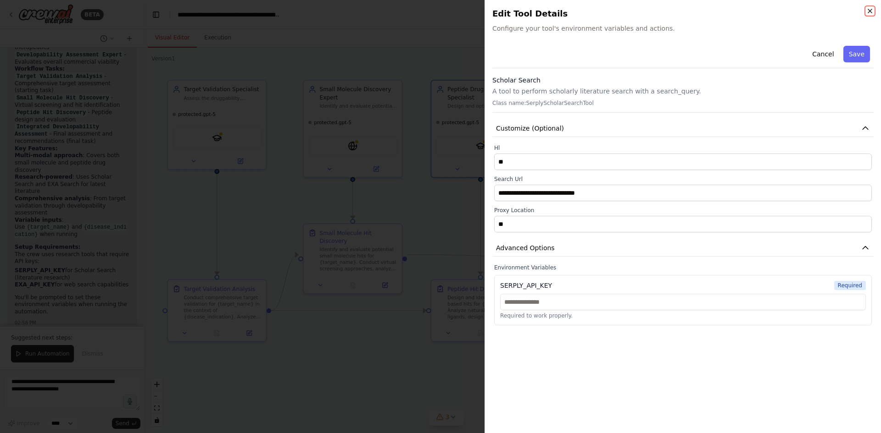
click at [872, 14] on icon "button" at bounding box center [869, 10] width 7 height 7
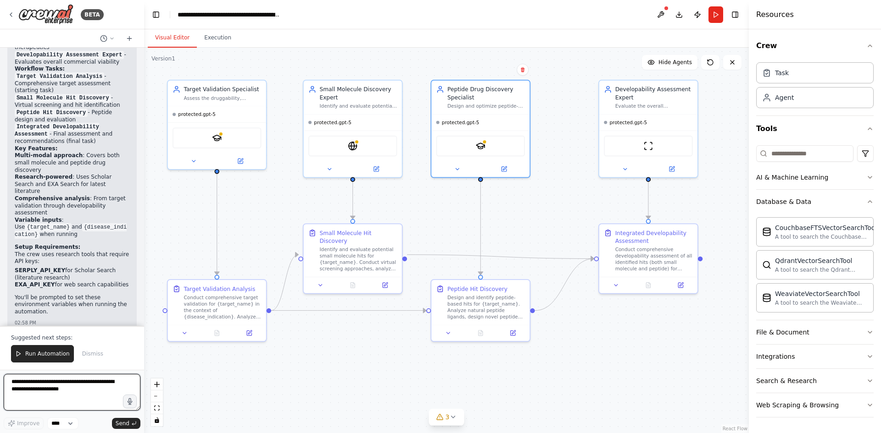
click at [96, 394] on textarea at bounding box center [72, 392] width 137 height 37
type textarea "*"
click at [373, 147] on div "EXASearchTool" at bounding box center [352, 144] width 89 height 21
click at [375, 150] on div "EXASearchTool" at bounding box center [352, 144] width 89 height 21
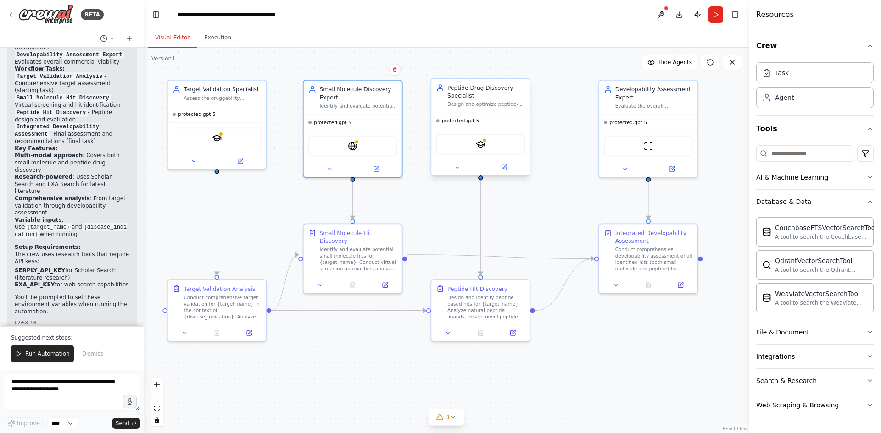
click at [489, 147] on div "SerplyScholarSearchTool" at bounding box center [480, 144] width 89 height 21
click at [485, 148] on img at bounding box center [481, 145] width 10 height 10
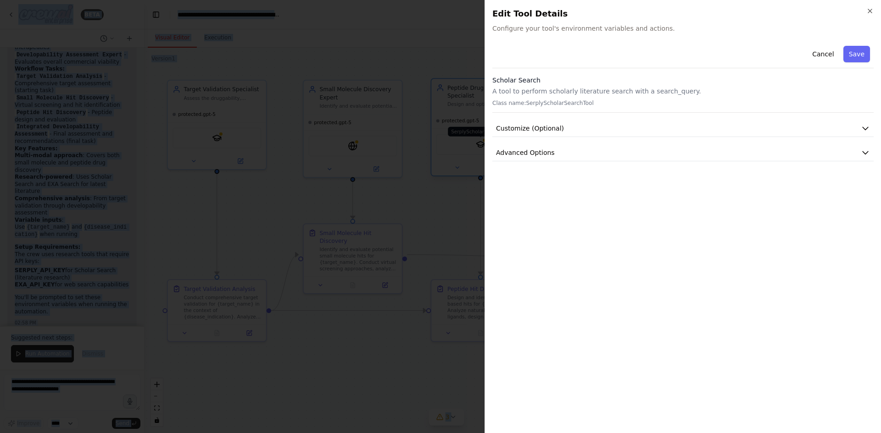
click at [485, 148] on div at bounding box center [440, 216] width 881 height 433
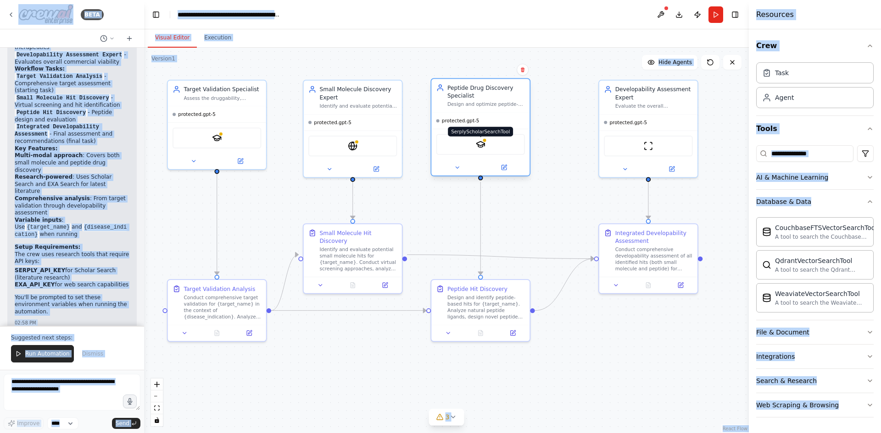
click at [485, 148] on img at bounding box center [481, 145] width 10 height 10
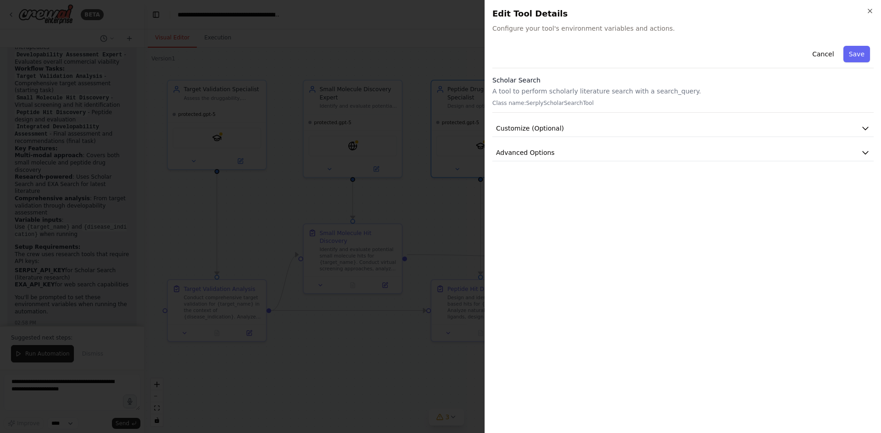
click at [432, 148] on div at bounding box center [440, 216] width 881 height 433
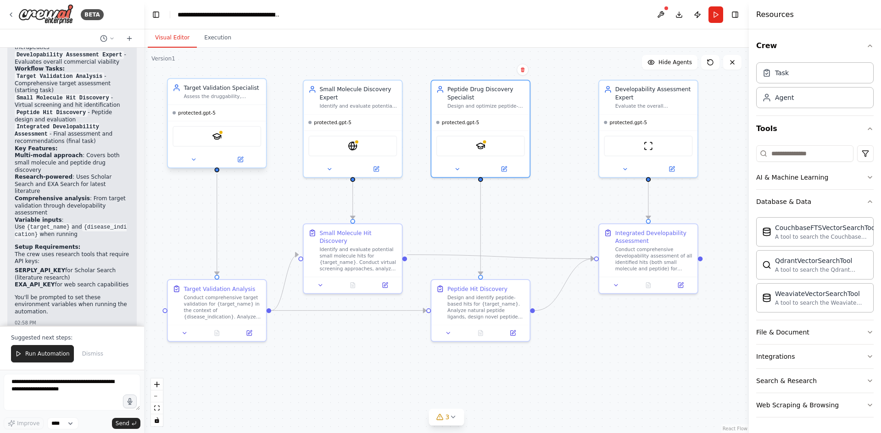
click at [237, 140] on div "SerplyScholarSearchTool" at bounding box center [216, 136] width 89 height 21
click at [223, 139] on div "SerplyScholarSearchTool" at bounding box center [216, 136] width 89 height 21
click at [216, 137] on img at bounding box center [217, 137] width 10 height 10
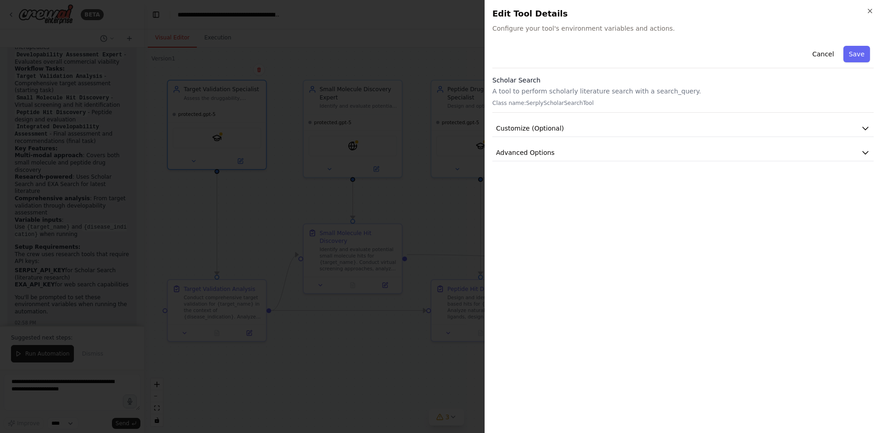
click at [267, 140] on div at bounding box center [440, 216] width 881 height 433
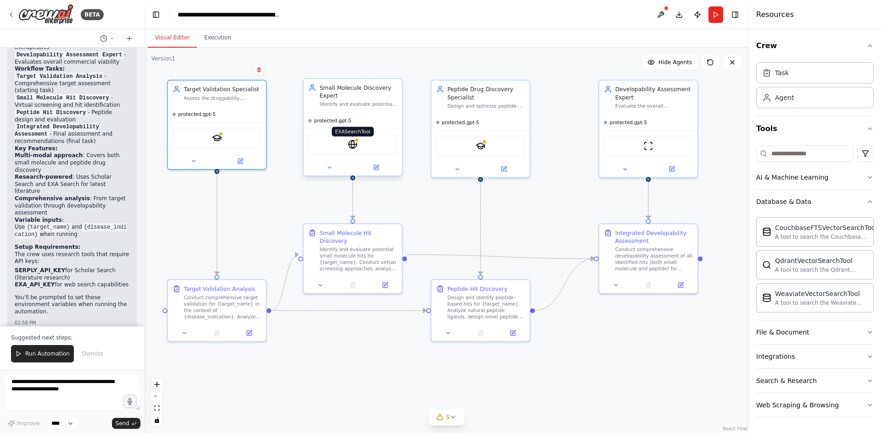
click at [353, 146] on img at bounding box center [353, 145] width 10 height 10
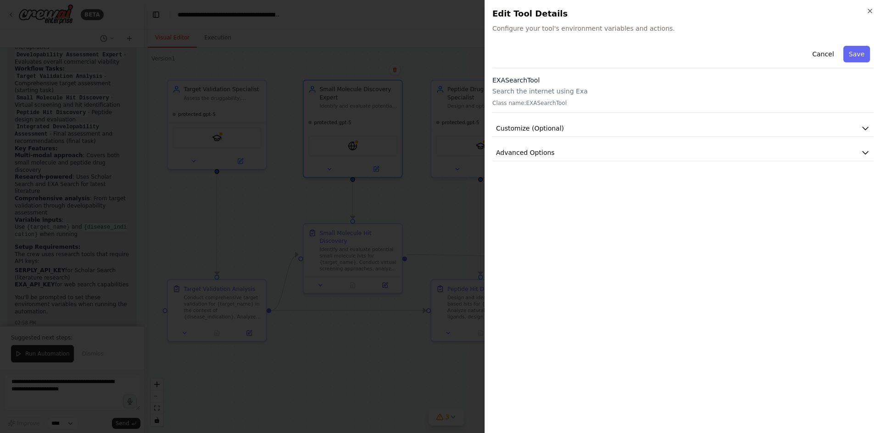
click at [641, 140] on div "Cancel Save EXASearchTool Search the internet using Exa Class name: EXASearchTo…" at bounding box center [682, 101] width 381 height 119
click at [631, 128] on button "Customize (Optional)" at bounding box center [682, 128] width 381 height 17
click at [544, 275] on span "Advanced Options" at bounding box center [525, 273] width 59 height 9
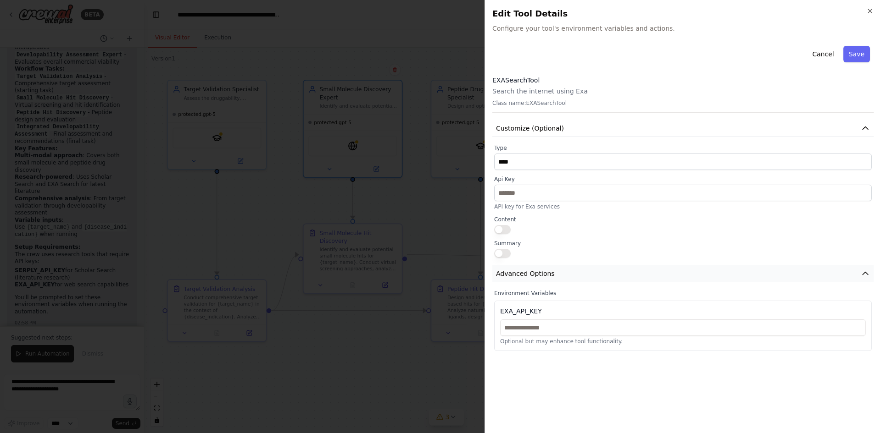
click at [544, 275] on span "Advanced Options" at bounding box center [525, 273] width 59 height 9
click at [870, 12] on icon "button" at bounding box center [869, 10] width 7 height 7
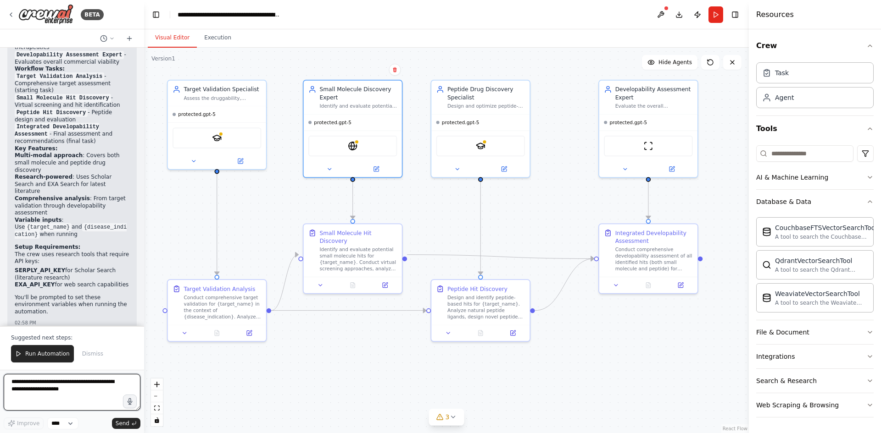
click at [41, 385] on textarea at bounding box center [72, 392] width 137 height 37
type textarea "**********"
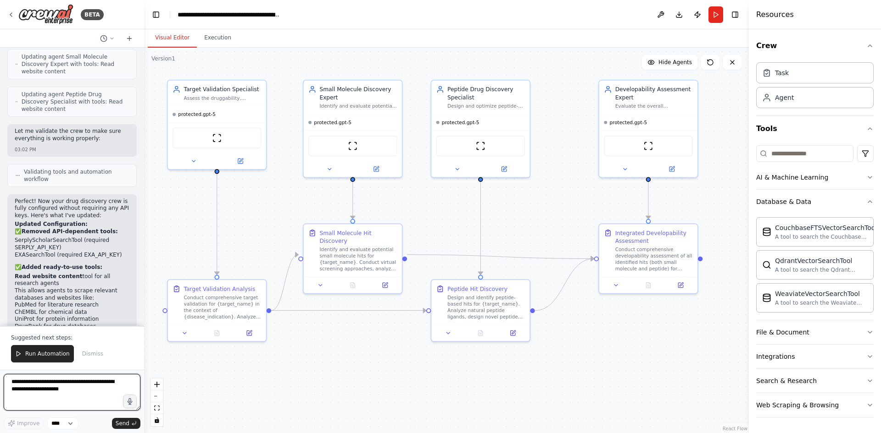
scroll to position [1606, 0]
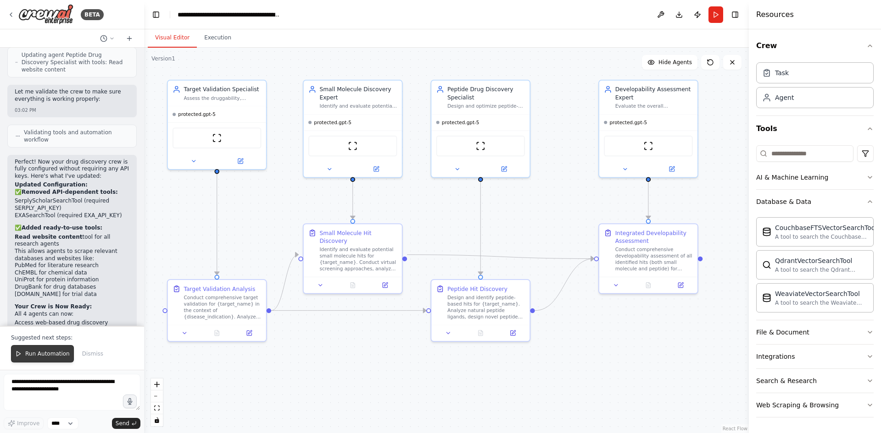
click at [44, 354] on span "Run Automation" at bounding box center [47, 353] width 44 height 7
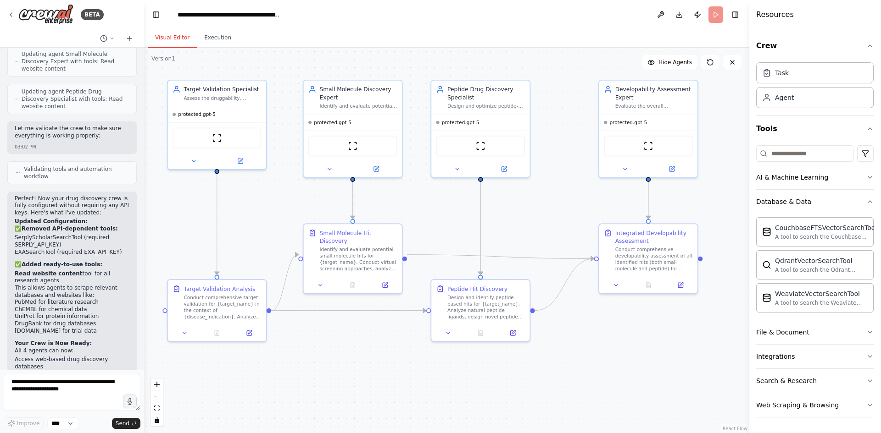
scroll to position [1615, 0]
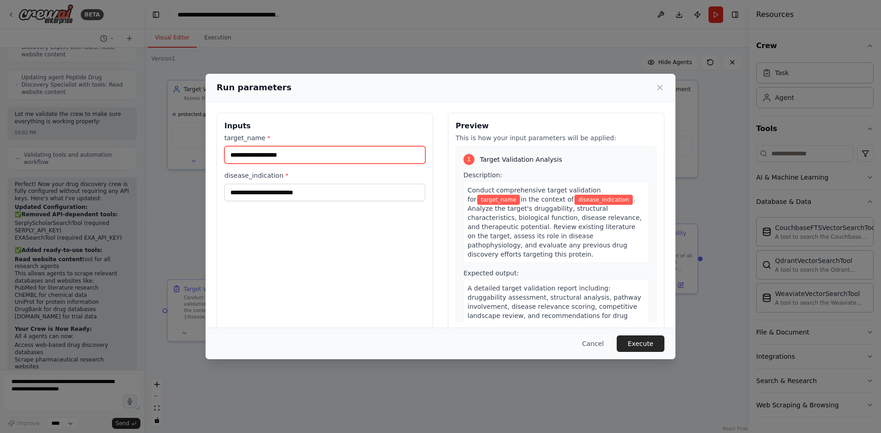
click at [356, 155] on input "target_name *" at bounding box center [324, 154] width 201 height 17
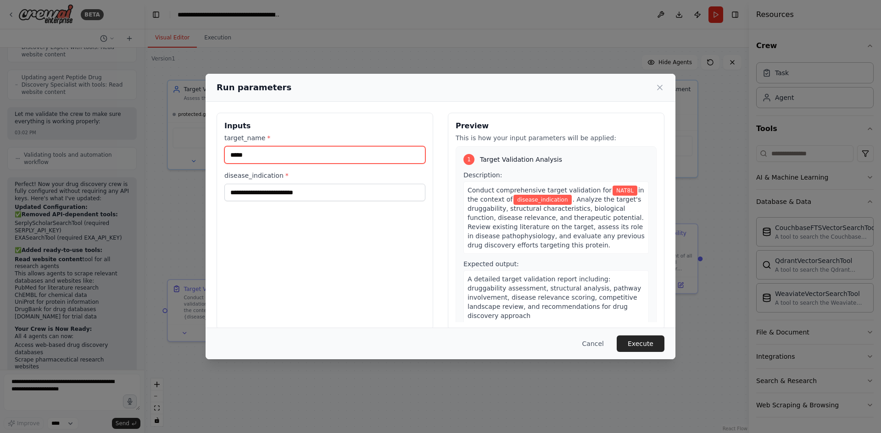
type input "*****"
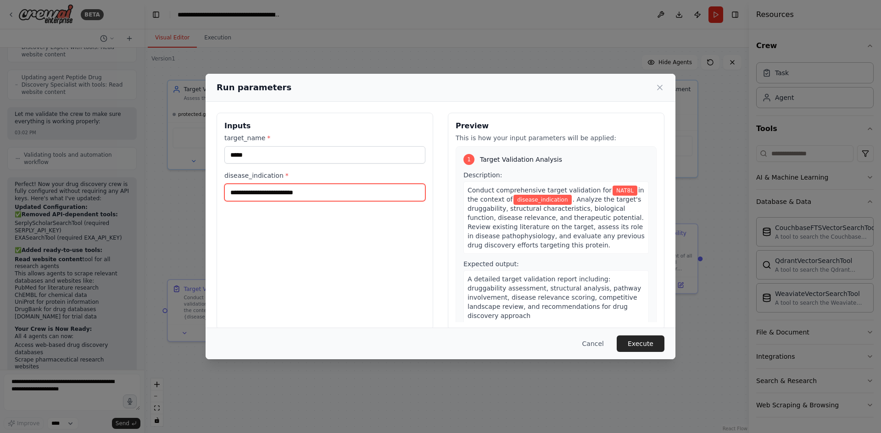
click at [348, 187] on input "disease_indication *" at bounding box center [324, 192] width 201 height 17
type input "**********"
click at [654, 345] on button "Execute" at bounding box center [640, 344] width 48 height 17
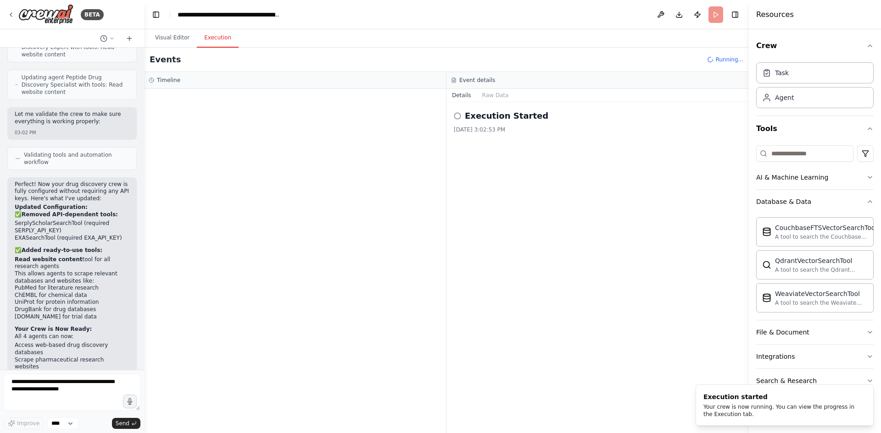
click at [222, 40] on button "Execution" at bounding box center [218, 37] width 42 height 19
click at [509, 118] on h2 "Execution Started" at bounding box center [506, 116] width 83 height 13
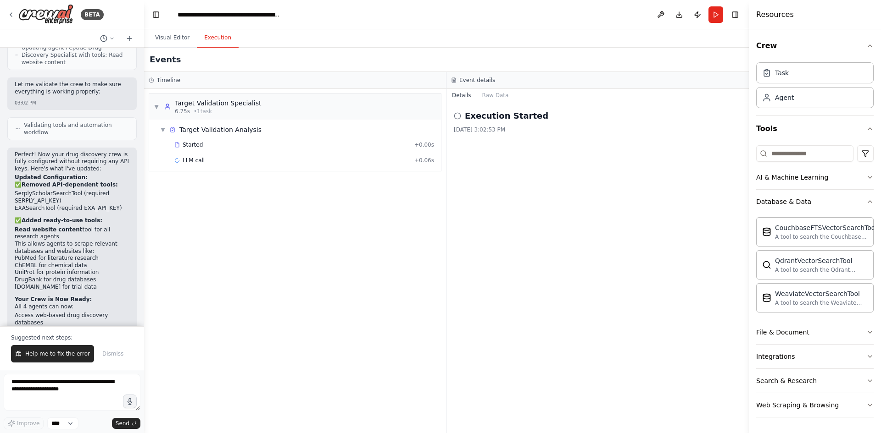
scroll to position [1659, 0]
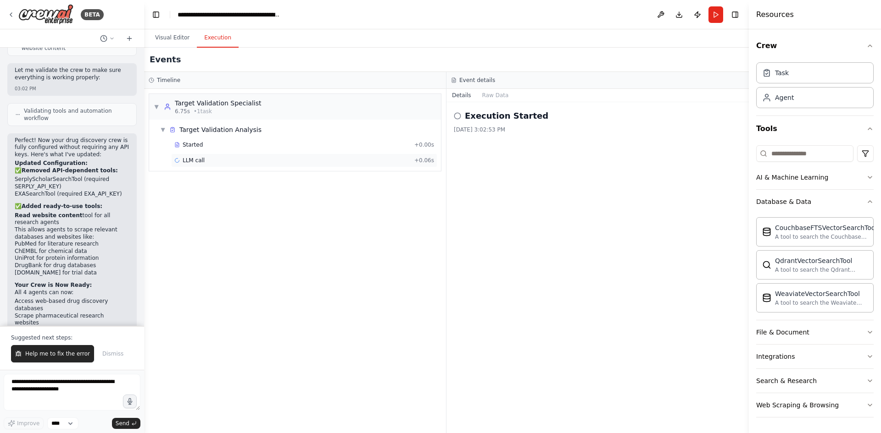
click at [196, 161] on span "LLM call" at bounding box center [194, 160] width 22 height 7
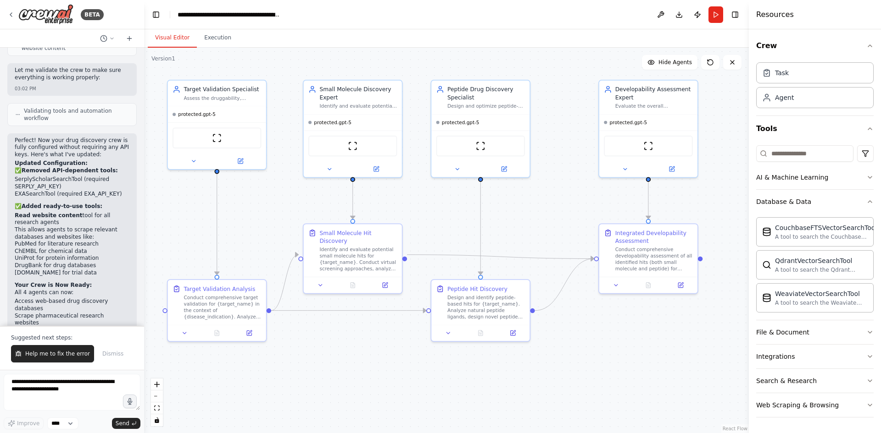
click at [172, 39] on button "Visual Editor" at bounding box center [172, 37] width 49 height 19
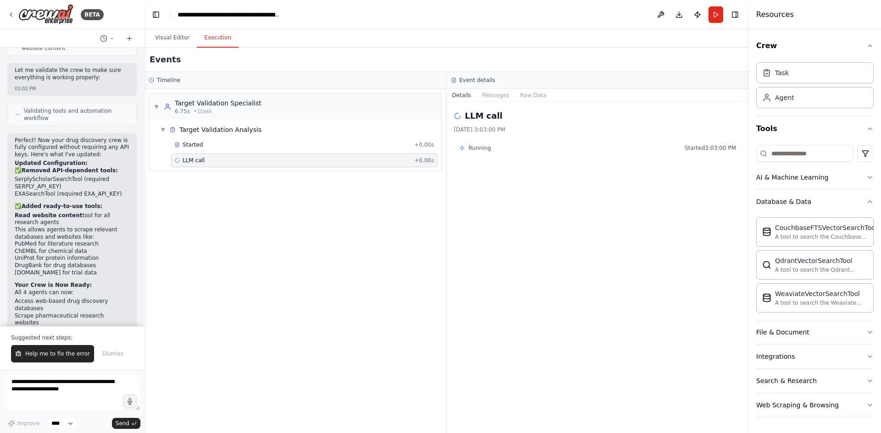
click at [207, 41] on button "Execution" at bounding box center [218, 37] width 42 height 19
click at [181, 40] on button "Visual Editor" at bounding box center [172, 37] width 49 height 19
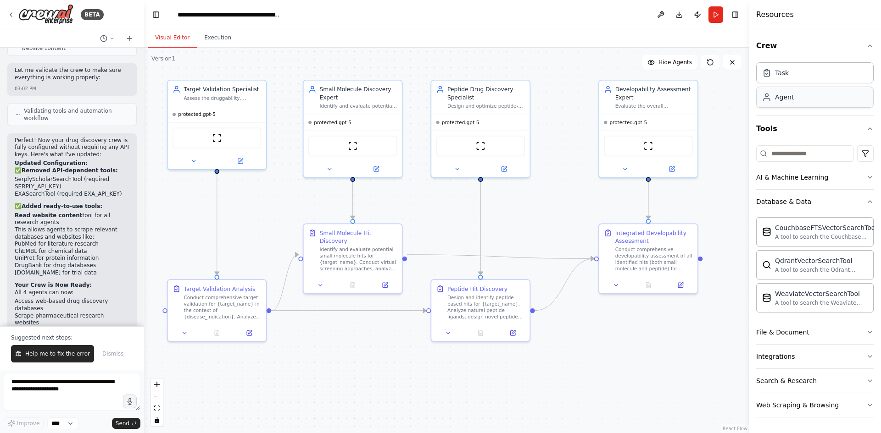
click at [791, 103] on div "Agent" at bounding box center [814, 97] width 117 height 21
click at [656, 114] on div "protected.gpt-5" at bounding box center [648, 121] width 98 height 16
click at [665, 130] on div "ScrapeWebsiteTool" at bounding box center [648, 144] width 98 height 31
click at [626, 168] on icon at bounding box center [624, 168] width 6 height 6
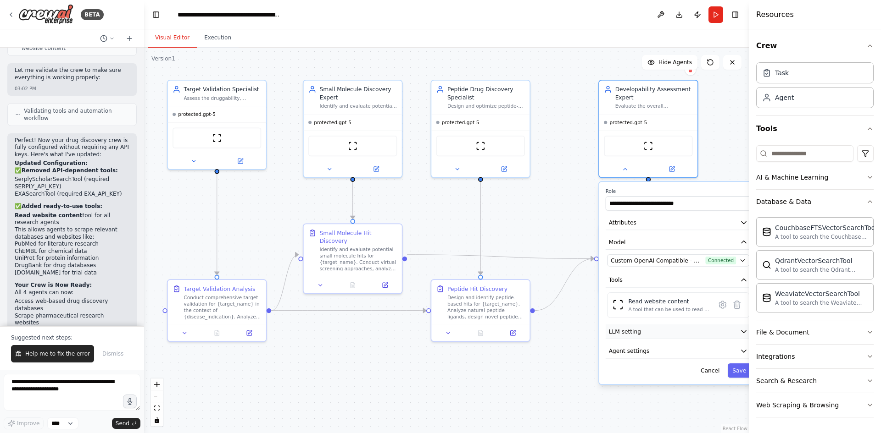
click at [665, 332] on button "LLM setting" at bounding box center [677, 332] width 145 height 15
click at [659, 347] on button "Agent settings" at bounding box center [677, 351] width 145 height 15
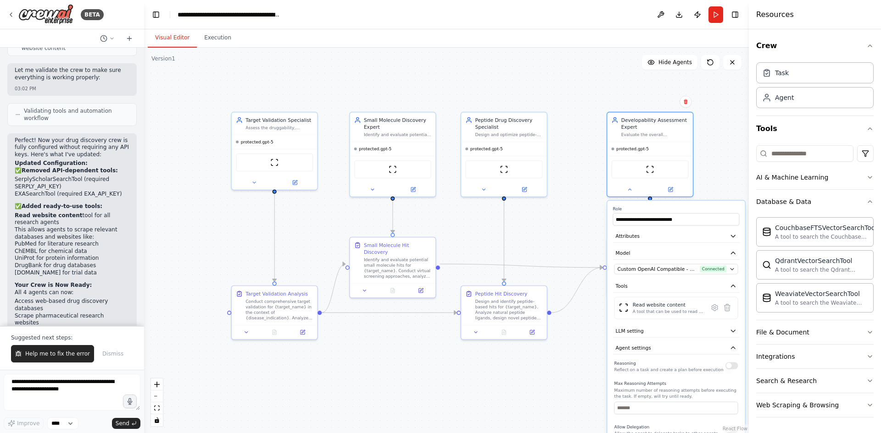
click at [594, 378] on div ".deletable-edge-delete-btn { width: 20px; height: 20px; border: 0px solid #ffff…" at bounding box center [446, 241] width 604 height 386
click at [622, 291] on icon at bounding box center [622, 290] width 6 height 6
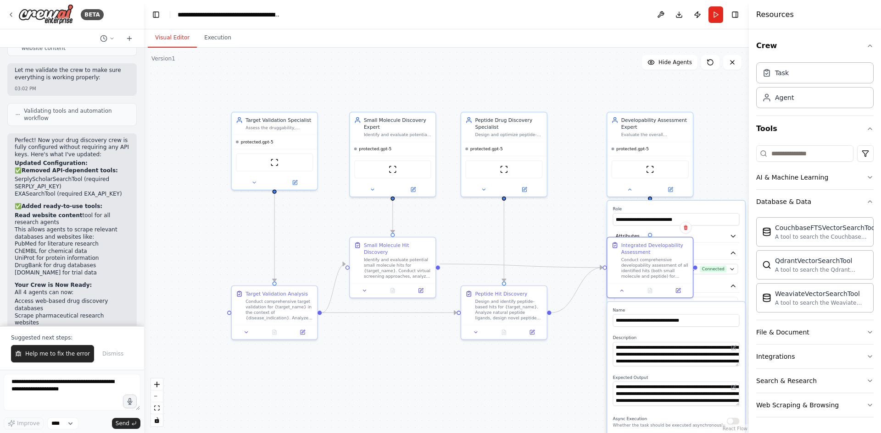
click at [611, 223] on div "**********" at bounding box center [676, 387] width 138 height 372
click at [576, 216] on div ".deletable-edge-delete-btn { width: 20px; height: 20px; border: 0px solid #ffff…" at bounding box center [446, 241] width 604 height 386
click at [573, 222] on div ".deletable-edge-delete-btn { width: 20px; height: 20px; border: 0px solid #ffff…" at bounding box center [446, 241] width 604 height 386
click at [639, 150] on span "protected.gpt-5" at bounding box center [632, 148] width 33 height 6
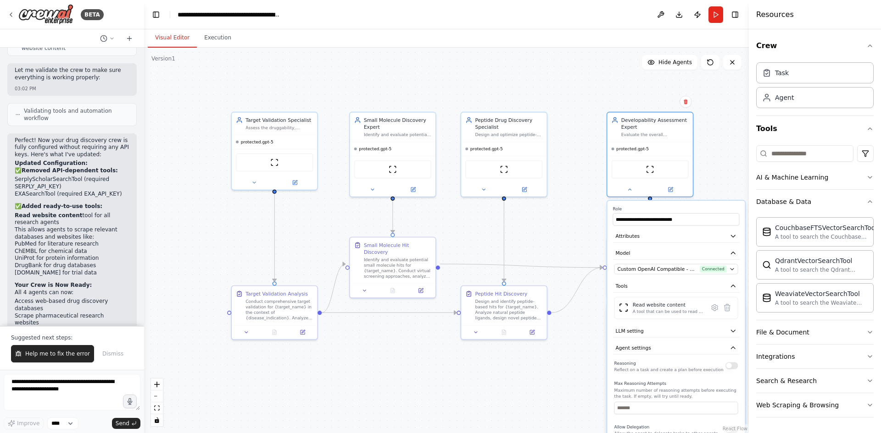
click at [708, 166] on div ".deletable-edge-delete-btn { width: 20px; height: 20px; border: 0px solid #ffff…" at bounding box center [446, 241] width 604 height 386
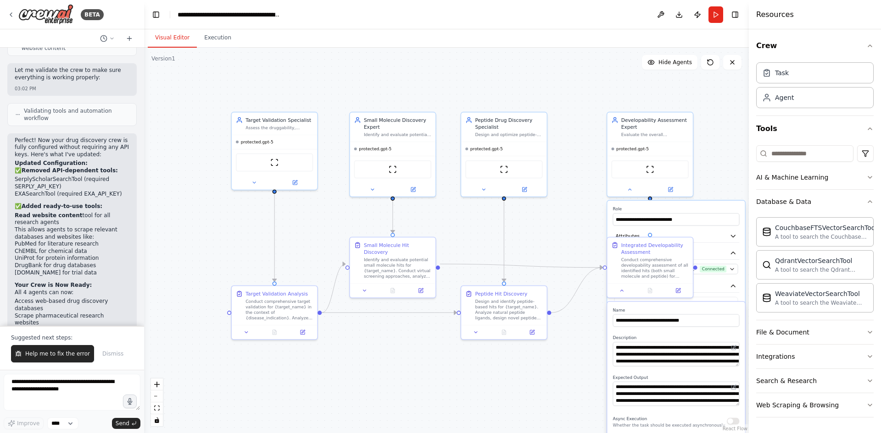
click at [712, 200] on div ".deletable-edge-delete-btn { width: 20px; height: 20px; border: 0px solid #ffff…" at bounding box center [446, 241] width 604 height 386
click at [713, 205] on div "**********" at bounding box center [676, 387] width 138 height 372
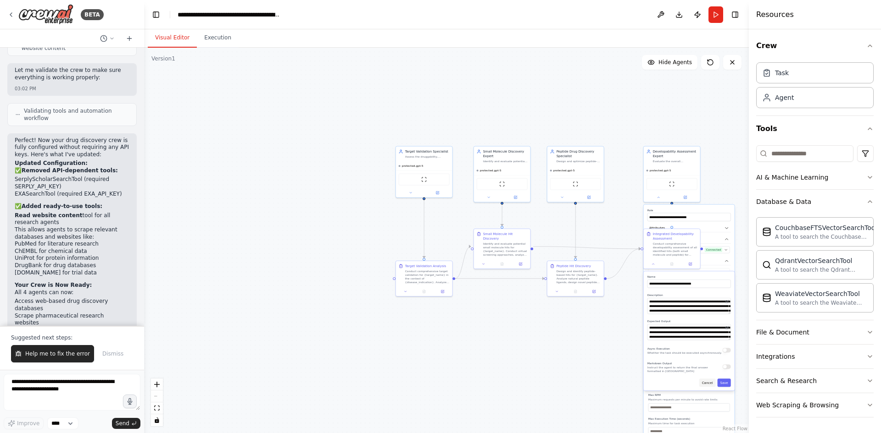
click at [710, 382] on button "Cancel" at bounding box center [707, 383] width 17 height 8
click at [720, 210] on label "Role" at bounding box center [688, 211] width 83 height 4
click at [652, 264] on icon at bounding box center [653, 263] width 4 height 4
click at [609, 324] on div ".deletable-edge-delete-btn { width: 20px; height: 20px; border: 0px solid #ffff…" at bounding box center [446, 241] width 604 height 386
click at [651, 266] on button at bounding box center [653, 264] width 16 height 6
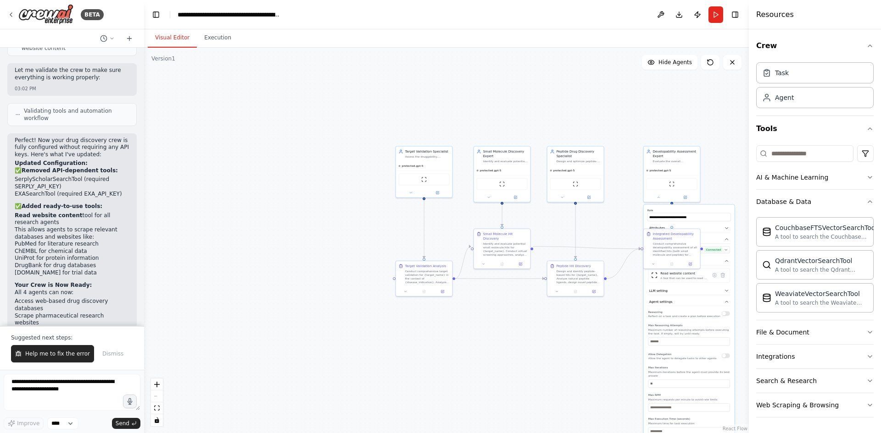
click at [740, 238] on div ".deletable-edge-delete-btn { width: 20px; height: 20px; border: 0px solid #ffff…" at bounding box center [446, 241] width 604 height 386
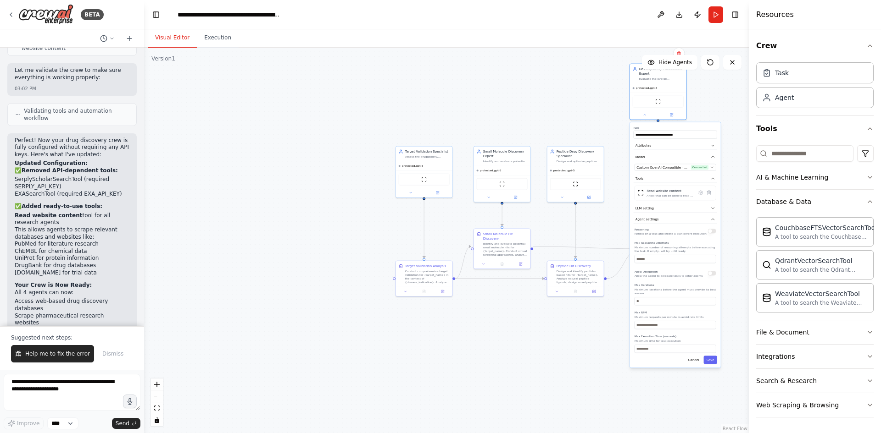
drag, startPoint x: 694, startPoint y: 365, endPoint x: 679, endPoint y: 283, distance: 83.9
click at [679, 282] on div "Reasoning Reflect on a task and create a plan before execution Max Reasoning At…" at bounding box center [675, 290] width 82 height 127
click at [698, 356] on button "Cancel" at bounding box center [693, 360] width 17 height 8
drag, startPoint x: 673, startPoint y: 92, endPoint x: 683, endPoint y: 165, distance: 73.6
click at [683, 165] on div "protected.gpt-5 ScrapeWebsiteTool" at bounding box center [667, 174] width 56 height 36
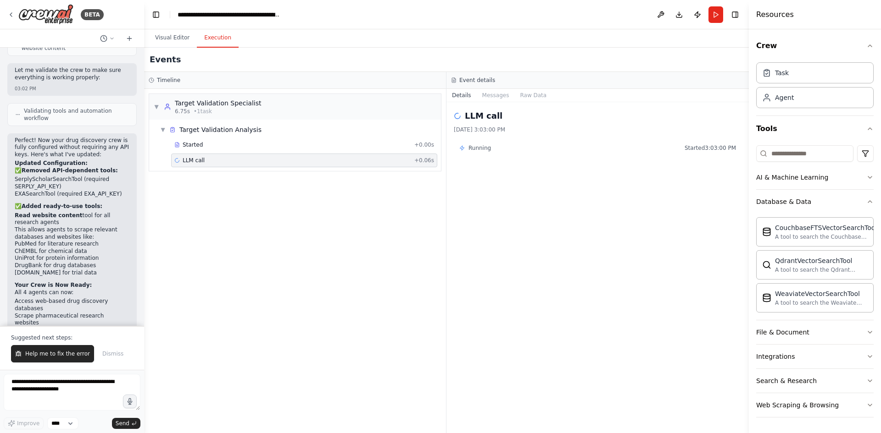
click at [198, 43] on button "Execution" at bounding box center [218, 37] width 42 height 19
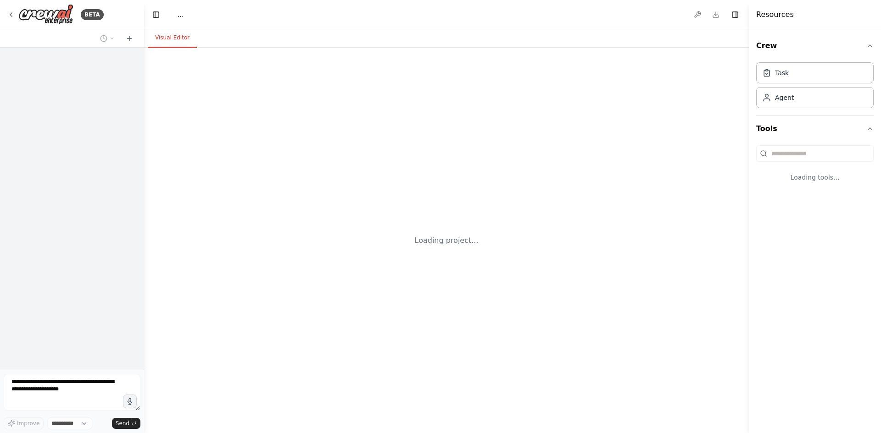
select select "****"
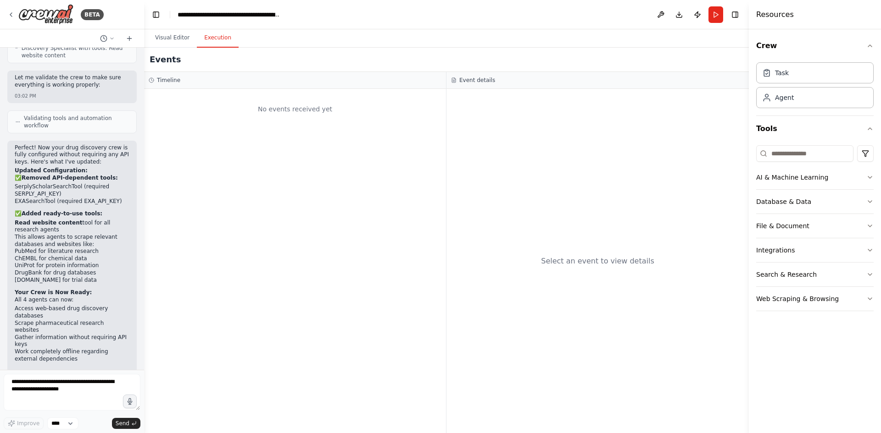
click at [222, 40] on button "Execution" at bounding box center [218, 37] width 42 height 19
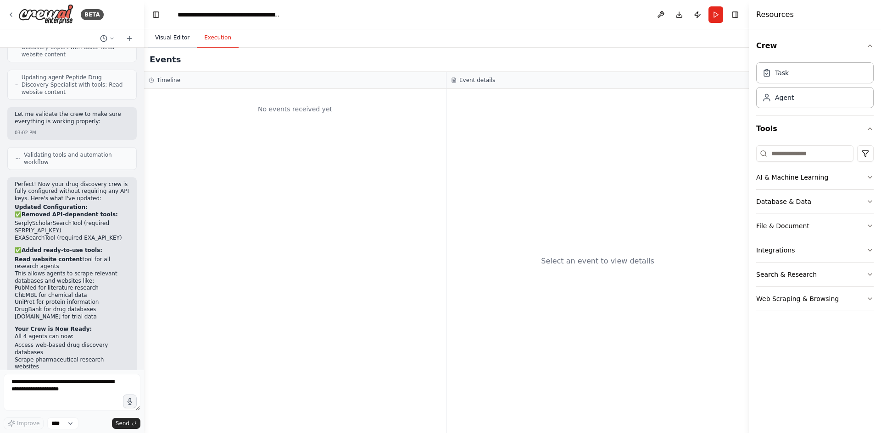
click at [180, 42] on button "Visual Editor" at bounding box center [172, 37] width 49 height 19
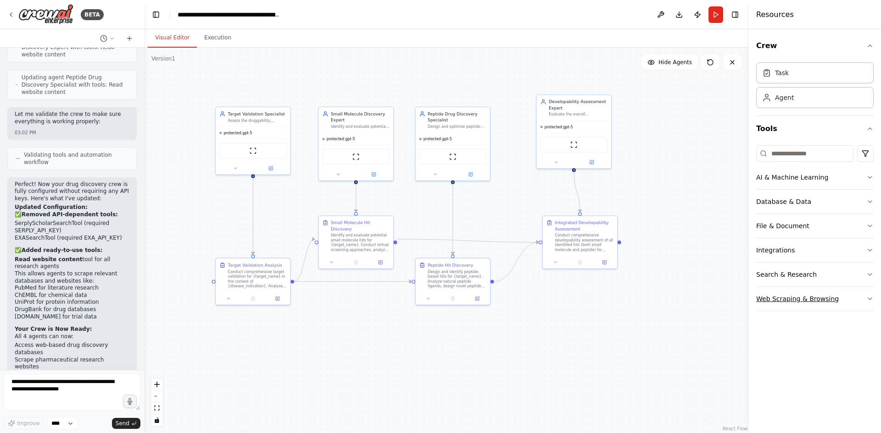
click at [837, 303] on button "Web Scraping & Browsing" at bounding box center [814, 299] width 117 height 24
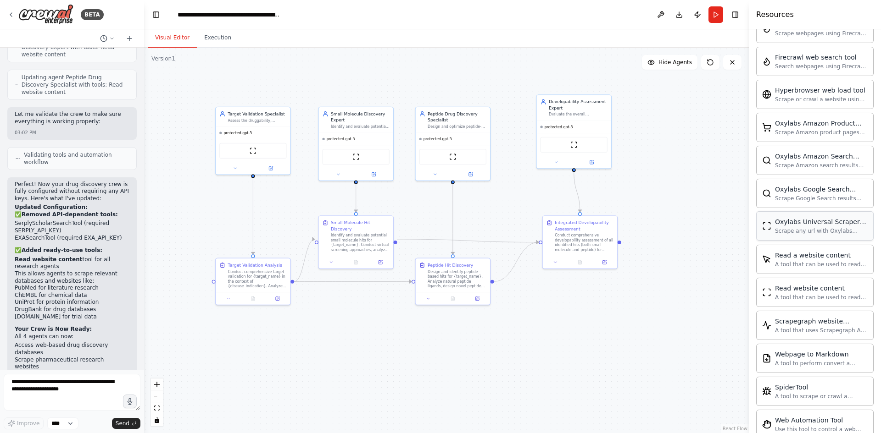
scroll to position [395, 0]
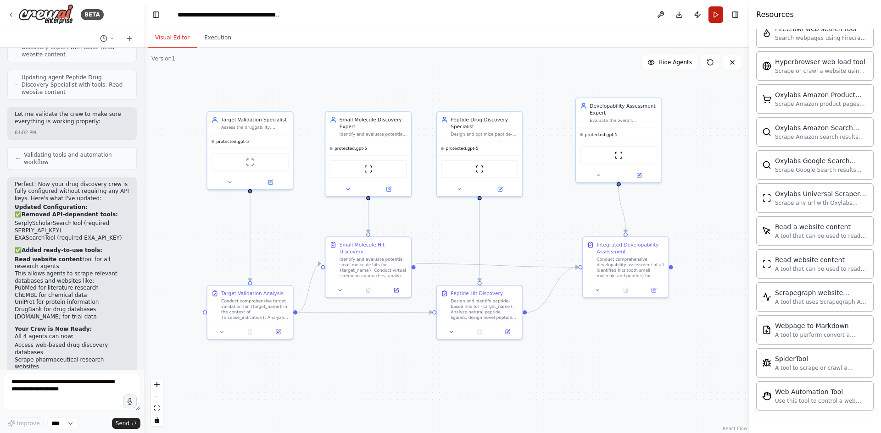
click at [712, 17] on button "Run" at bounding box center [715, 14] width 15 height 17
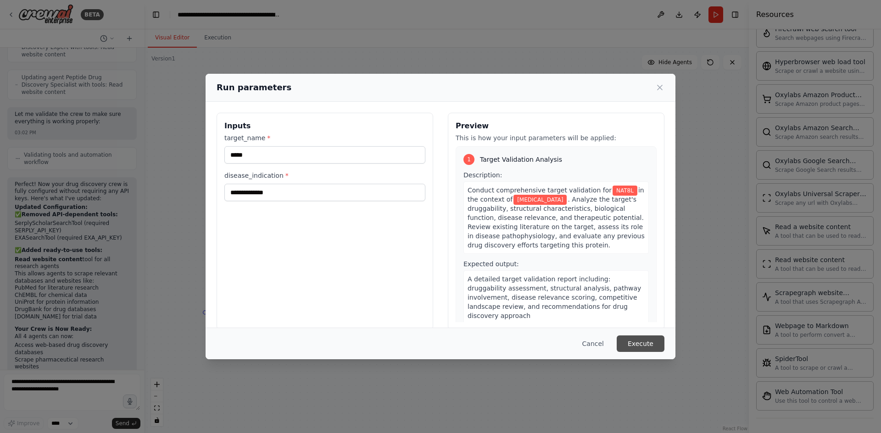
click at [654, 342] on button "Execute" at bounding box center [640, 344] width 48 height 17
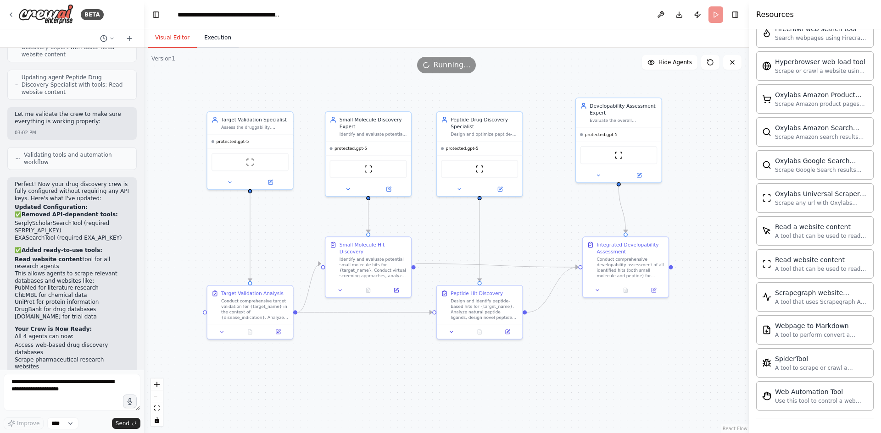
click at [221, 40] on button "Execution" at bounding box center [218, 37] width 42 height 19
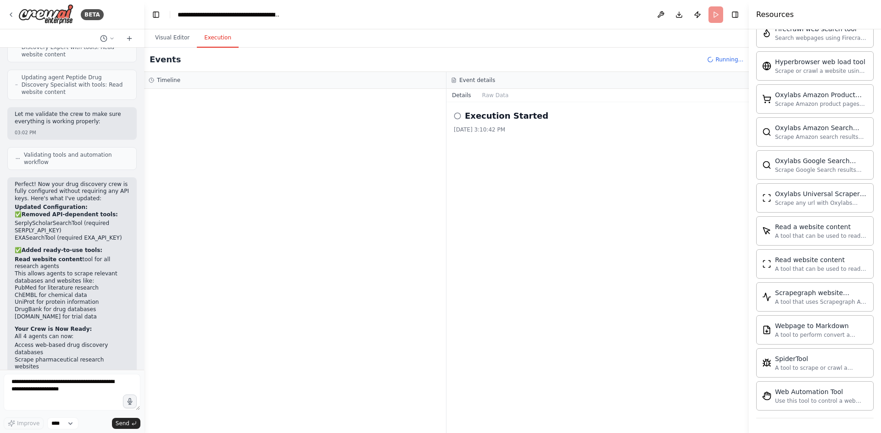
click at [456, 114] on icon at bounding box center [457, 115] width 7 height 7
click at [204, 158] on div "LLM call + 0.10s" at bounding box center [304, 160] width 260 height 7
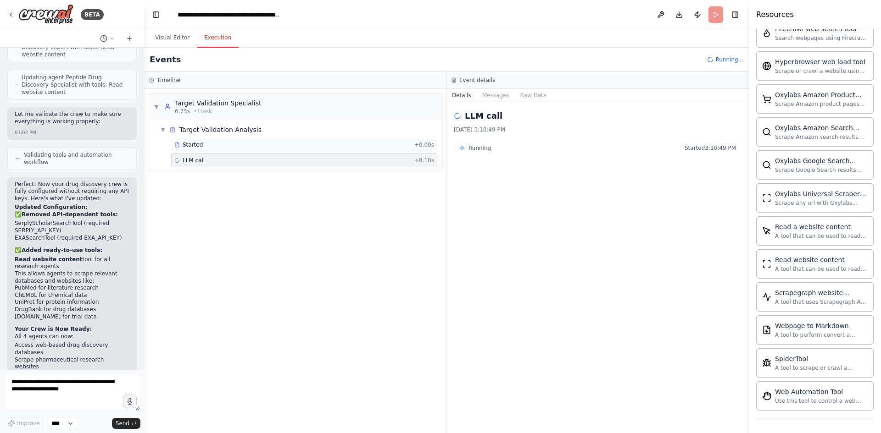
click at [206, 149] on div "Started + 0.00s" at bounding box center [304, 145] width 266 height 14
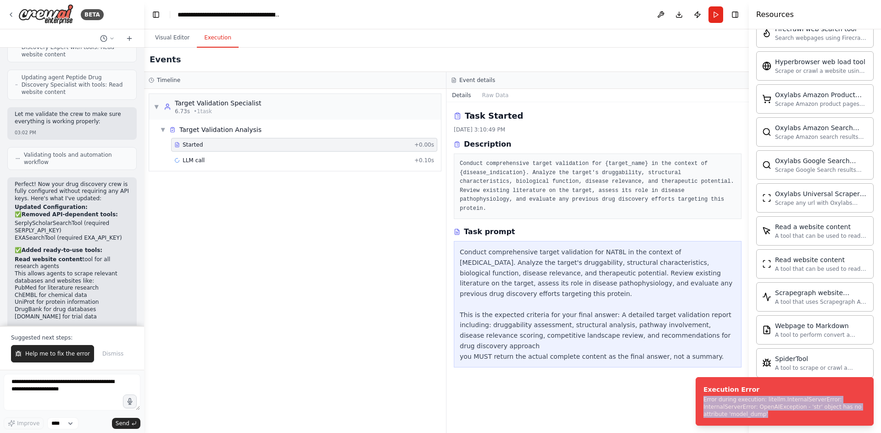
drag, startPoint x: 759, startPoint y: 414, endPoint x: 690, endPoint y: 399, distance: 70.9
click at [690, 399] on ol "Execution Error Error during execution: litellm.InternalServerError: InternalSe…" at bounding box center [784, 401] width 193 height 63
copy div "Error during execution: litellm.InternalServerError: InternalServerError: OpenA…"
click at [72, 396] on textarea at bounding box center [72, 392] width 137 height 37
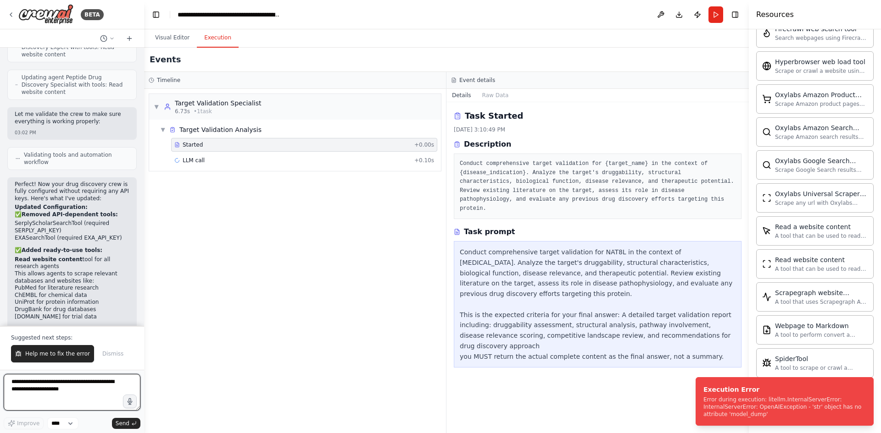
paste textarea "**********"
type textarea "**********"
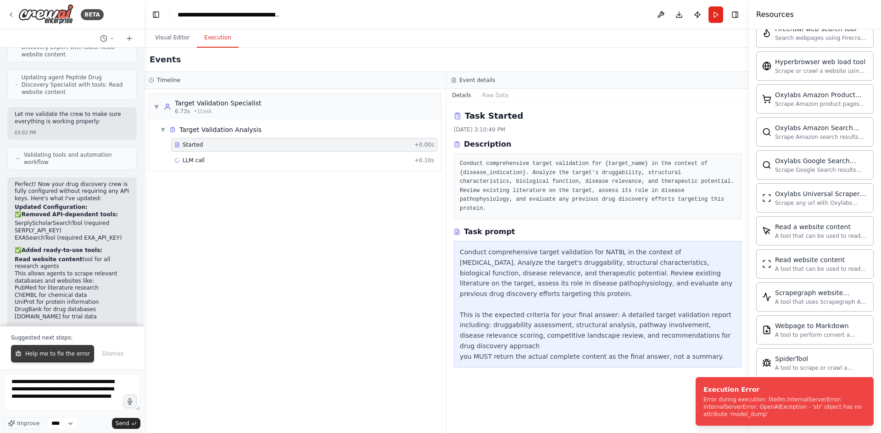
click at [64, 354] on span "Help me to fix the error" at bounding box center [57, 353] width 65 height 7
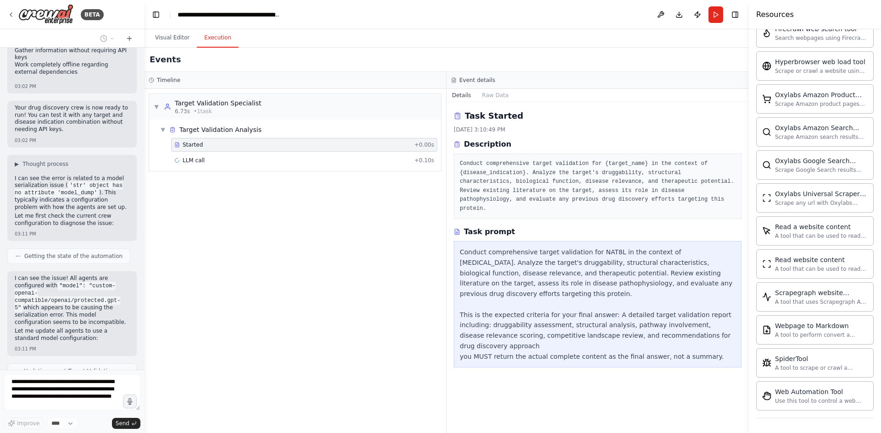
scroll to position [1969, 0]
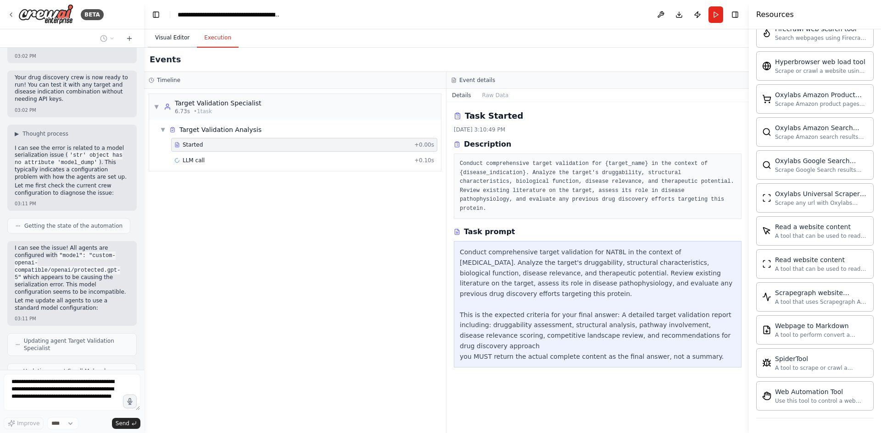
click at [170, 49] on div "Events" at bounding box center [446, 60] width 604 height 24
click at [174, 39] on button "Visual Editor" at bounding box center [172, 37] width 49 height 19
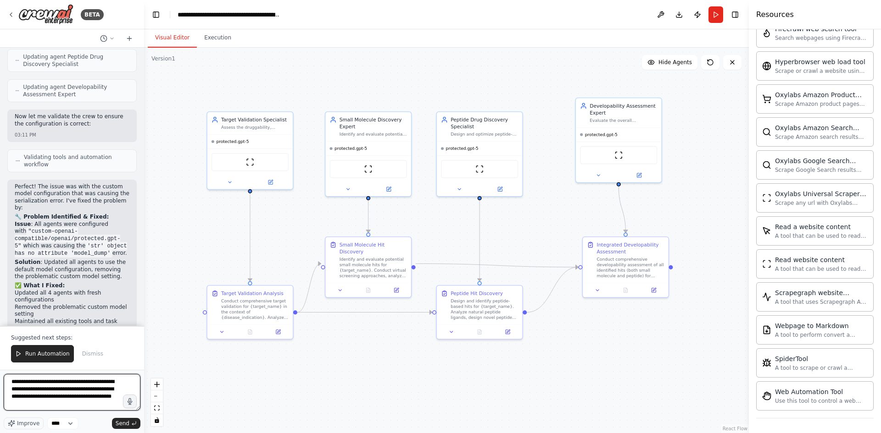
scroll to position [2322, 0]
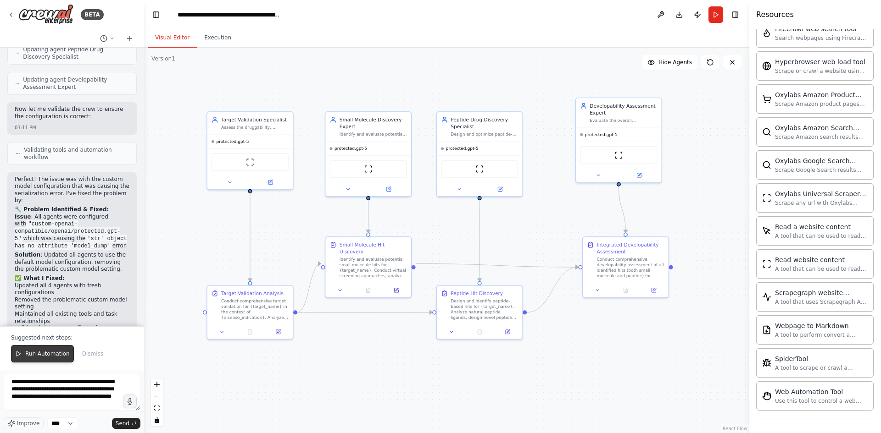
click at [38, 358] on span "Run Automation" at bounding box center [47, 353] width 44 height 7
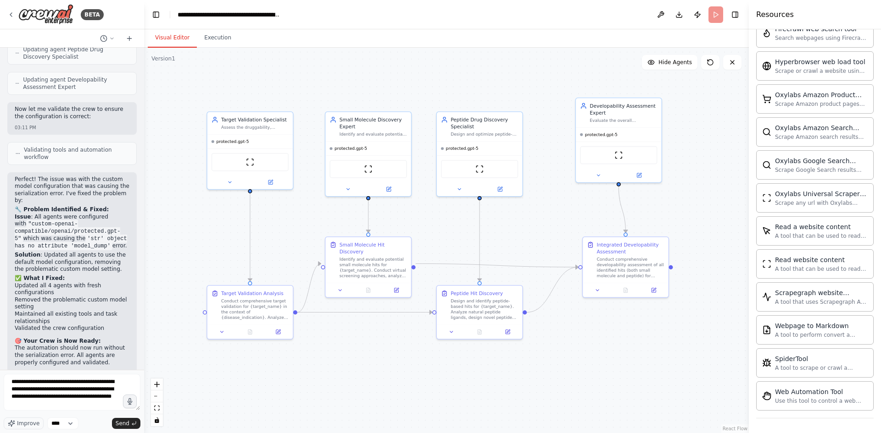
scroll to position [2278, 0]
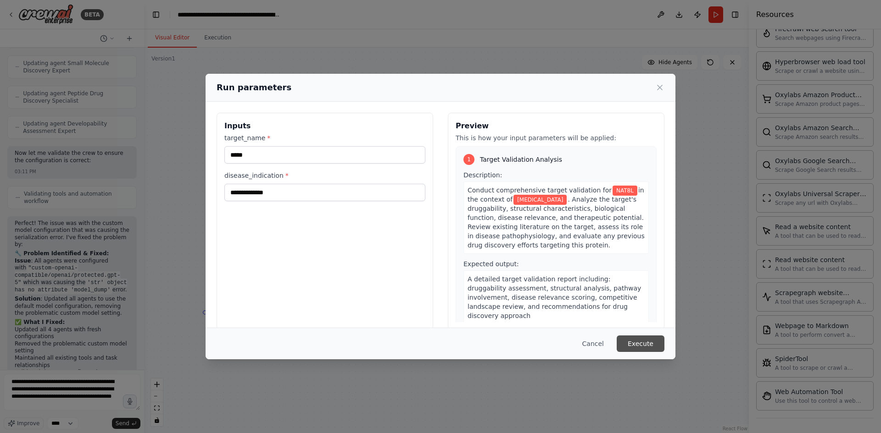
click at [643, 346] on button "Execute" at bounding box center [640, 344] width 48 height 17
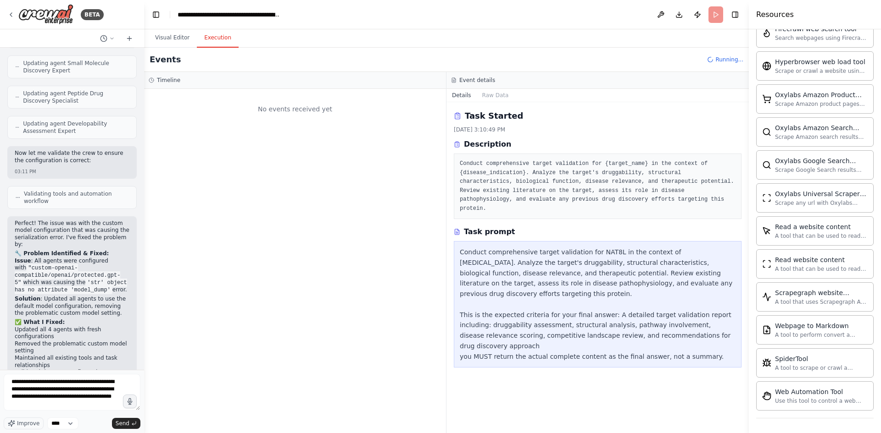
click at [223, 30] on button "Execution" at bounding box center [218, 37] width 42 height 19
click at [216, 161] on div "LLM call + 0.10s" at bounding box center [304, 160] width 260 height 7
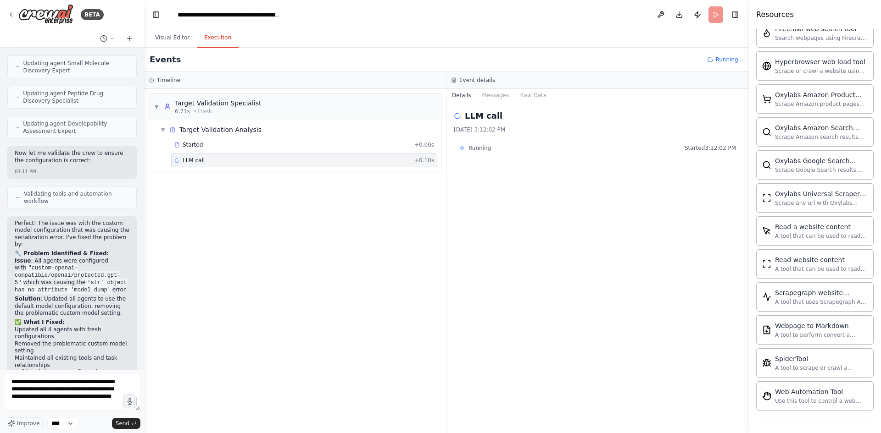
click at [283, 154] on div "LLM call + 0.10s" at bounding box center [304, 161] width 266 height 14
click at [282, 147] on div "Started" at bounding box center [292, 144] width 236 height 7
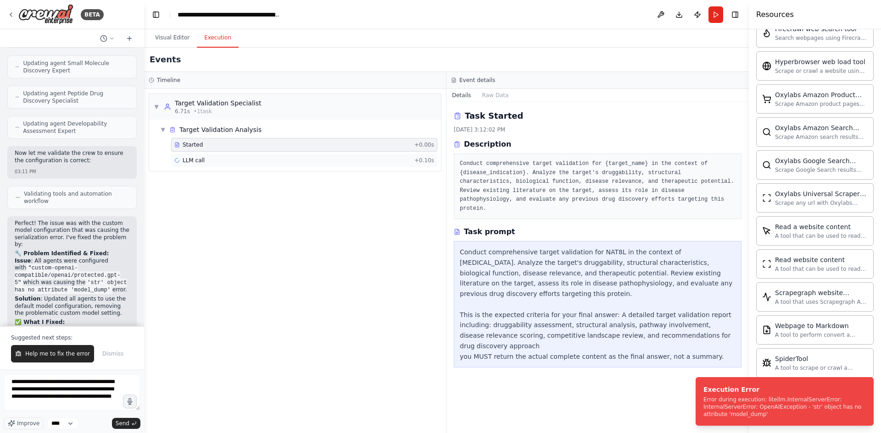
scroll to position [2322, 0]
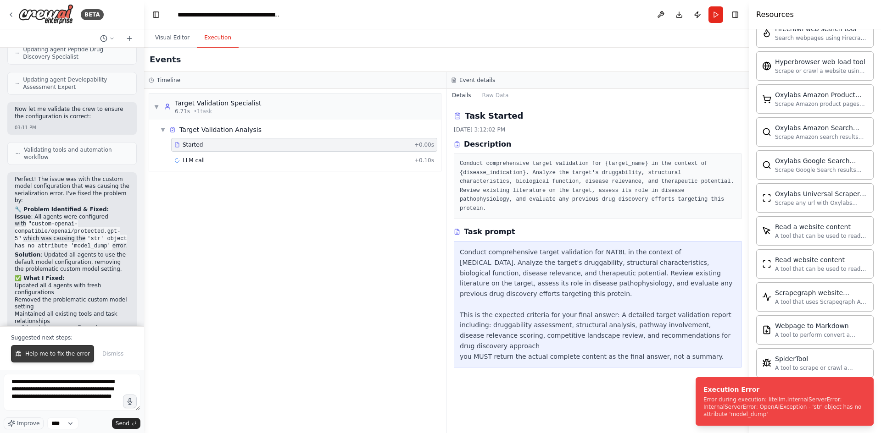
click at [38, 357] on span "Help me to fix the error" at bounding box center [57, 353] width 65 height 7
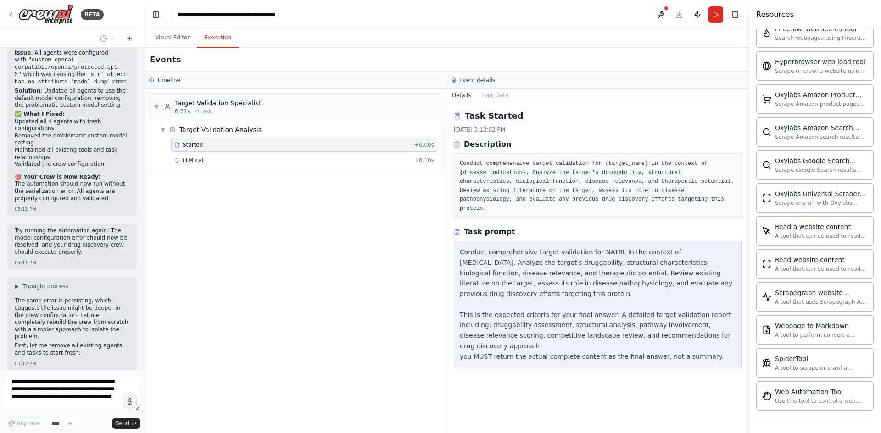
scroll to position [2516, 0]
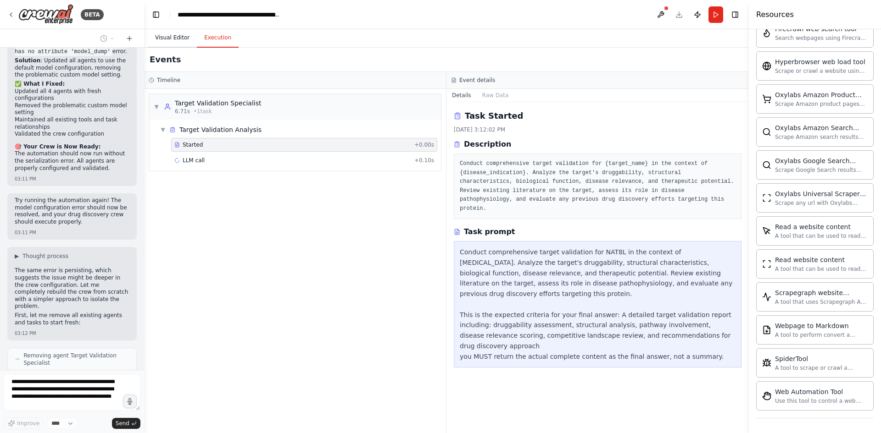
click at [177, 39] on button "Visual Editor" at bounding box center [172, 37] width 49 height 19
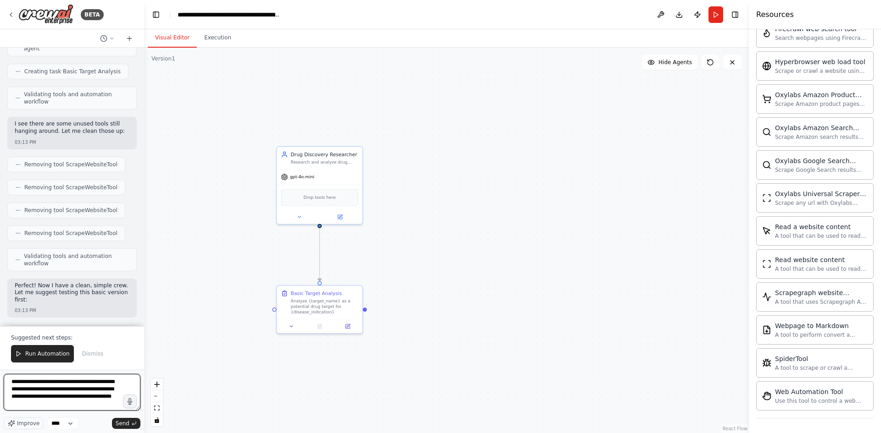
scroll to position [3120, 0]
